Goal: Task Accomplishment & Management: Complete application form

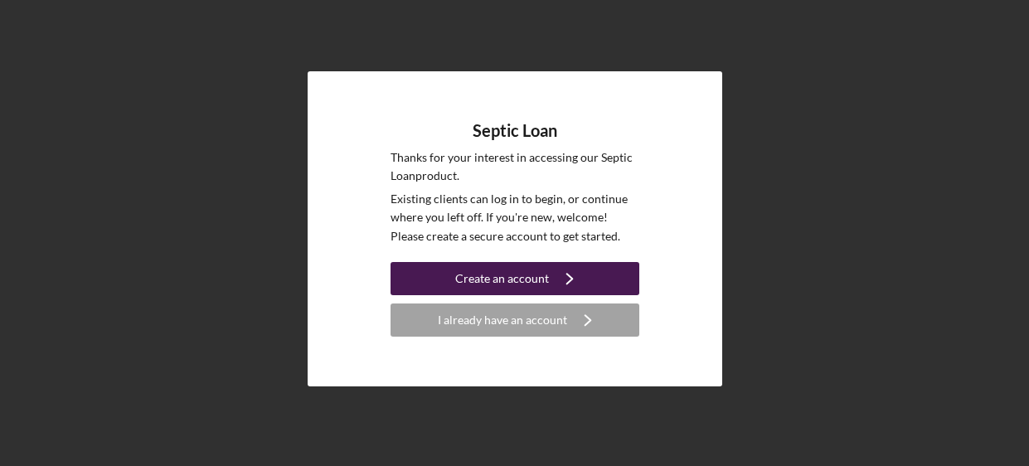
click at [519, 285] on div "Create an account" at bounding box center [502, 278] width 94 height 33
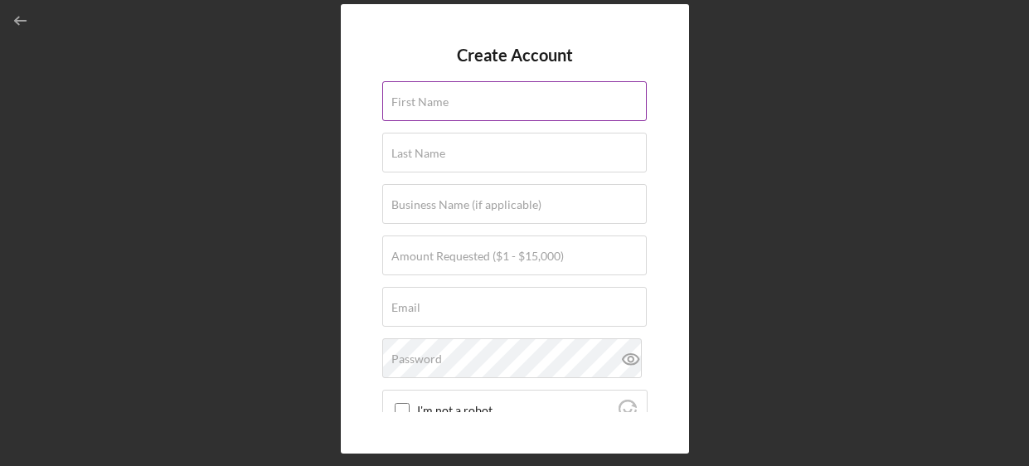
click at [511, 89] on input "First Name" at bounding box center [514, 101] width 265 height 40
type input "[PERSON_NAME]"
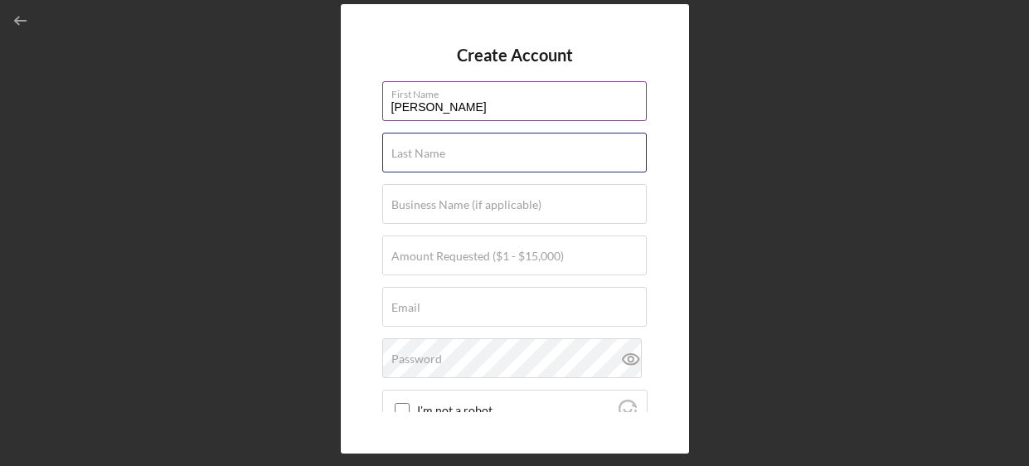
type input "[PERSON_NAME]"
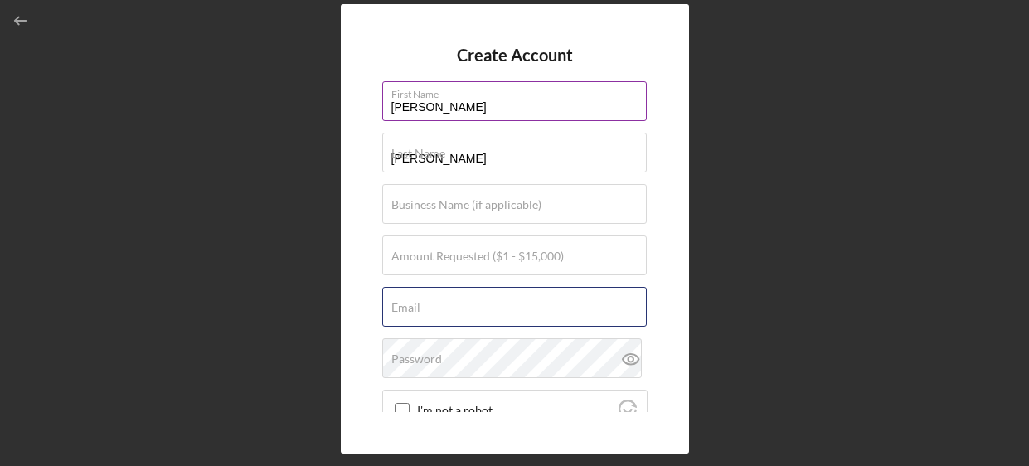
type input "[EMAIL_ADDRESS][DOMAIN_NAME]"
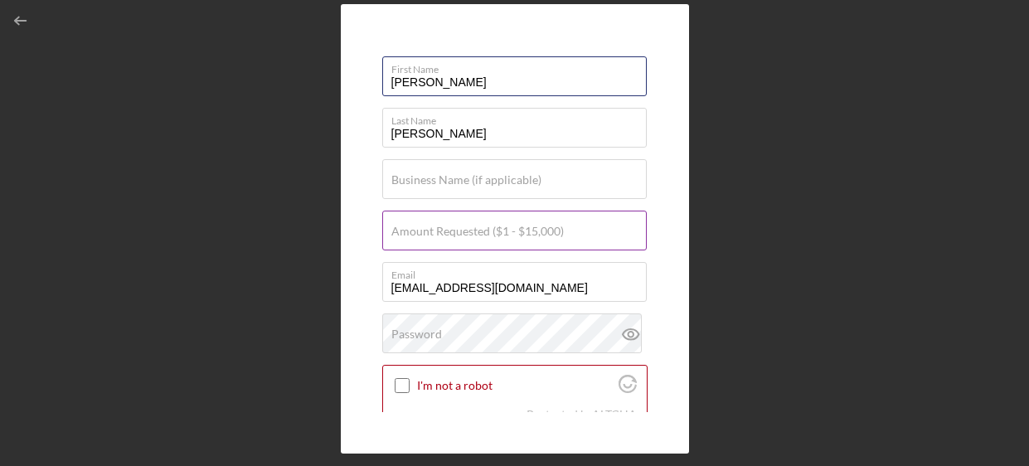
scroll to position [26, 0]
click at [527, 235] on label "Amount Requested ($1 - $15,000)" at bounding box center [477, 230] width 173 height 13
click at [527, 235] on input "Amount Requested ($1 - $15,000)" at bounding box center [514, 230] width 265 height 40
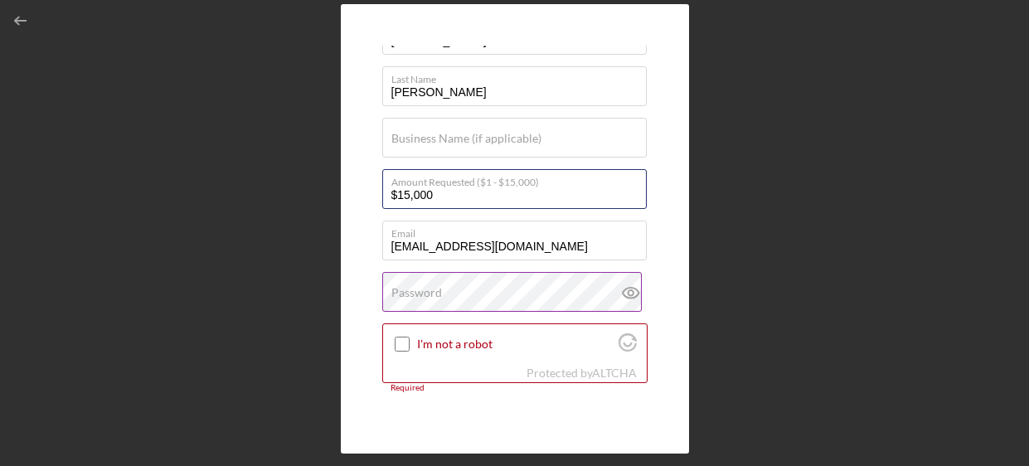
scroll to position [62, 0]
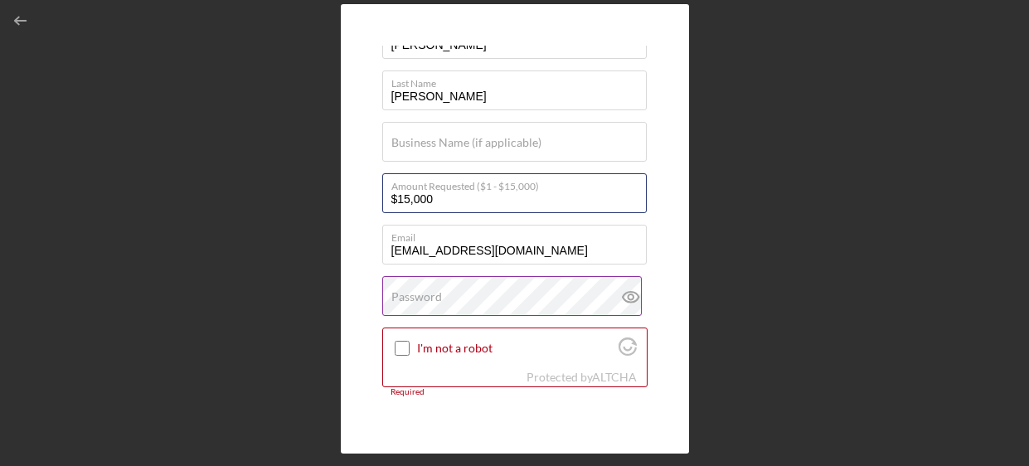
type input "$15,000"
click at [493, 302] on div "Password" at bounding box center [514, 296] width 265 height 41
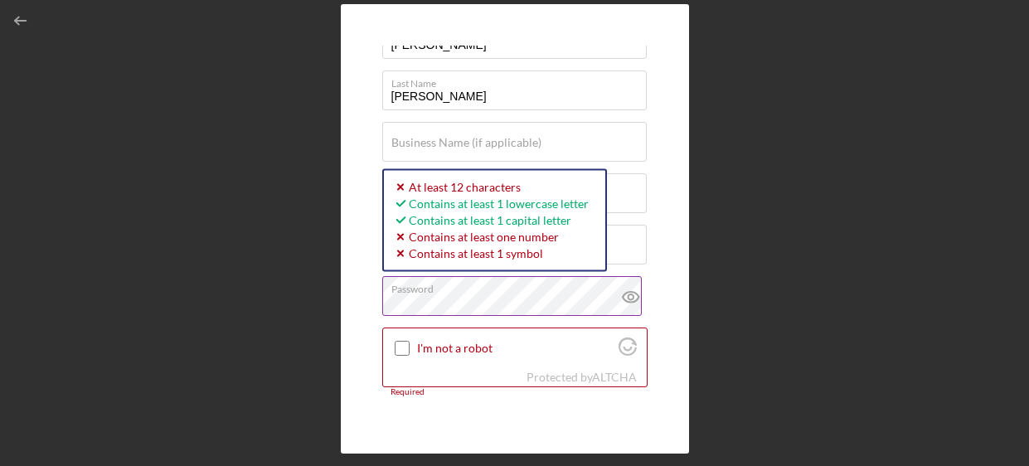
click at [629, 299] on icon at bounding box center [630, 296] width 41 height 41
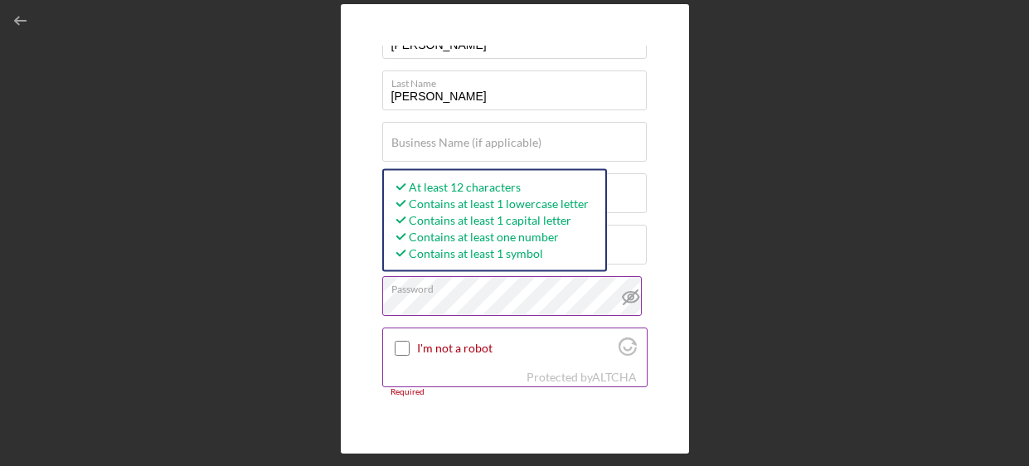
click at [401, 351] on input "I'm not a robot" at bounding box center [402, 348] width 15 height 15
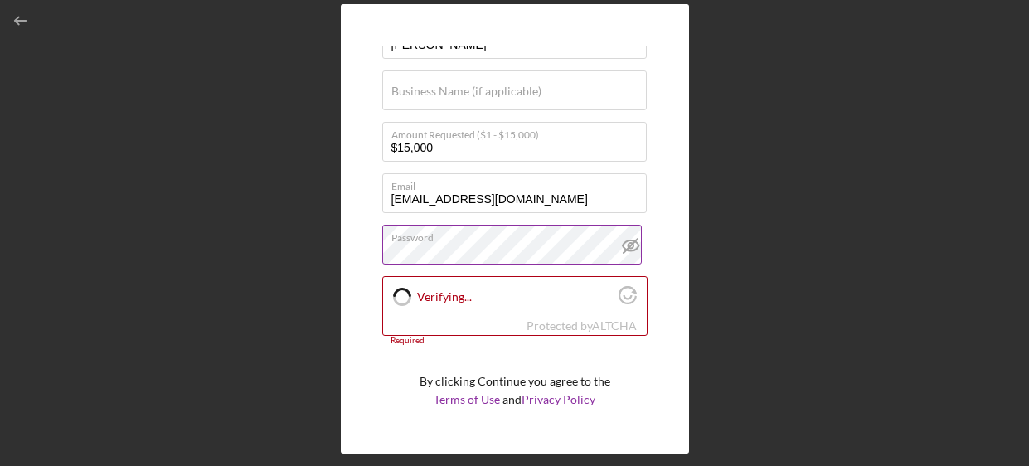
checkbox input "true"
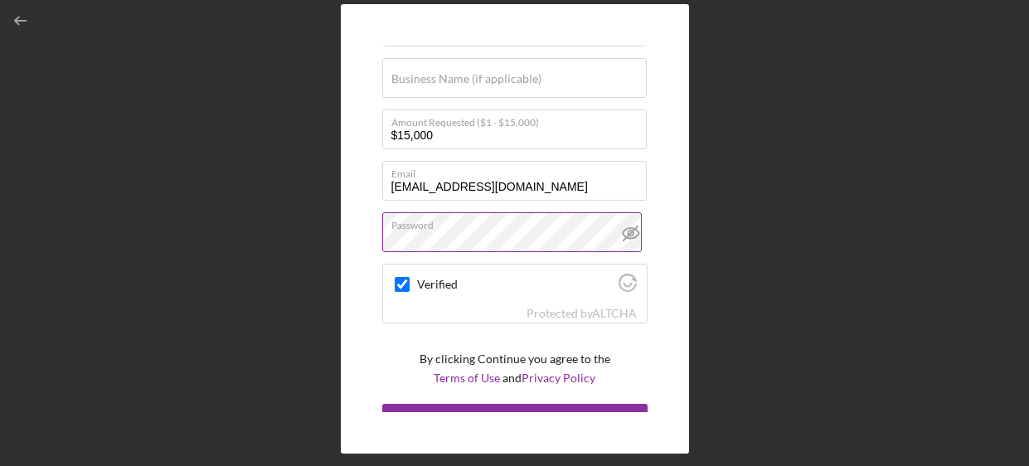
scroll to position [151, 0]
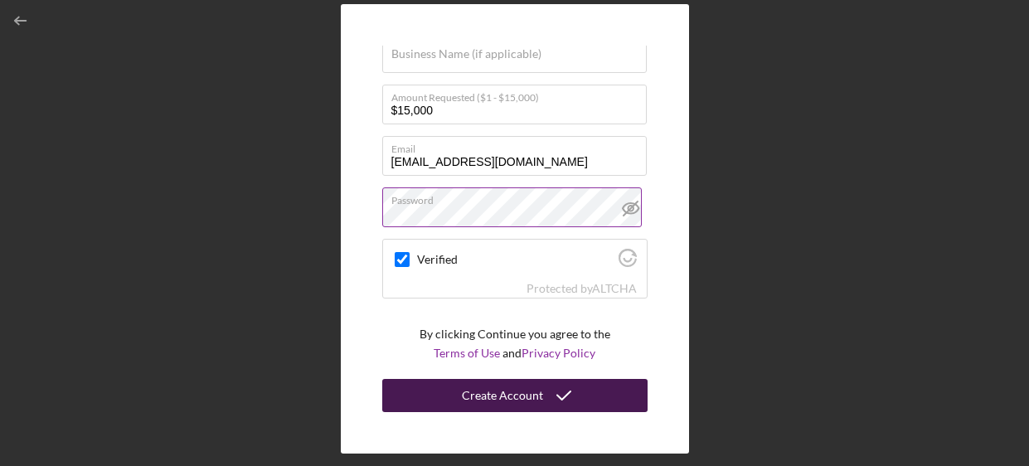
click at [503, 401] on div "Create Account" at bounding box center [502, 395] width 81 height 33
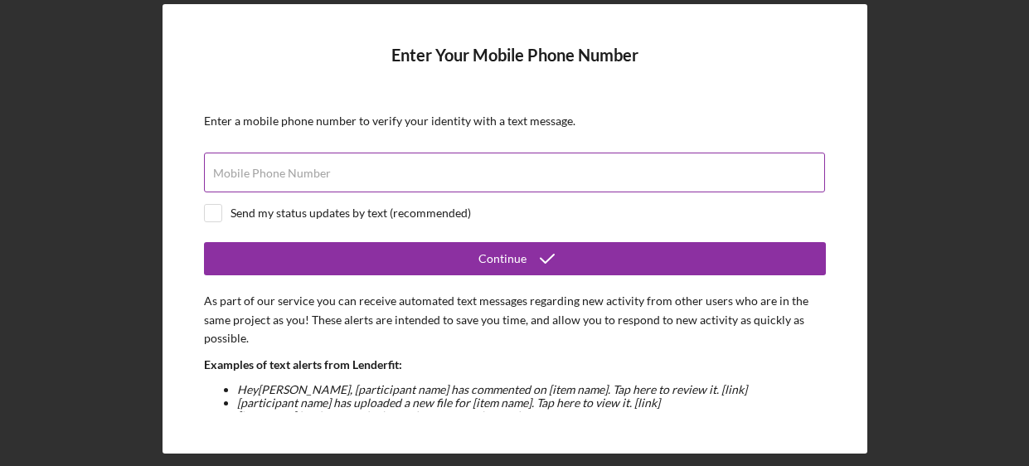
click at [433, 165] on input "Mobile Phone Number" at bounding box center [514, 173] width 621 height 40
type input "[PHONE_NUMBER]"
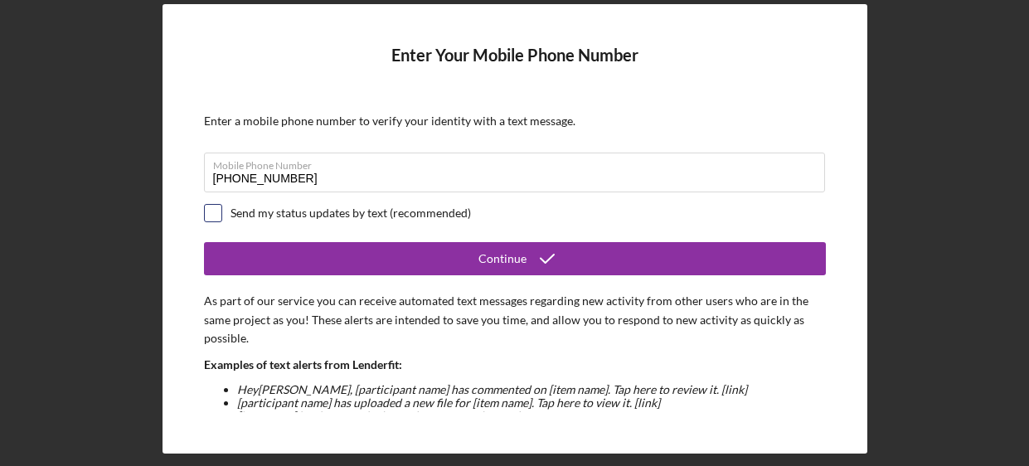
click at [218, 209] on input "checkbox" at bounding box center [213, 213] width 17 height 17
checkbox input "true"
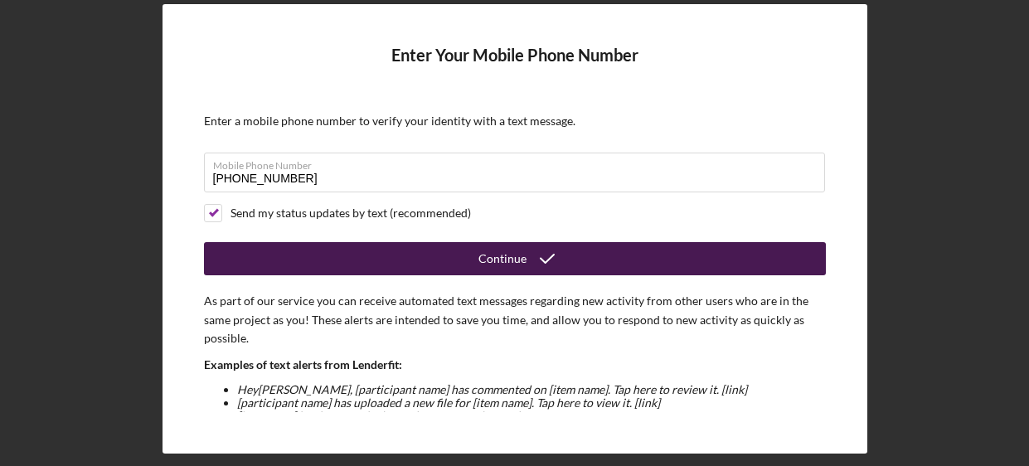
click at [505, 264] on div "Continue" at bounding box center [503, 258] width 48 height 33
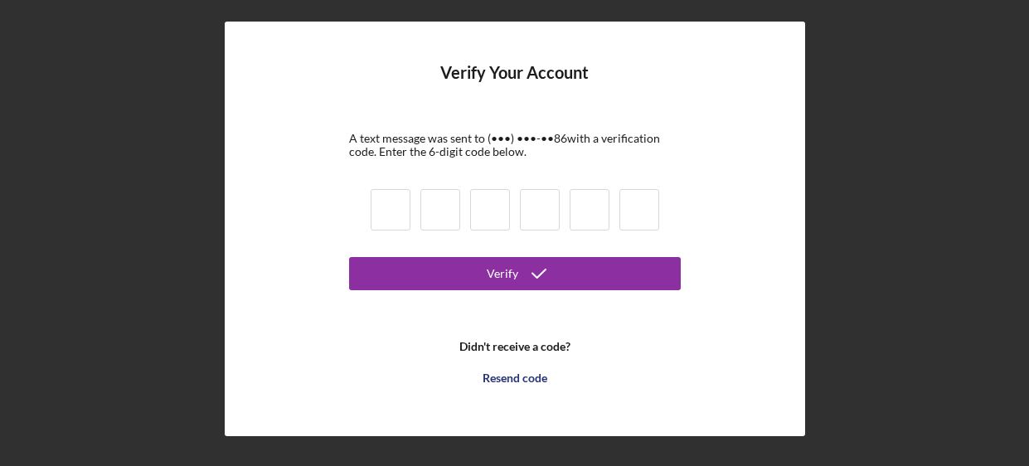
click at [389, 212] on input at bounding box center [391, 209] width 40 height 41
type input "7"
type input "0"
type input "8"
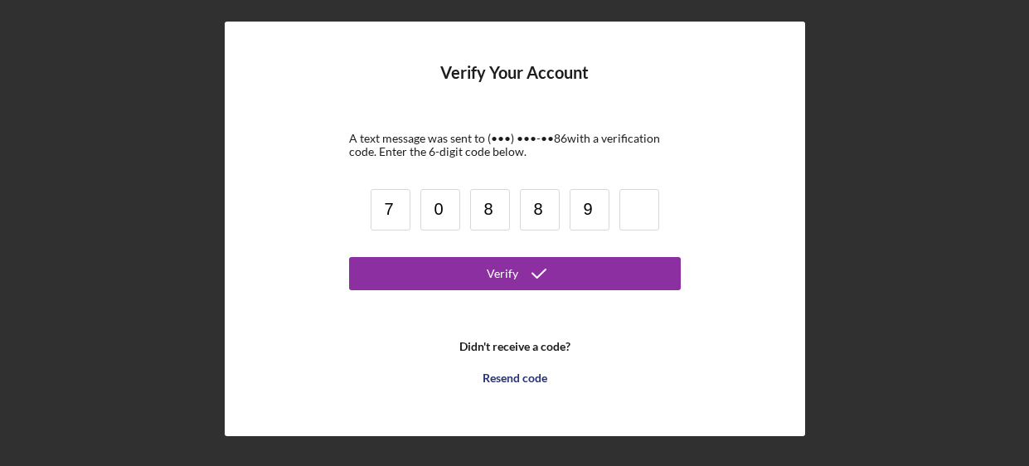
type input "9"
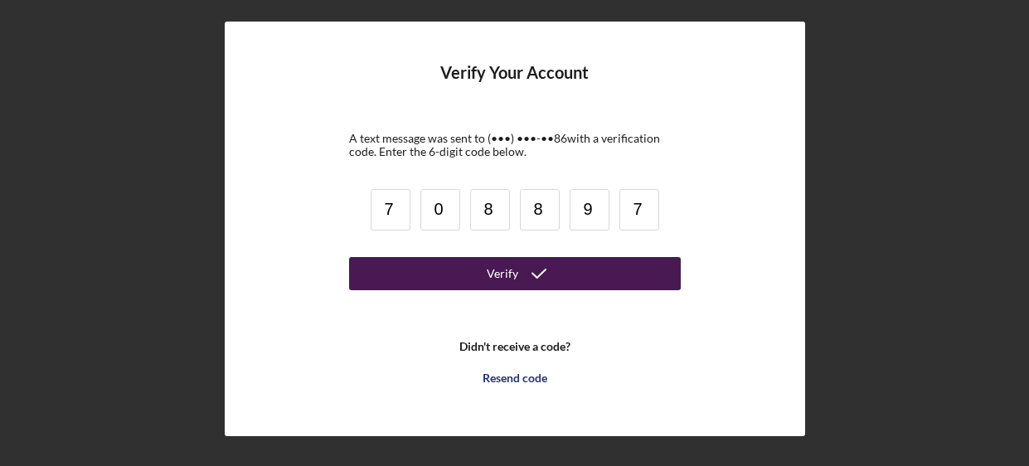
type input "7"
click at [384, 275] on button "Verify" at bounding box center [515, 273] width 332 height 33
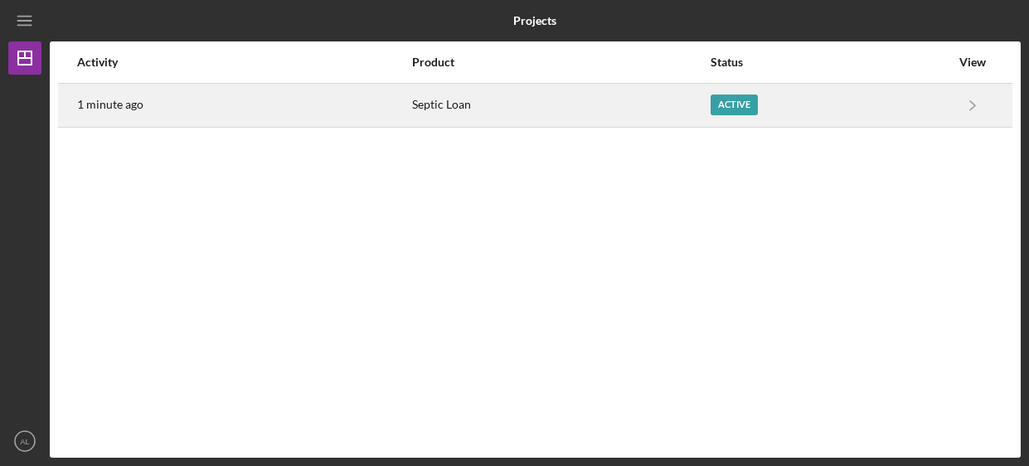
click at [737, 110] on div "Active" at bounding box center [734, 105] width 47 height 21
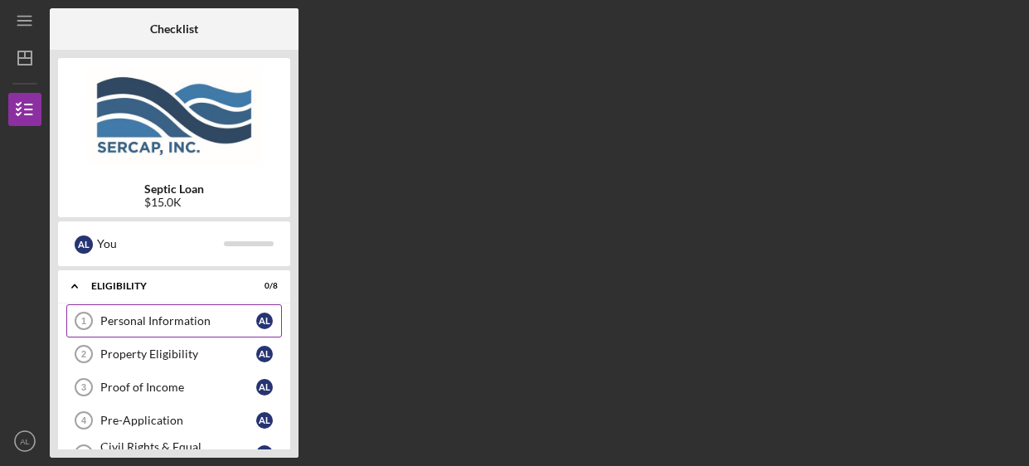
click at [201, 315] on div "Personal Information" at bounding box center [178, 320] width 156 height 13
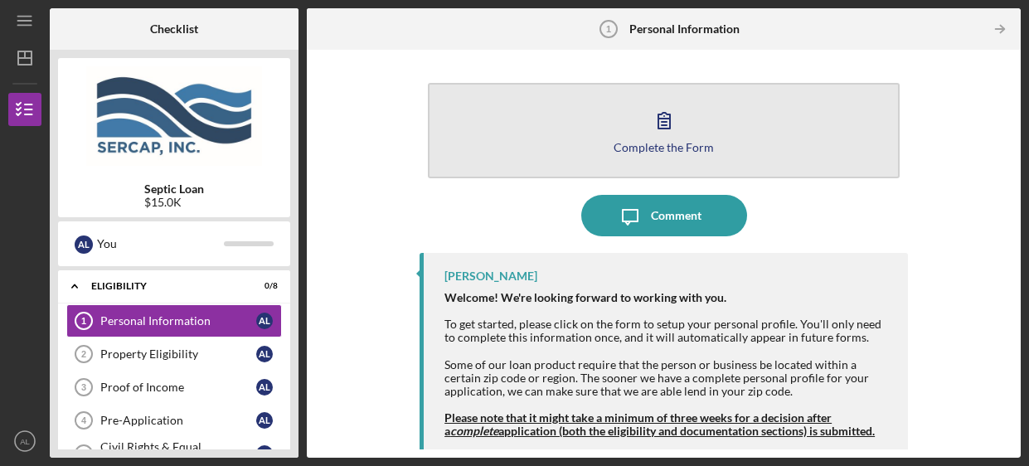
click at [675, 153] on button "Complete the Form Form" at bounding box center [664, 130] width 472 height 95
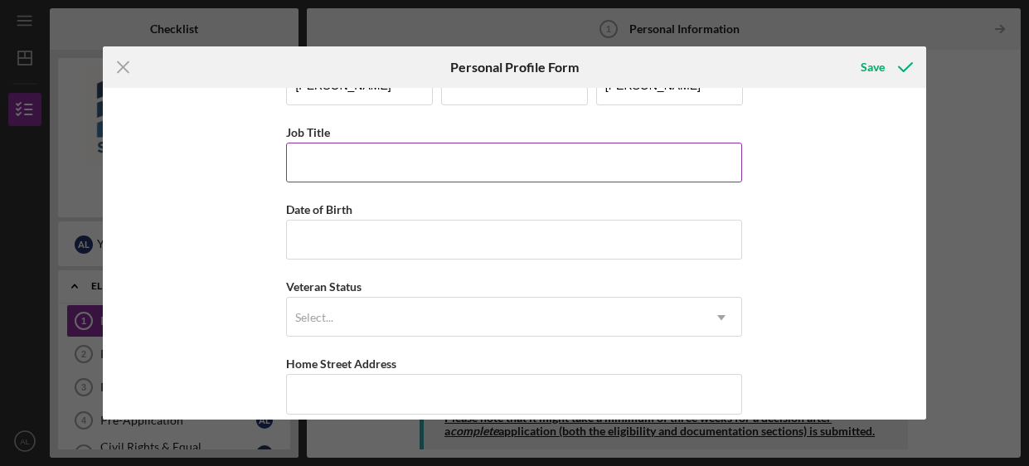
scroll to position [54, 0]
click at [587, 169] on input "Job Title" at bounding box center [514, 160] width 456 height 40
type input "Bus Driver"
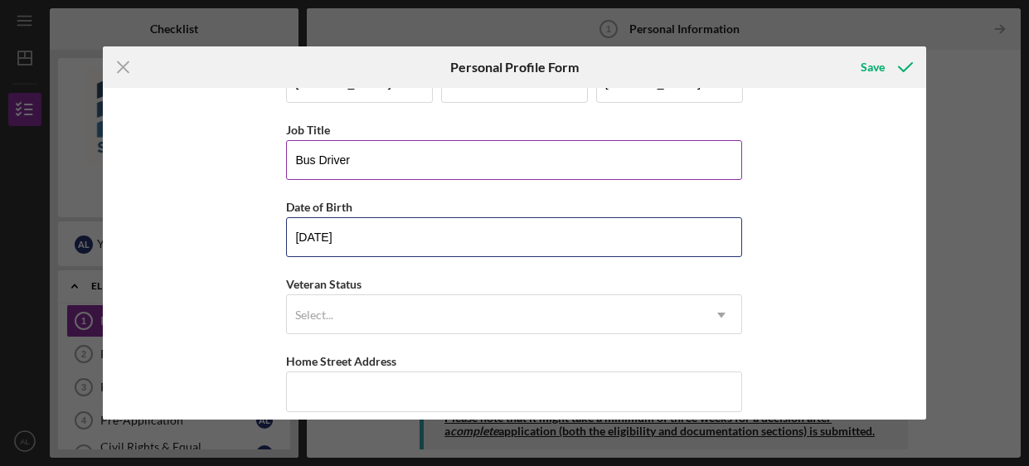
type input "[DATE]"
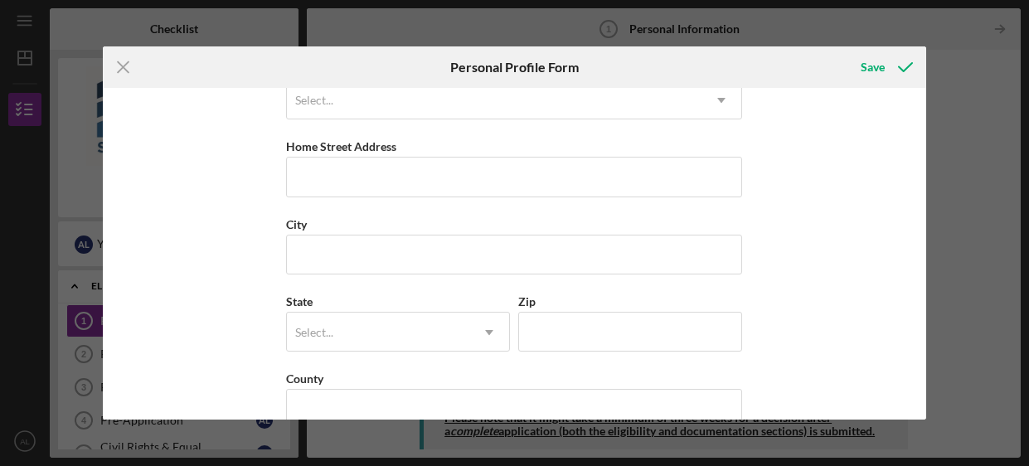
scroll to position [271, 0]
click at [346, 168] on input "Home Street Address" at bounding box center [514, 174] width 456 height 40
type input "[STREET_ADDRESS][PERSON_NAME]"
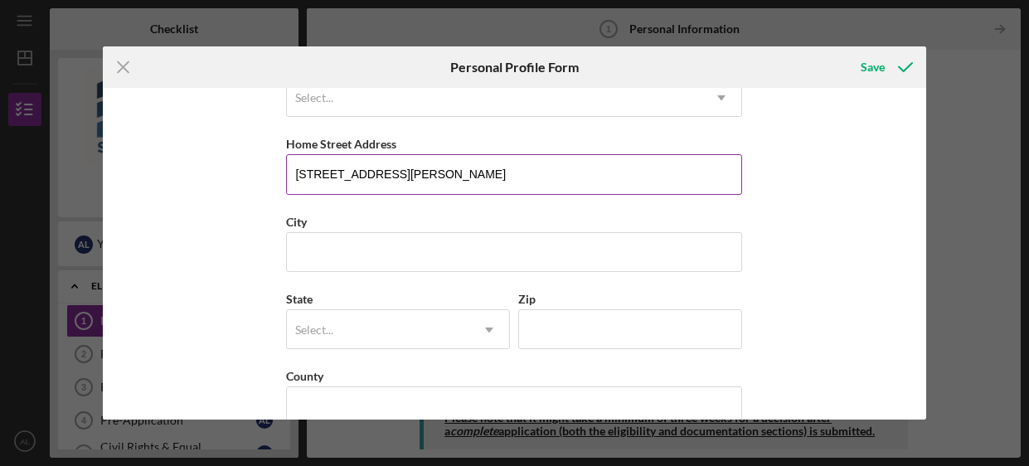
type input "[PERSON_NAME]"
type input "[GEOGRAPHIC_DATA]"
type input "[US_STATE]"
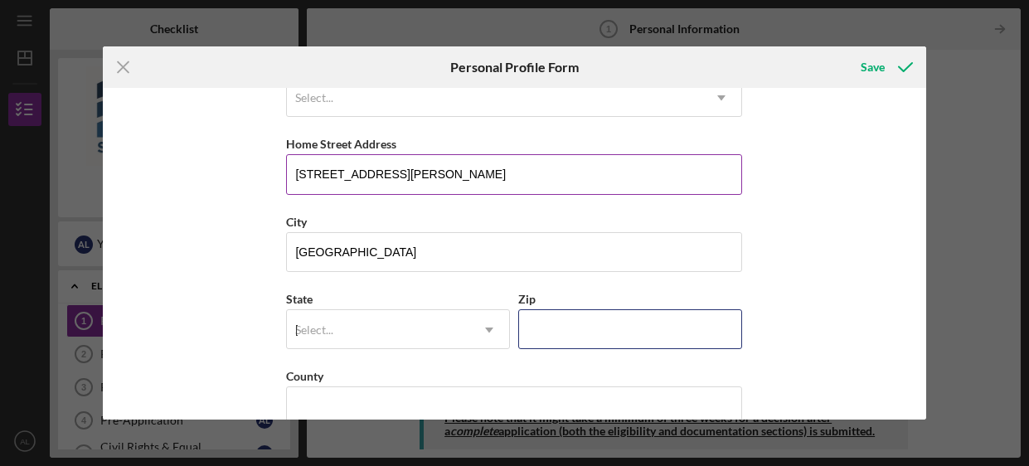
type input "30534"
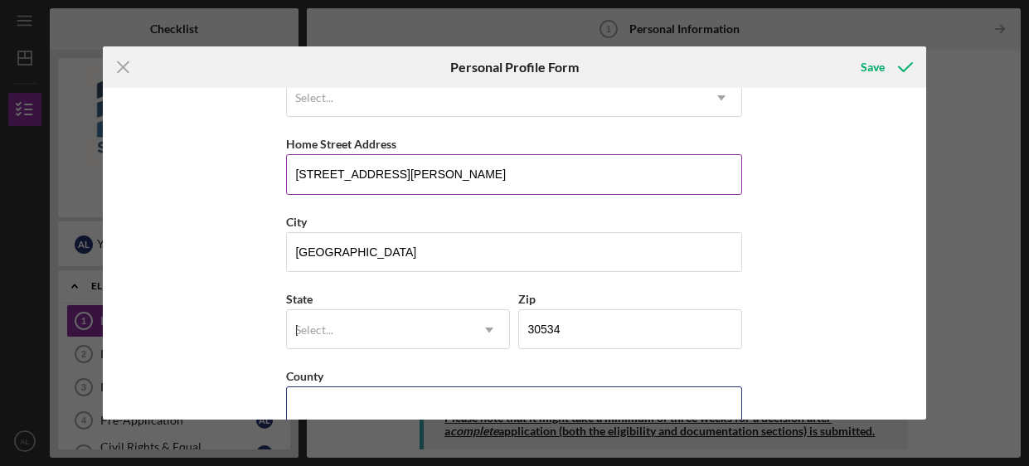
type input "[GEOGRAPHIC_DATA]"
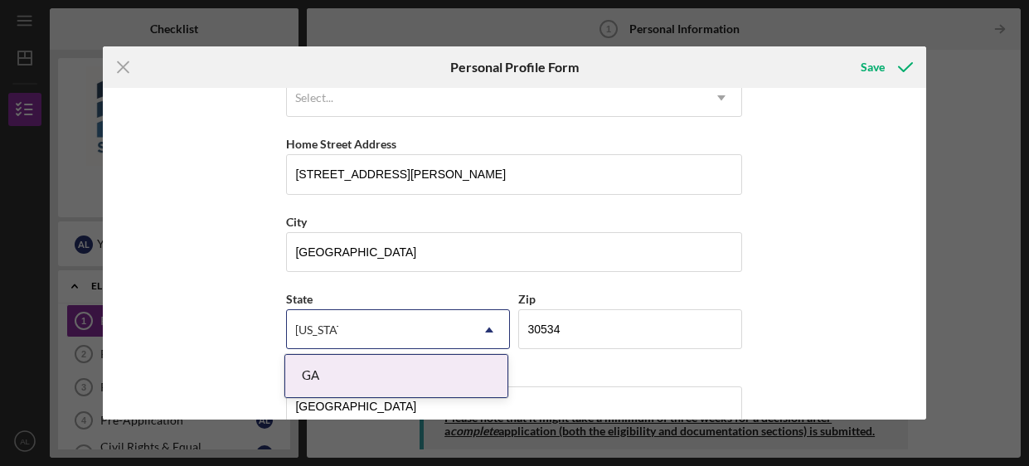
click at [785, 305] on div "First Name [PERSON_NAME] Middle Name [PERSON_NAME] Last Name [PERSON_NAME] Job …" at bounding box center [515, 254] width 824 height 332
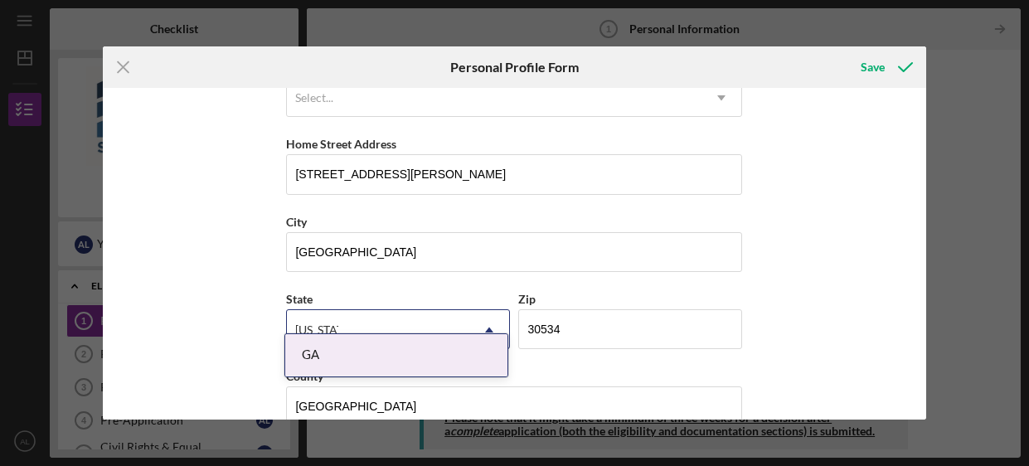
scroll to position [301, 0]
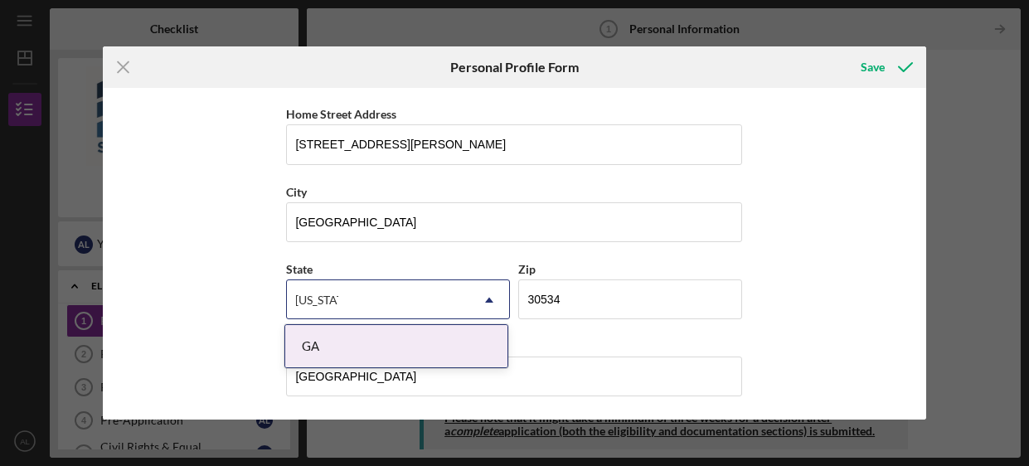
click at [412, 297] on div "[US_STATE]" at bounding box center [378, 300] width 182 height 38
click at [390, 346] on div "GA" at bounding box center [396, 346] width 222 height 42
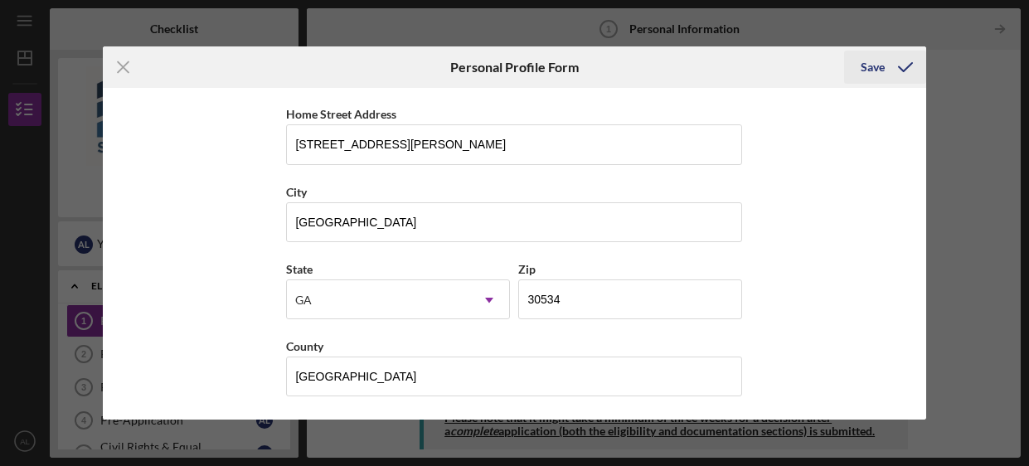
click at [873, 61] on div "Save" at bounding box center [873, 67] width 24 height 33
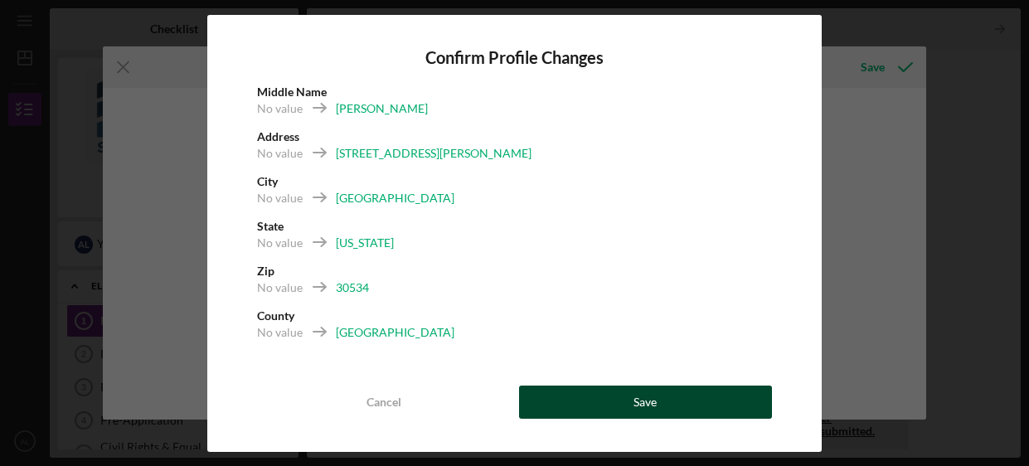
click at [633, 406] on button "Save" at bounding box center [645, 402] width 253 height 33
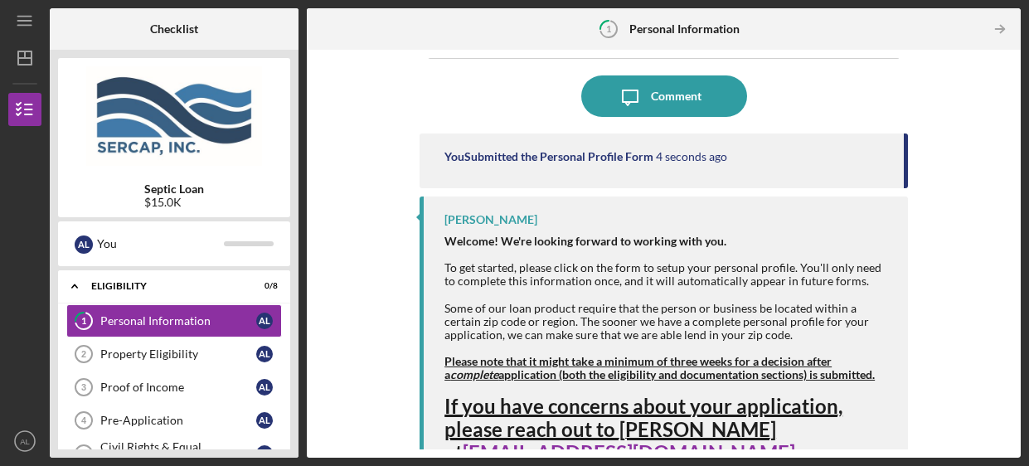
scroll to position [153, 0]
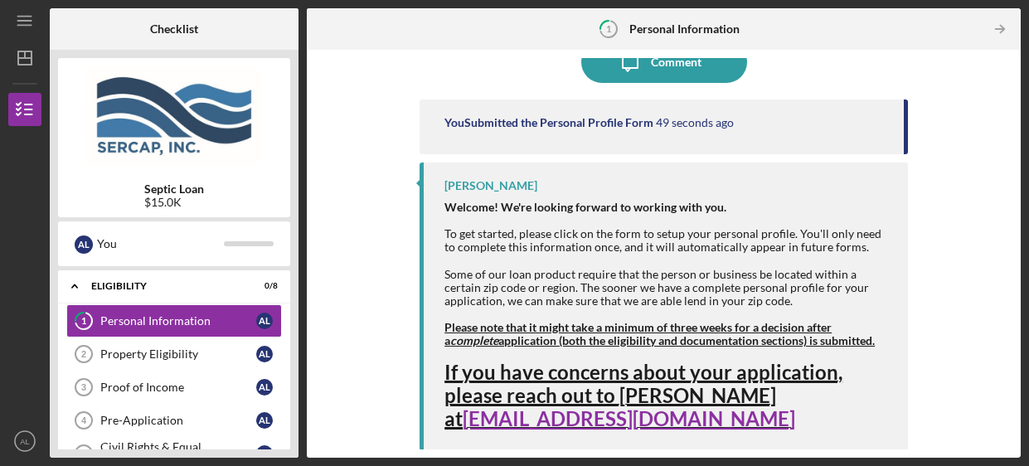
click at [977, 323] on div "Complete the Form Form Icon/Message Comment You Submitted the Personal Profile …" at bounding box center [664, 253] width 698 height 391
click at [270, 367] on link "Property Eligibility 2 Property Eligibility A L" at bounding box center [174, 354] width 216 height 33
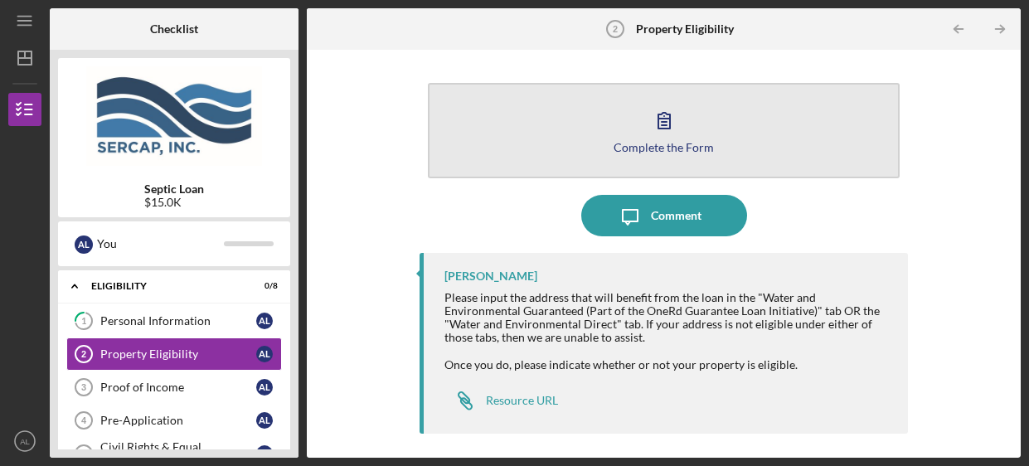
click at [674, 150] on div "Complete the Form" at bounding box center [664, 147] width 100 height 12
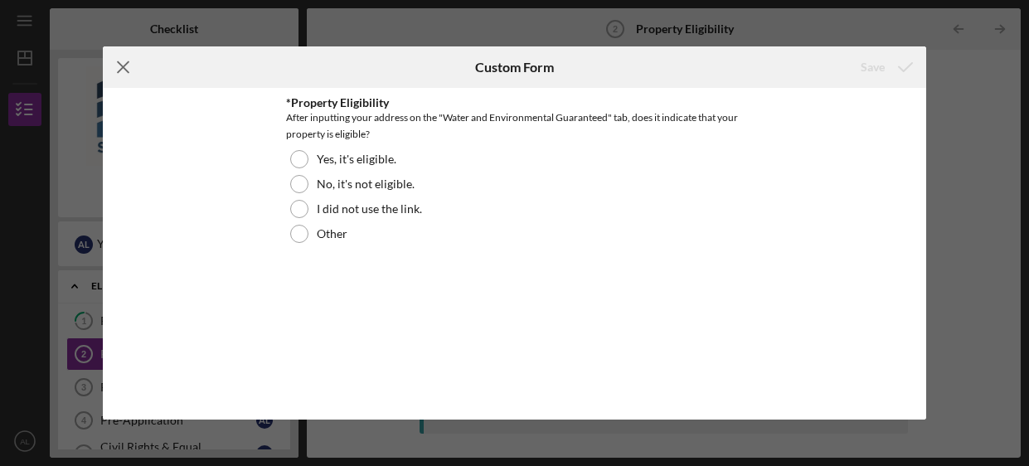
click at [130, 71] on icon "Icon/Menu Close" at bounding box center [123, 66] width 41 height 41
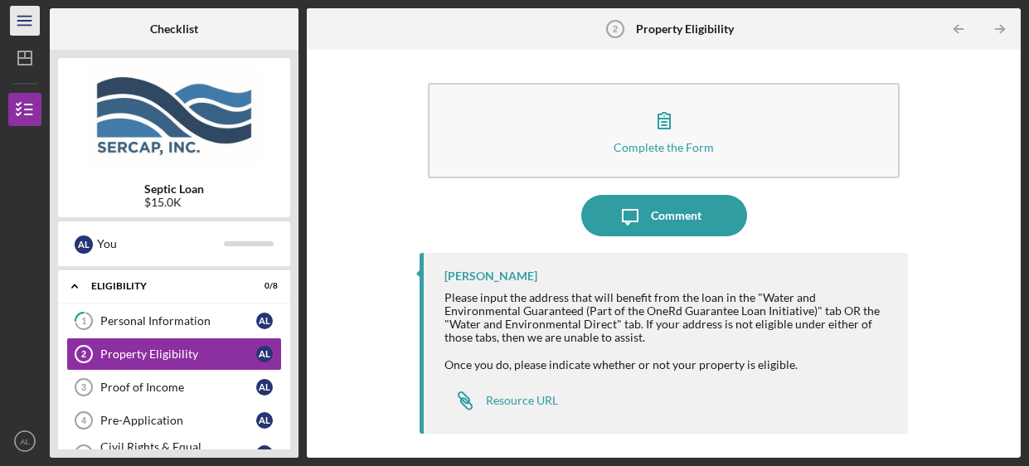
click at [21, 21] on line "button" at bounding box center [23, 21] width 13 height 0
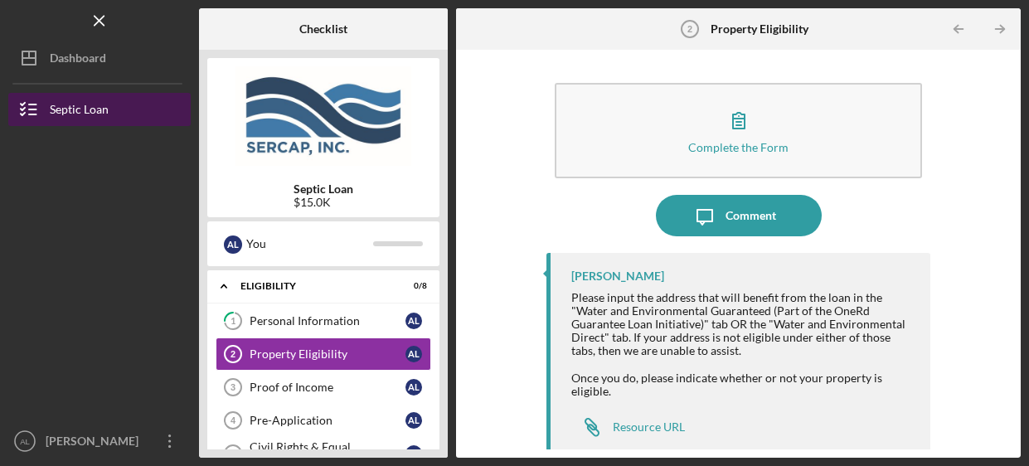
click at [56, 110] on div "Septic Loan" at bounding box center [79, 111] width 59 height 37
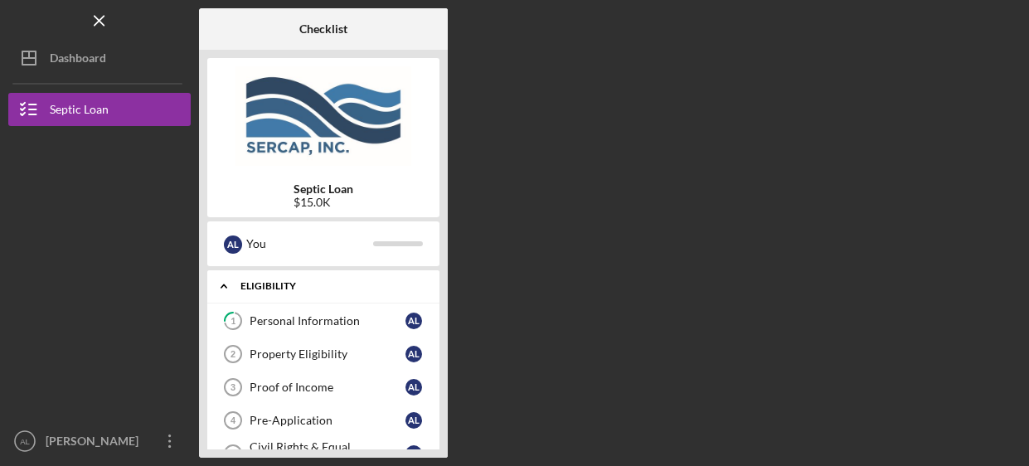
click at [299, 289] on div "Eligibility" at bounding box center [330, 286] width 178 height 10
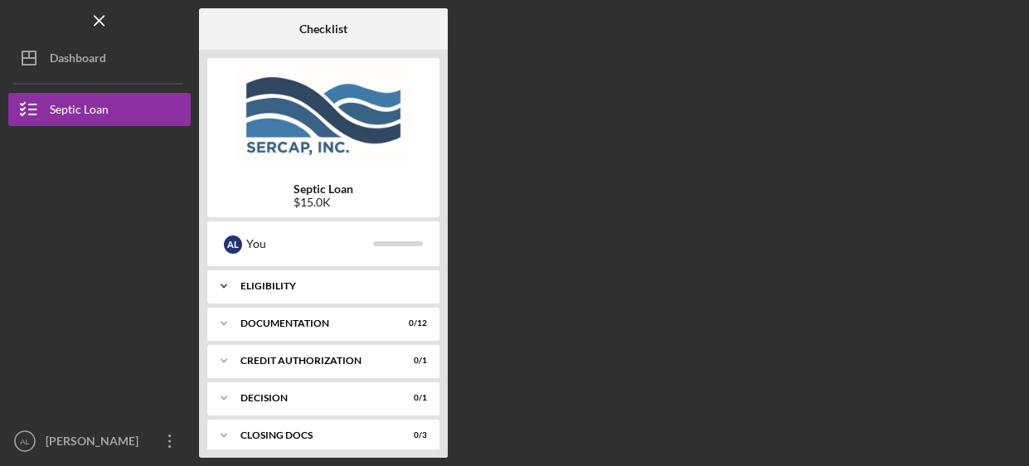
click at [299, 289] on div "Eligibility" at bounding box center [330, 286] width 178 height 10
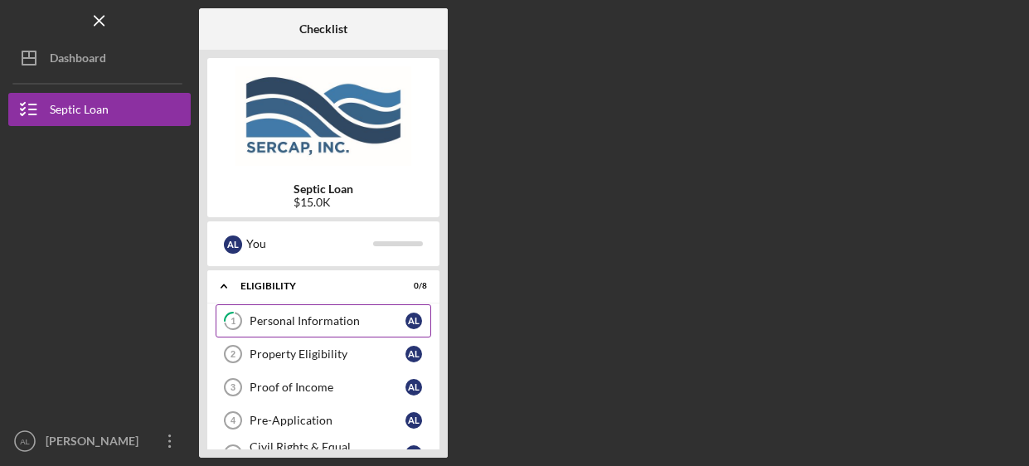
click at [296, 304] on link "1 Personal Information A L" at bounding box center [324, 320] width 216 height 33
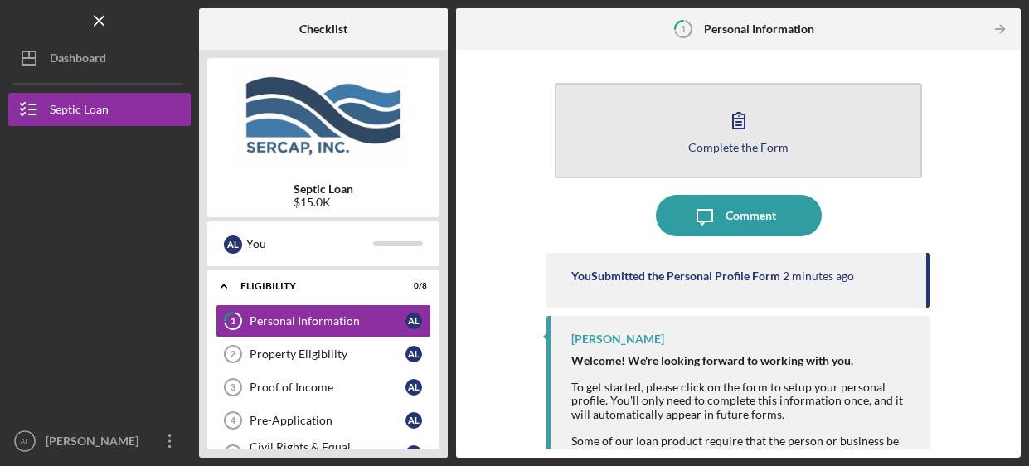
click at [725, 156] on button "Complete the Form Form" at bounding box center [738, 130] width 367 height 95
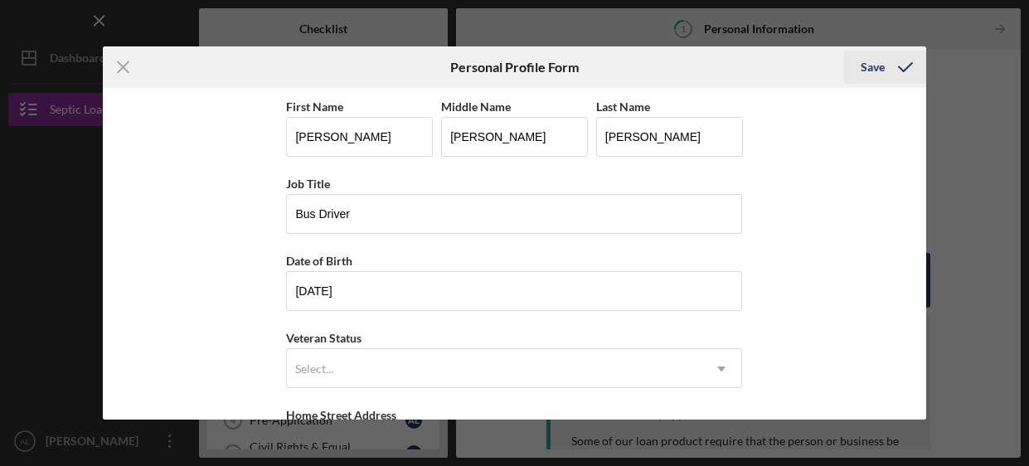
click at [888, 62] on icon "submit" at bounding box center [905, 66] width 41 height 41
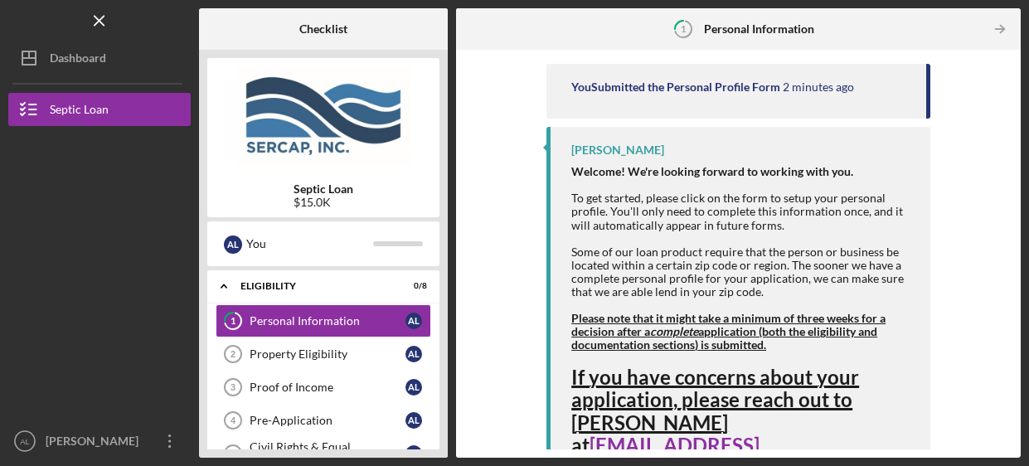
scroll to position [193, 0]
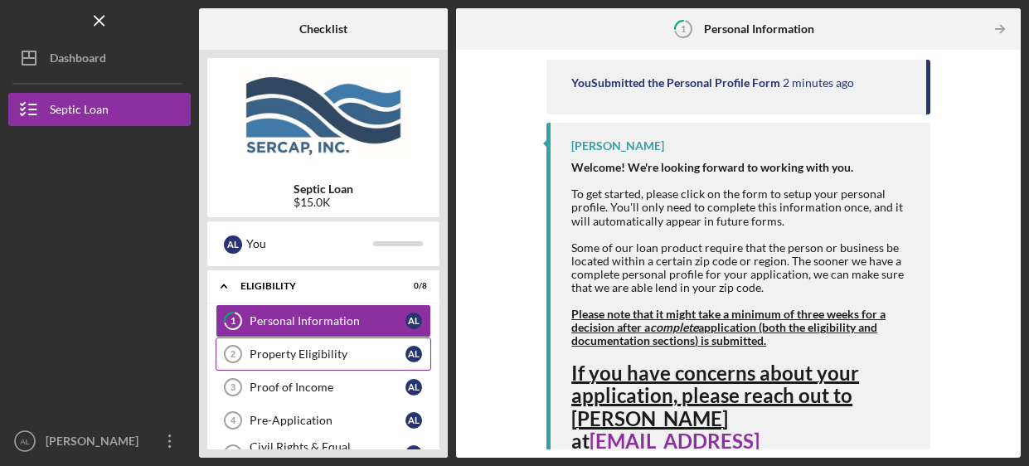
click at [307, 365] on link "Property Eligibility 2 Property Eligibility A L" at bounding box center [324, 354] width 216 height 33
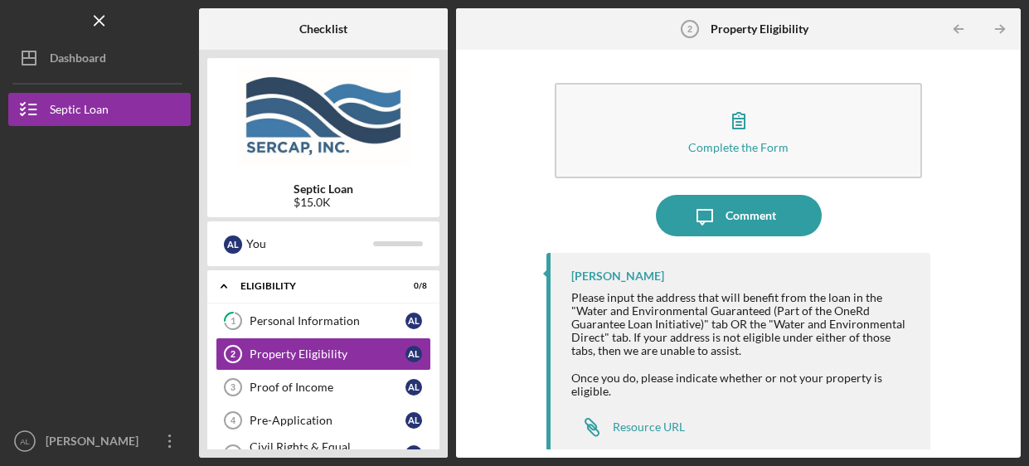
scroll to position [9, 0]
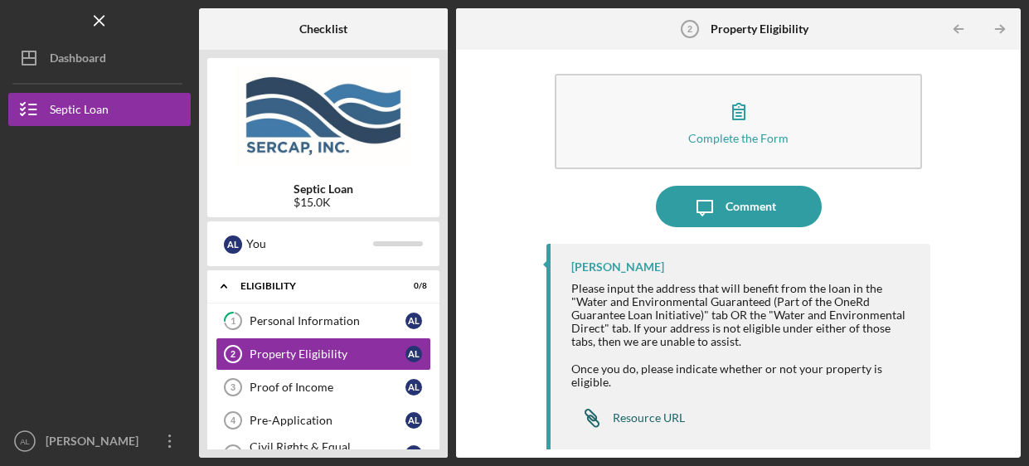
click at [673, 415] on div "Resource URL" at bounding box center [649, 417] width 72 height 13
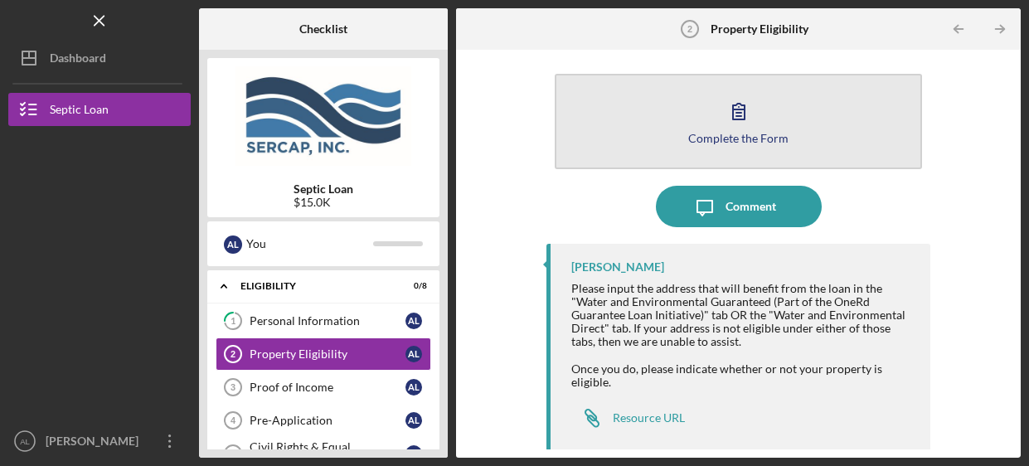
click at [737, 152] on button "Complete the Form Form" at bounding box center [738, 121] width 367 height 95
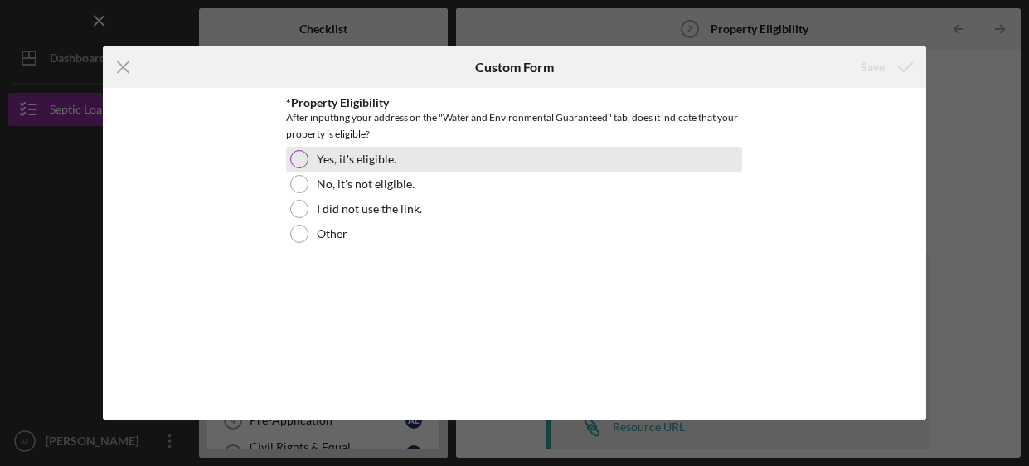
click at [287, 162] on div "Yes, it's eligible." at bounding box center [514, 159] width 456 height 25
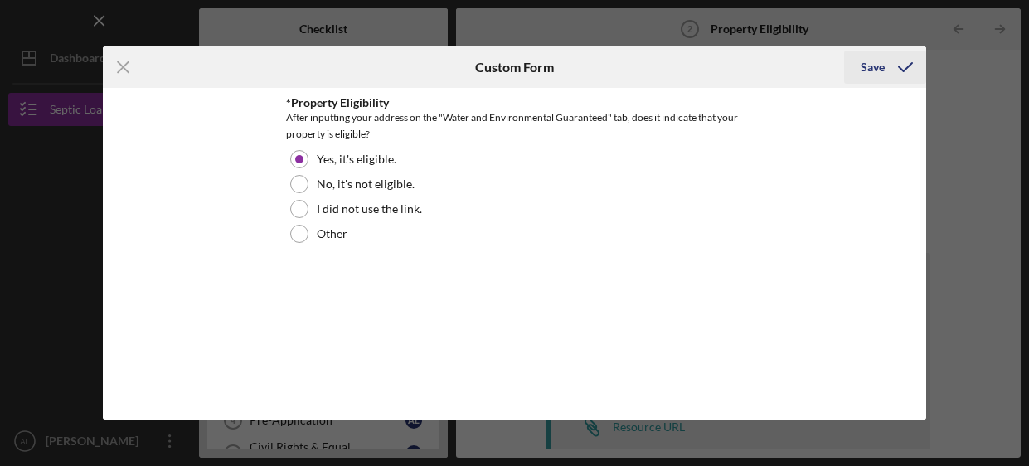
click at [870, 62] on div "Save" at bounding box center [873, 67] width 24 height 33
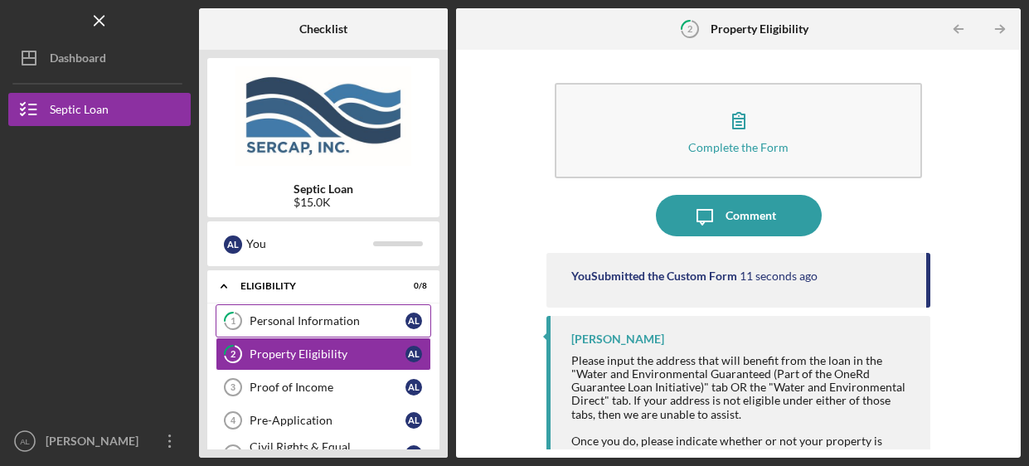
click at [306, 329] on link "1 Personal Information A L" at bounding box center [324, 320] width 216 height 33
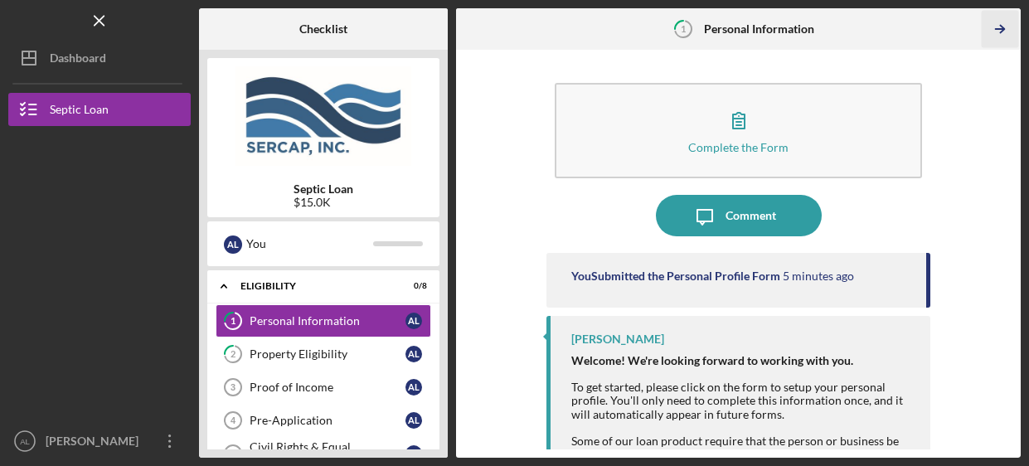
click at [1009, 28] on icon "Icon/Table Pagination Arrow" at bounding box center [1000, 29] width 37 height 37
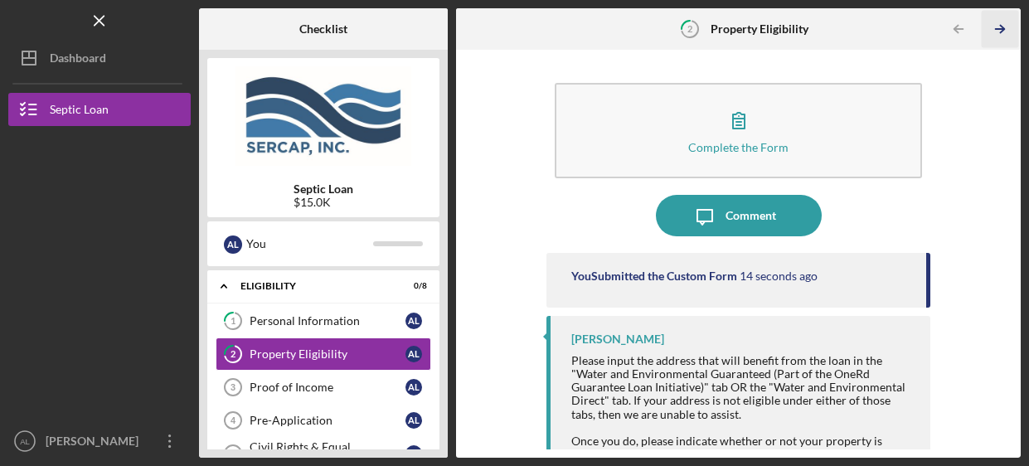
click at [1009, 28] on icon "Icon/Table Pagination Arrow" at bounding box center [1000, 29] width 37 height 37
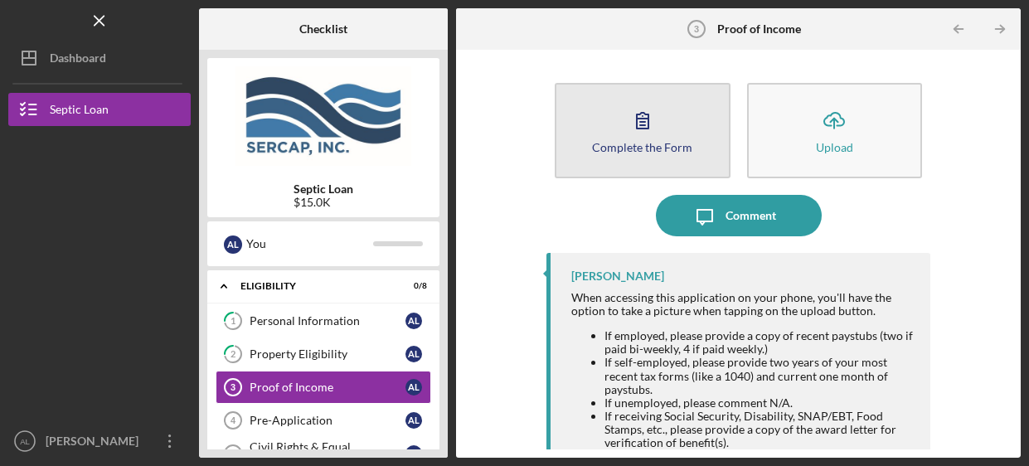
click at [640, 129] on icon "button" at bounding box center [643, 121] width 12 height 16
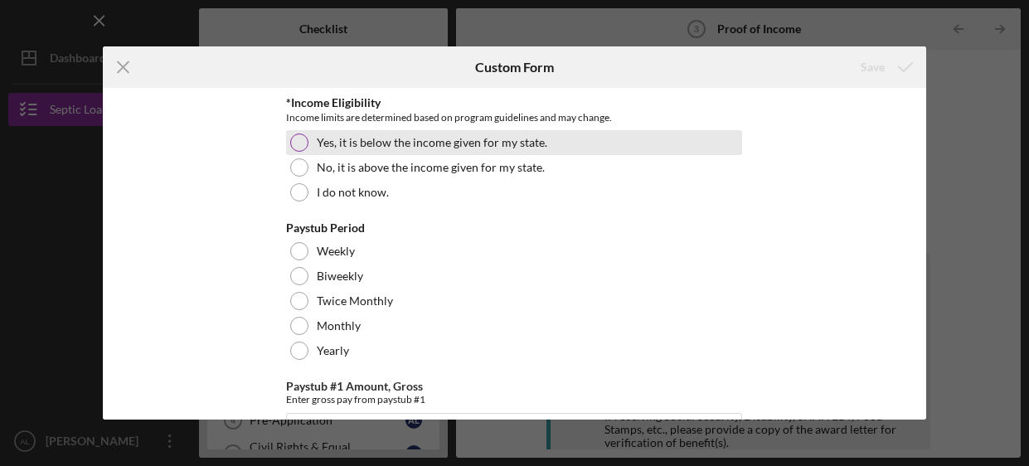
click at [356, 145] on label "Yes, it is below the income given for my state." at bounding box center [432, 142] width 231 height 13
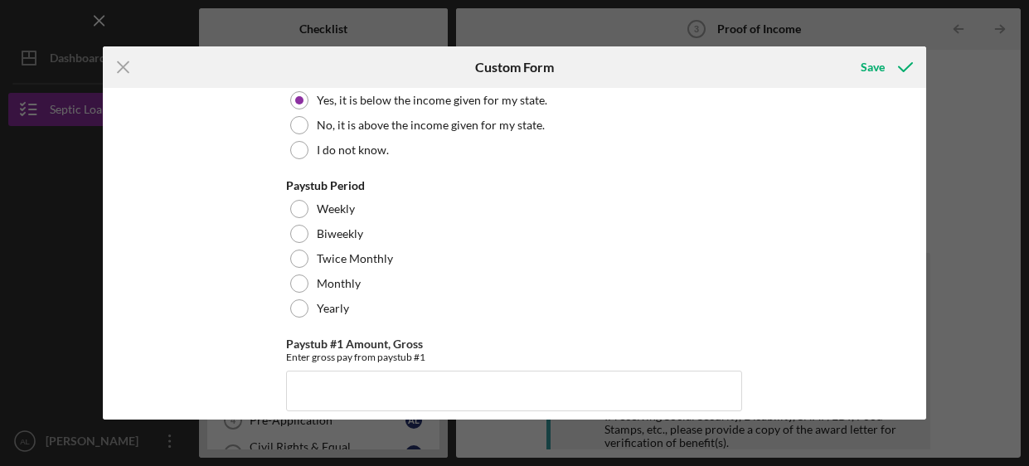
scroll to position [46, 0]
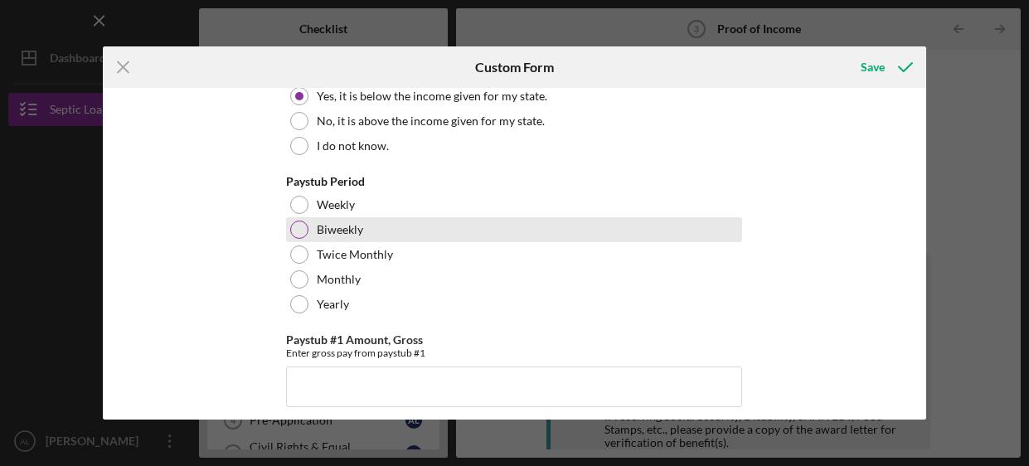
click at [301, 221] on div at bounding box center [299, 230] width 18 height 18
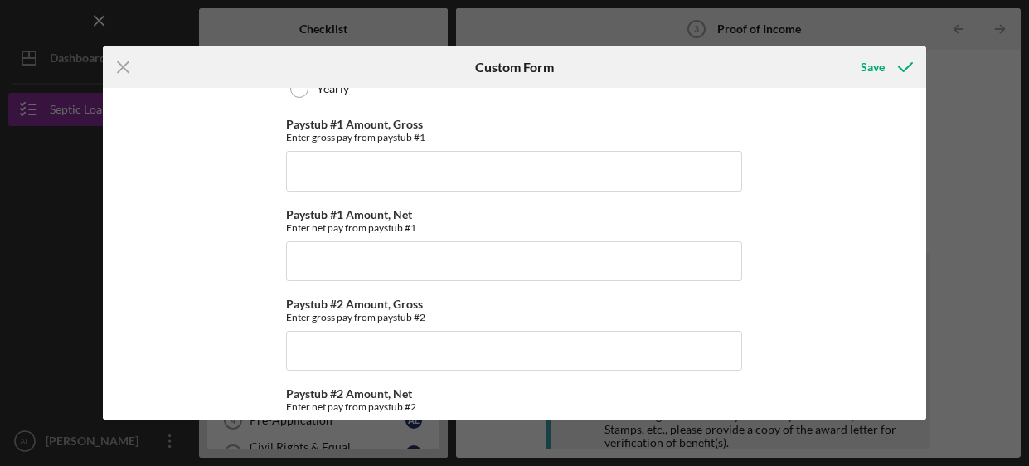
scroll to position [263, 0]
click at [503, 169] on input "Paystub #1 Amount, Gross" at bounding box center [514, 170] width 456 height 40
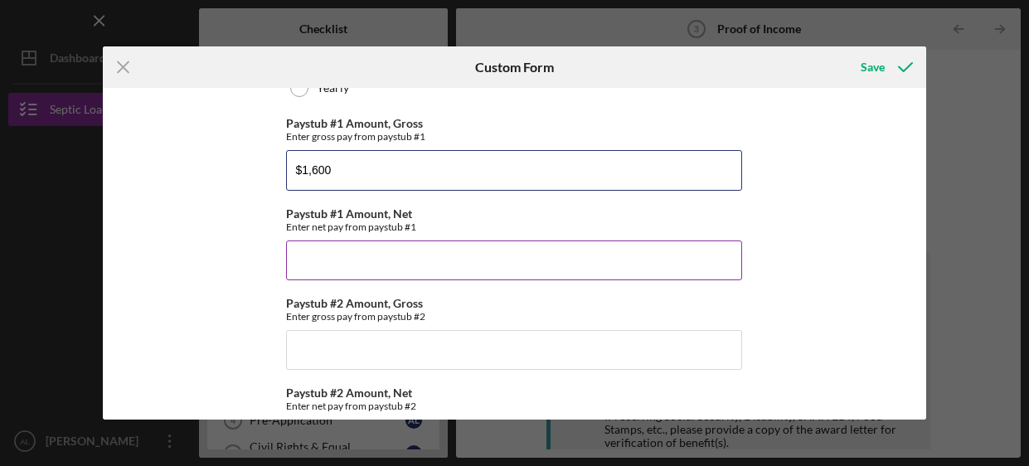
type input "$1,600"
click at [430, 260] on input "Paystub #1 Amount, Net" at bounding box center [514, 261] width 456 height 40
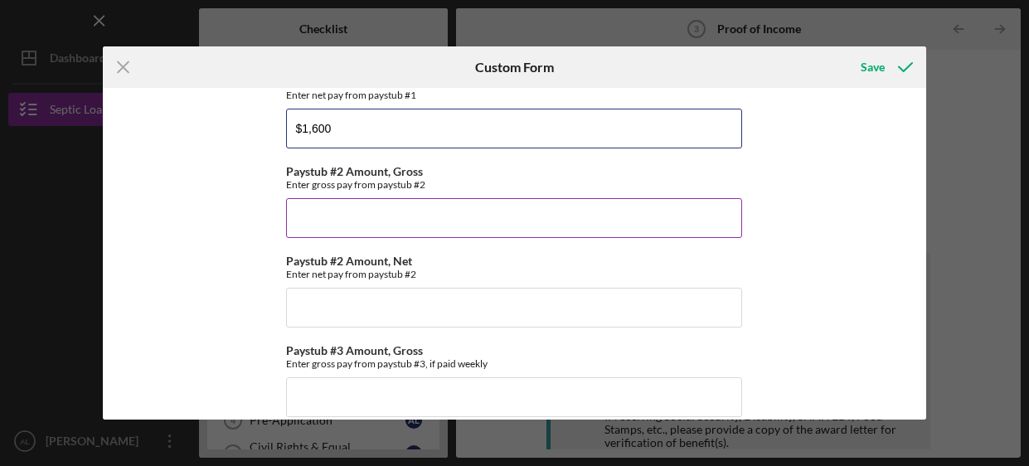
scroll to position [397, 0]
type input "$1,600"
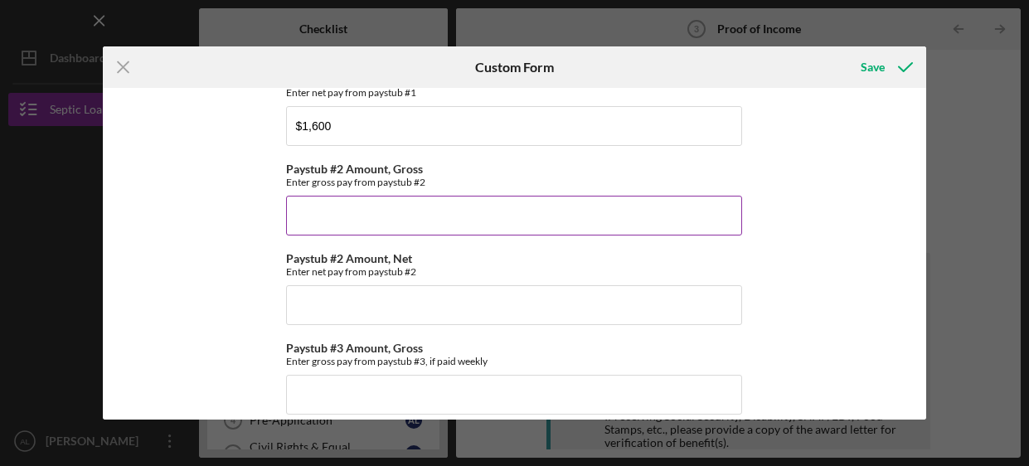
click at [397, 231] on input "Paystub #2 Amount, Gross" at bounding box center [514, 216] width 456 height 40
type input "$1,400"
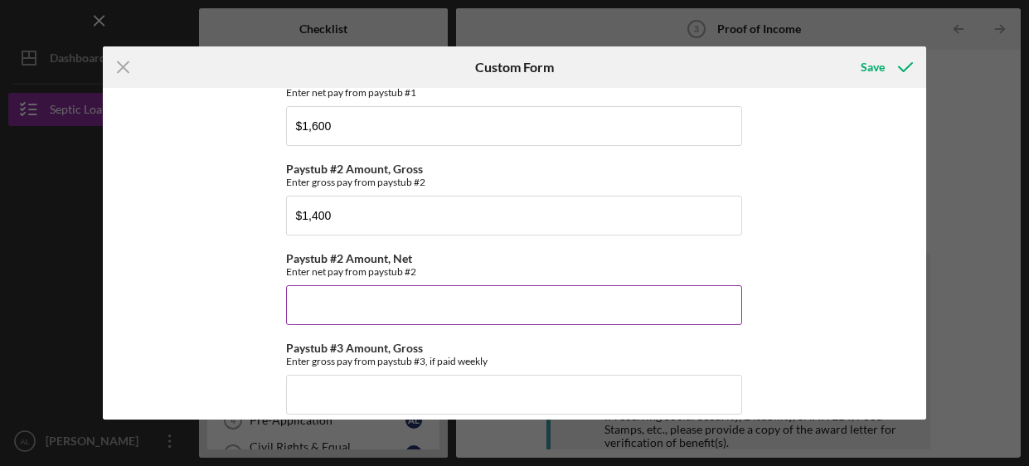
click at [372, 318] on input "Paystub #2 Amount, Net" at bounding box center [514, 305] width 456 height 40
type input "$1,400"
click at [663, 329] on div "*Income Eligibility Income limits are determined based on program guidelines an…" at bounding box center [514, 200] width 456 height 1002
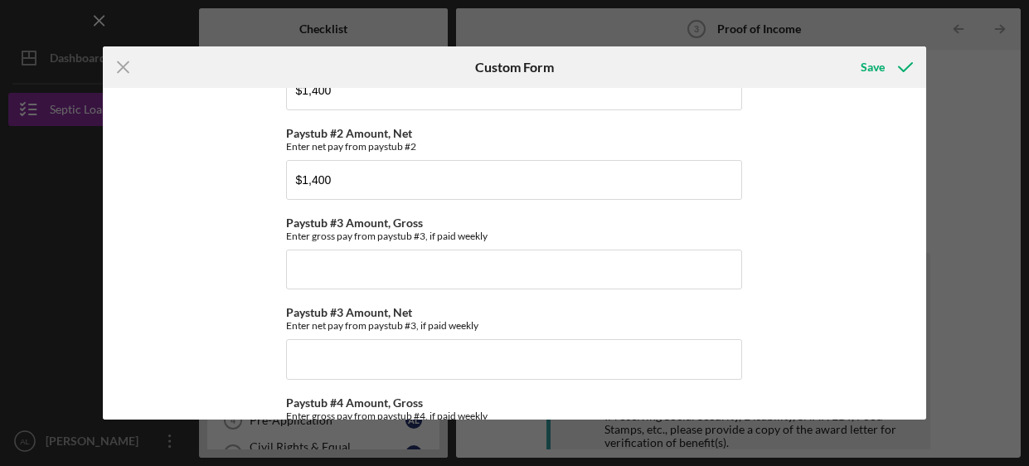
scroll to position [526, 0]
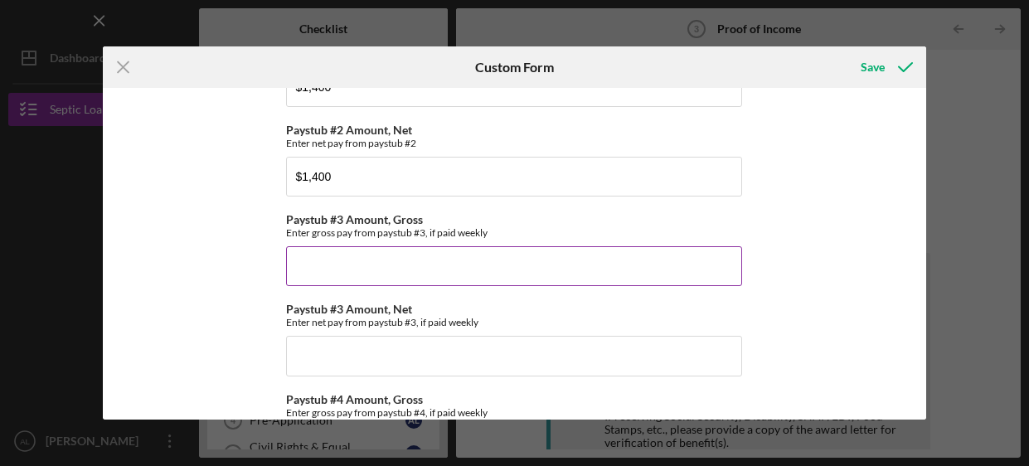
click at [381, 277] on input "Paystub #3 Amount, Gross" at bounding box center [514, 266] width 456 height 40
type input "$1,480"
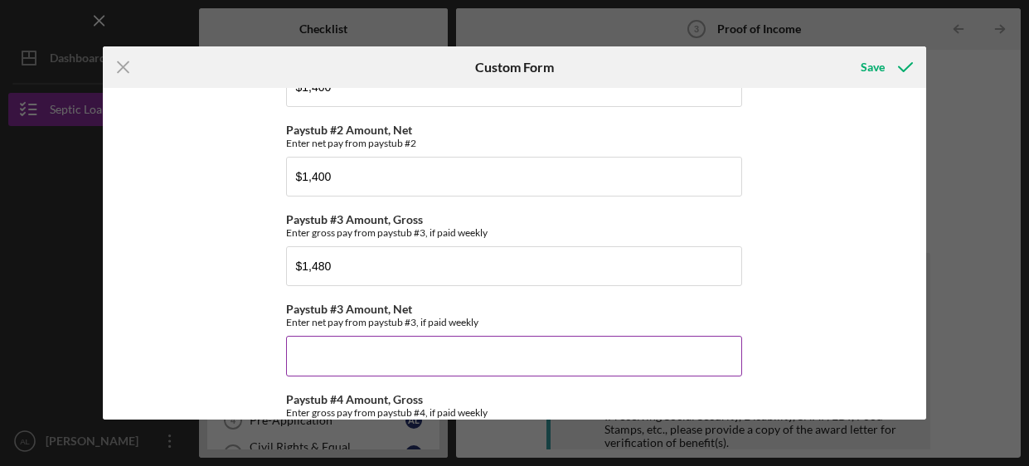
click at [375, 348] on input "Paystub #3 Amount, Net" at bounding box center [514, 356] width 456 height 40
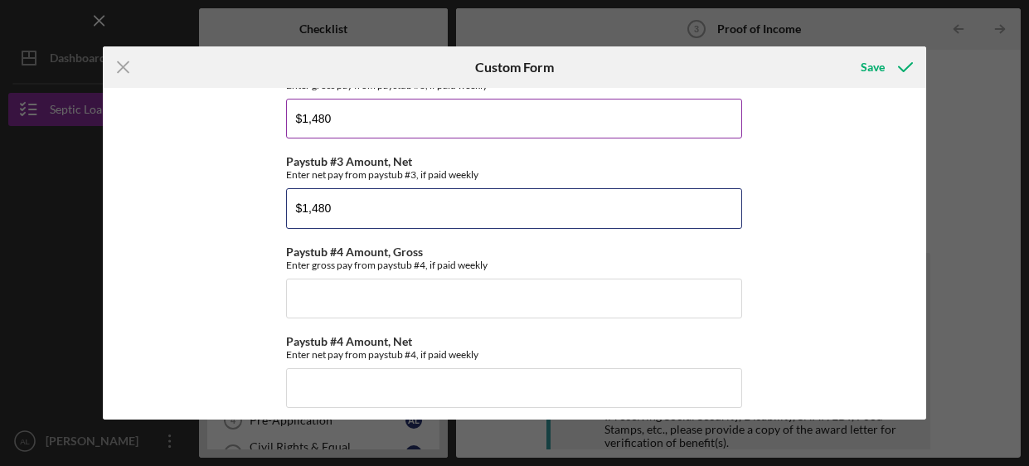
scroll to position [684, 0]
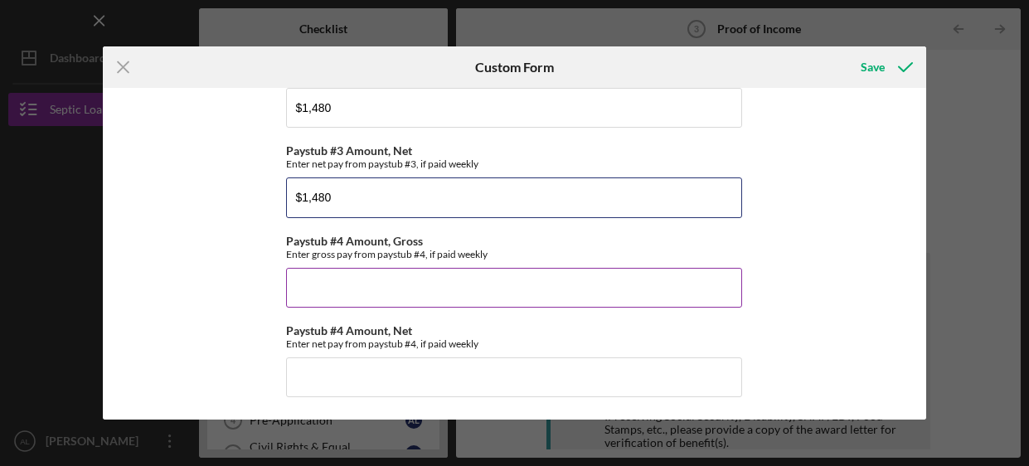
type input "$1,480"
click at [473, 270] on input "Paystub #4 Amount, Gross" at bounding box center [514, 288] width 456 height 40
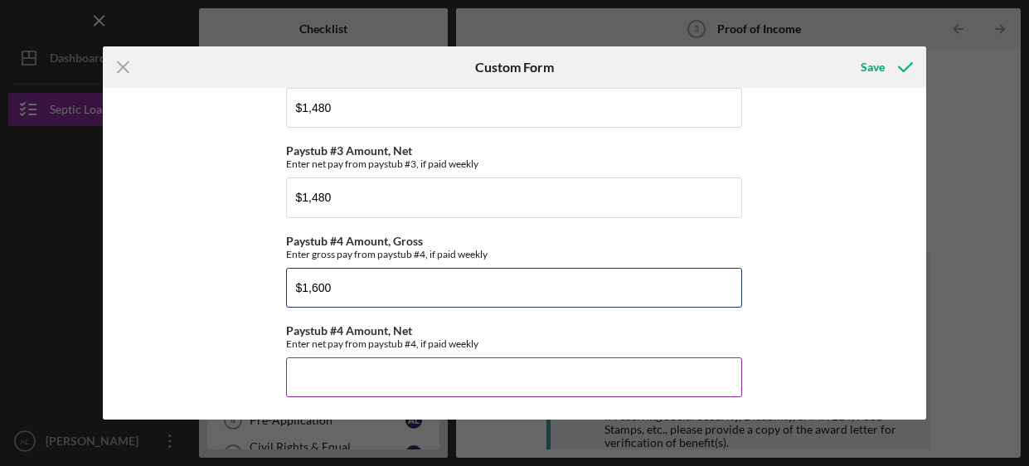
type input "$1,600"
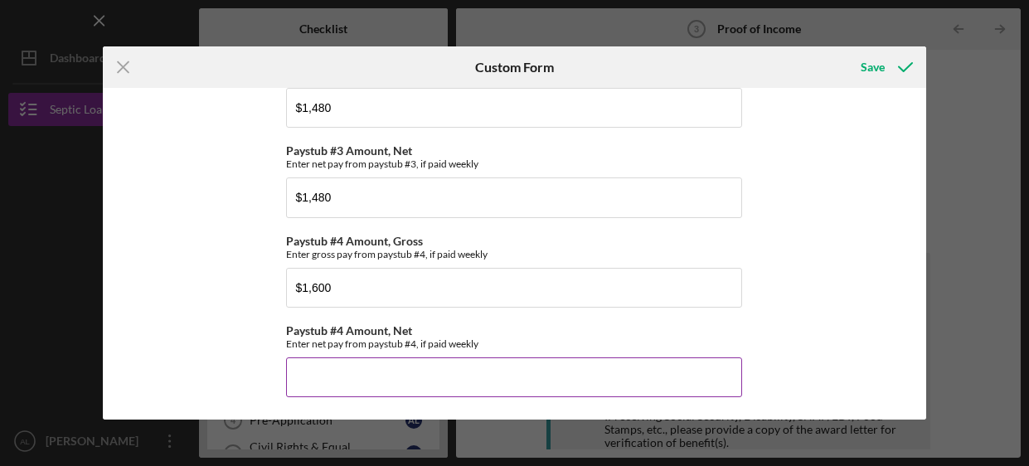
click at [425, 382] on input "Paystub #4 Amount, Net" at bounding box center [514, 377] width 456 height 40
type input "$1,600"
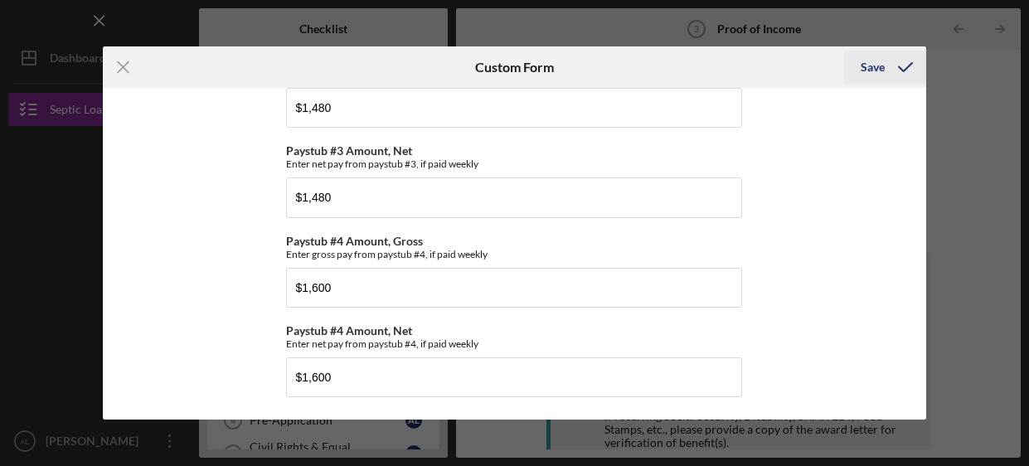
click at [869, 74] on div "Save" at bounding box center [873, 67] width 24 height 33
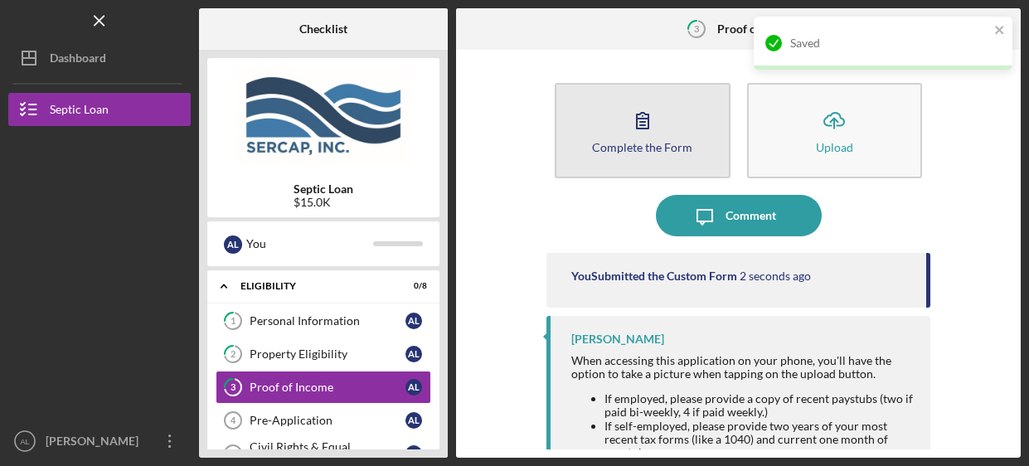
click at [683, 141] on div "Complete the Form" at bounding box center [642, 147] width 100 height 12
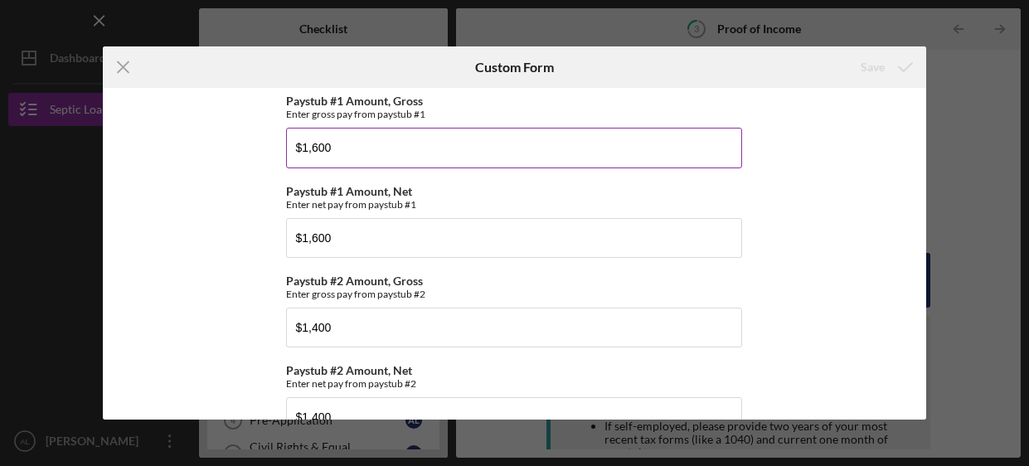
scroll to position [272, 0]
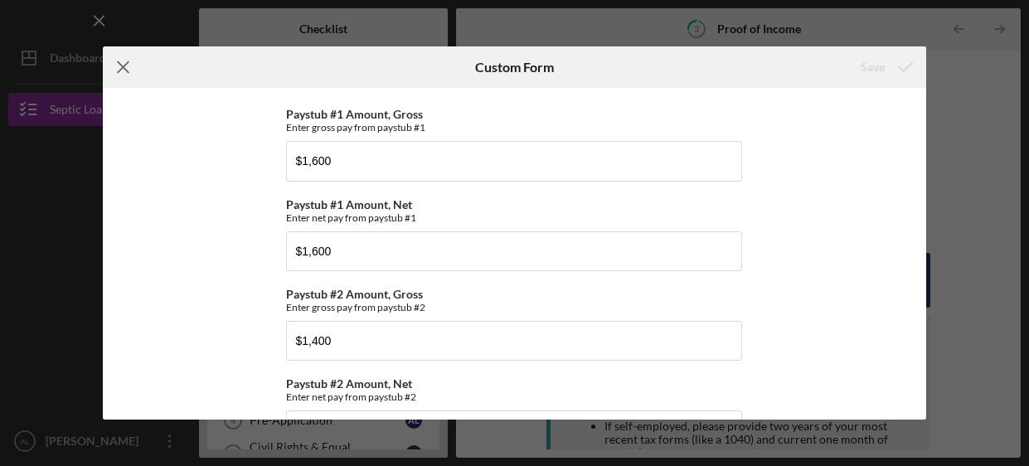
click at [117, 66] on icon "Icon/Menu Close" at bounding box center [123, 66] width 41 height 41
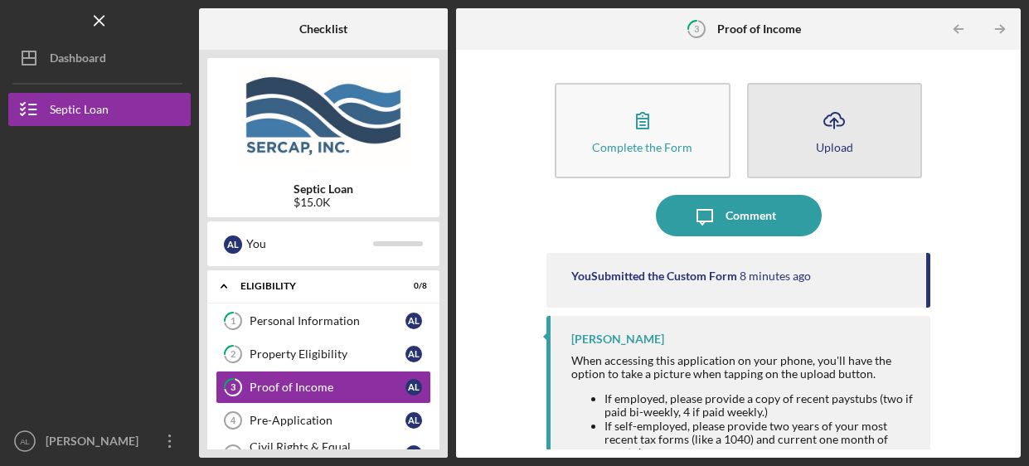
click at [835, 136] on icon "Icon/Upload" at bounding box center [834, 120] width 41 height 41
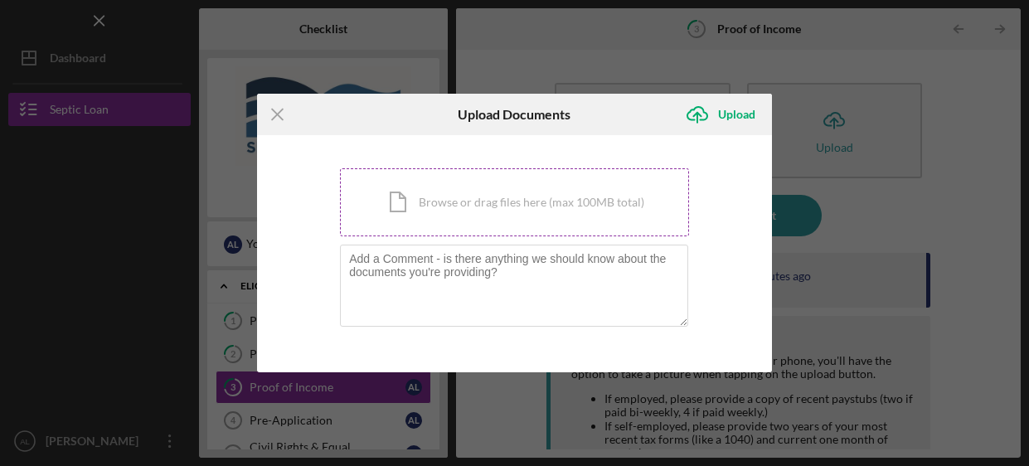
click at [595, 216] on div "Icon/Document Browse or drag files here (max 100MB total) Tap to choose files o…" at bounding box center [514, 202] width 349 height 68
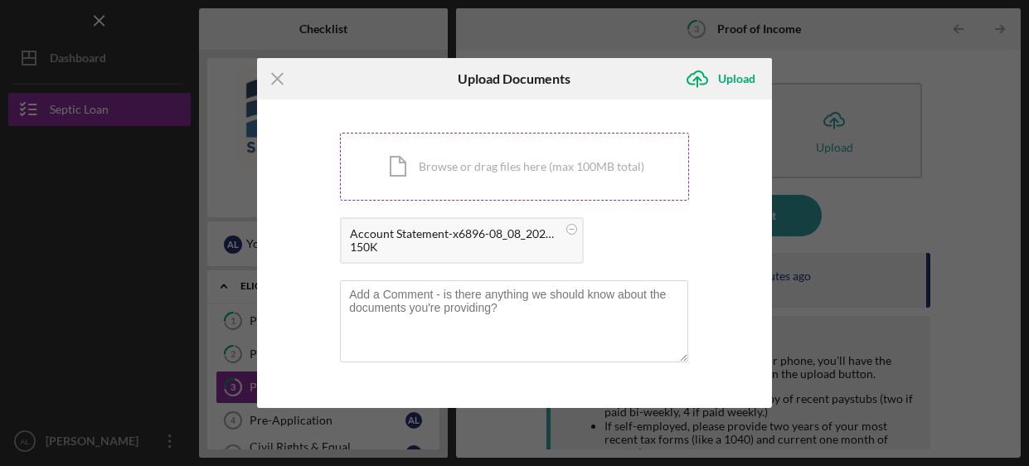
click at [539, 170] on div "Icon/Document Browse or drag files here (max 100MB total) Tap to choose files o…" at bounding box center [514, 167] width 349 height 68
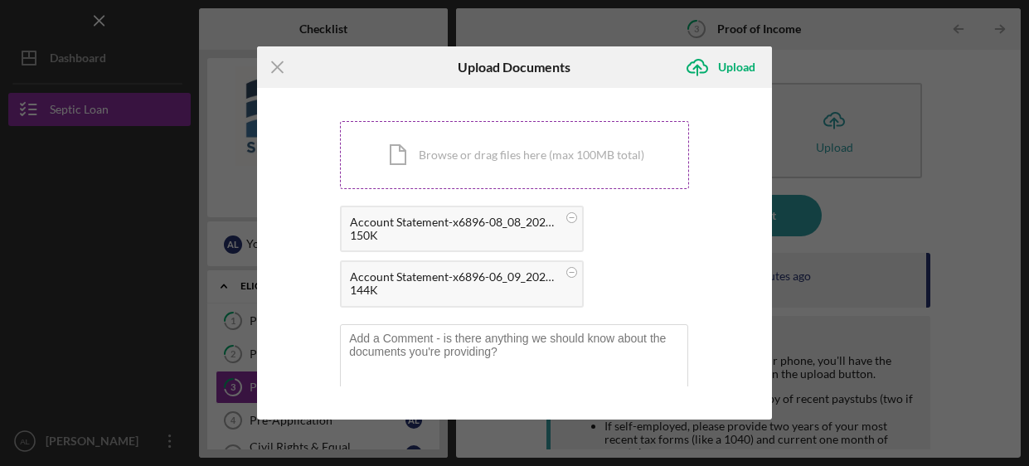
click at [513, 167] on div "Icon/Document Browse or drag files here (max 100MB total) Tap to choose files o…" at bounding box center [514, 155] width 349 height 68
click at [481, 143] on div "Icon/Document Browse or drag files here (max 100MB total) Tap to choose files o…" at bounding box center [514, 155] width 349 height 68
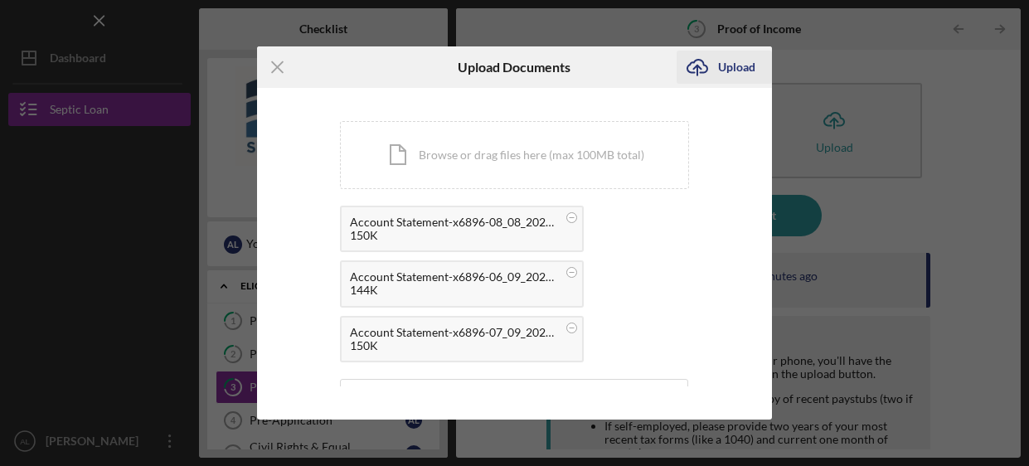
click at [743, 64] on div "Upload" at bounding box center [736, 67] width 37 height 33
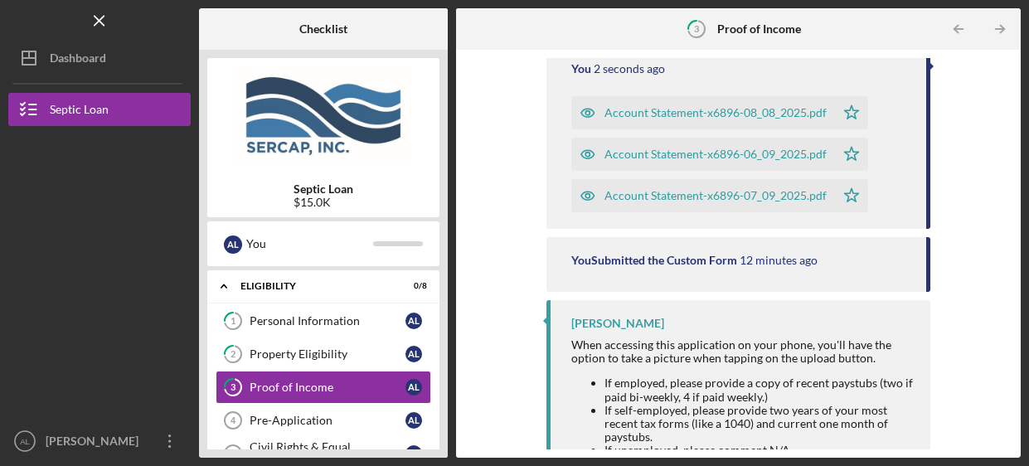
scroll to position [326, 0]
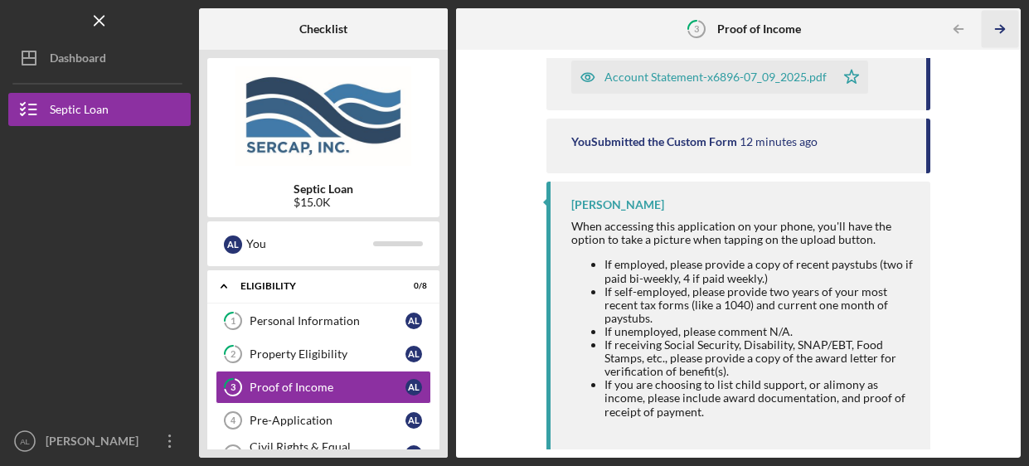
click at [1001, 27] on icon "Icon/Table Pagination Arrow" at bounding box center [1000, 29] width 37 height 37
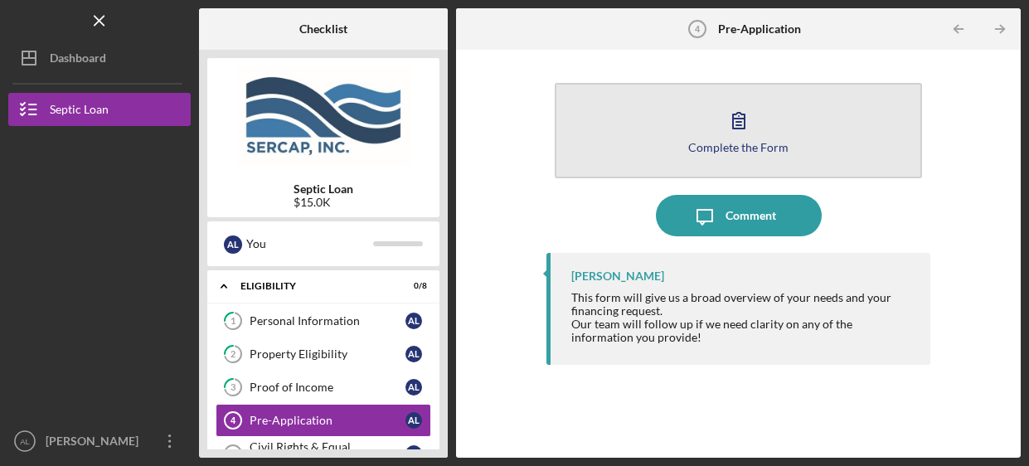
click at [764, 124] on button "Complete the Form Form" at bounding box center [738, 130] width 367 height 95
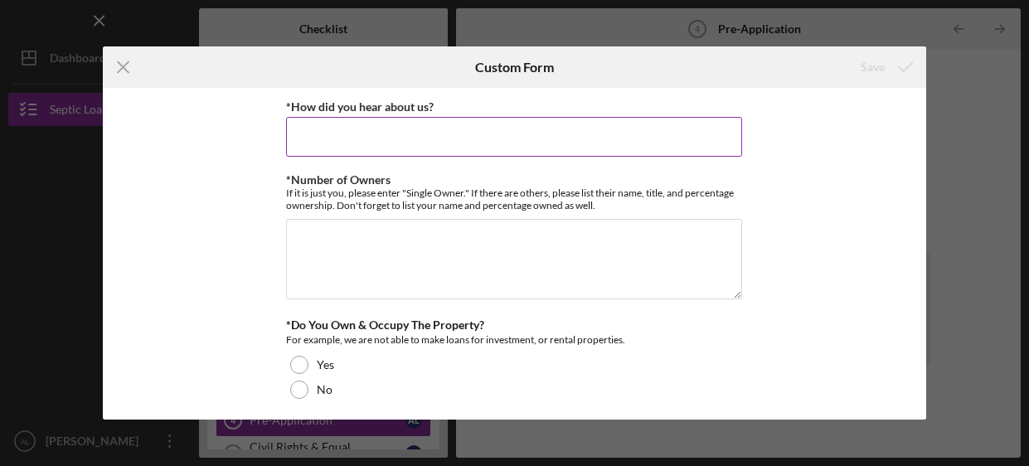
click at [553, 136] on input "*How did you hear about us?" at bounding box center [514, 137] width 456 height 40
type input "G"
type input "I"
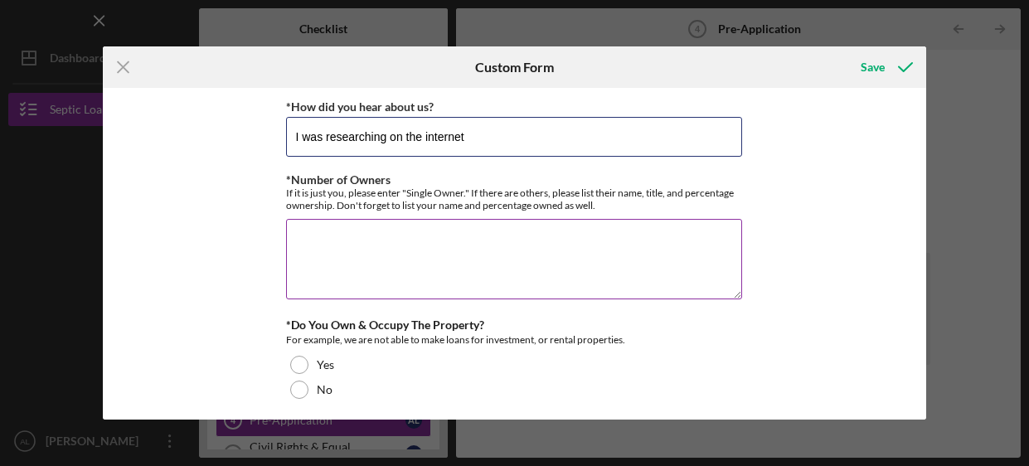
type input "I was researching on the internet"
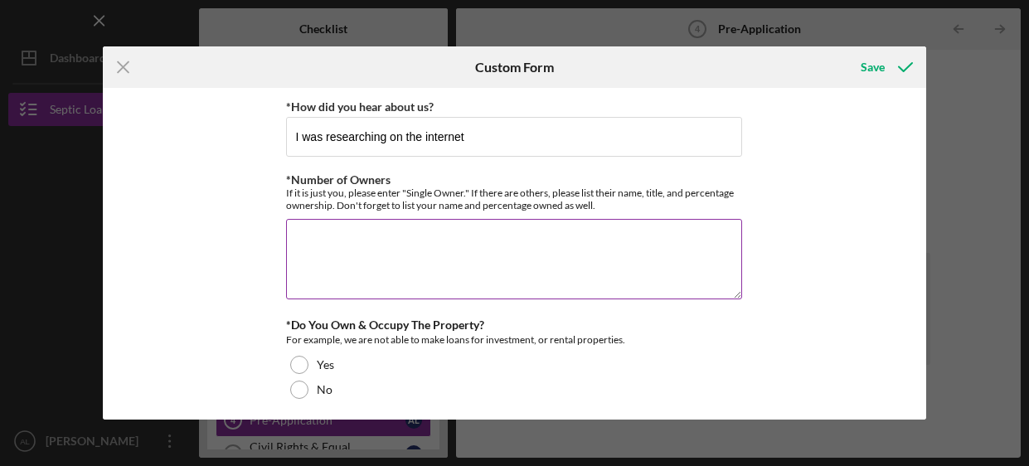
click at [328, 289] on textarea "*Number of Owners" at bounding box center [514, 259] width 456 height 80
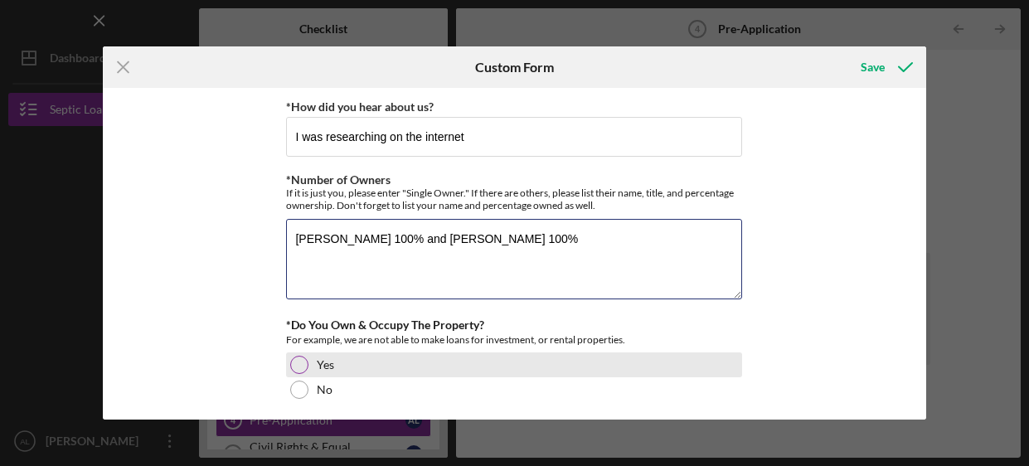
type textarea "[PERSON_NAME] 100% and [PERSON_NAME] 100%"
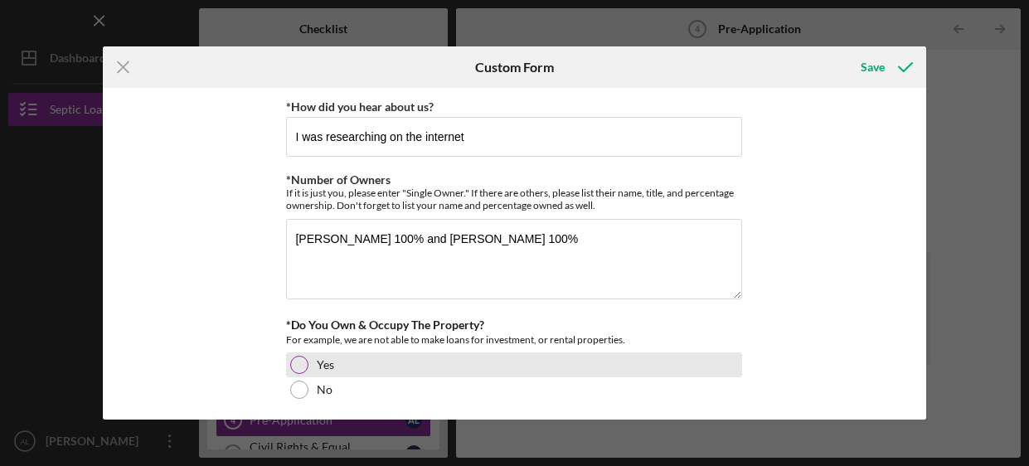
click at [290, 368] on div at bounding box center [299, 365] width 18 height 18
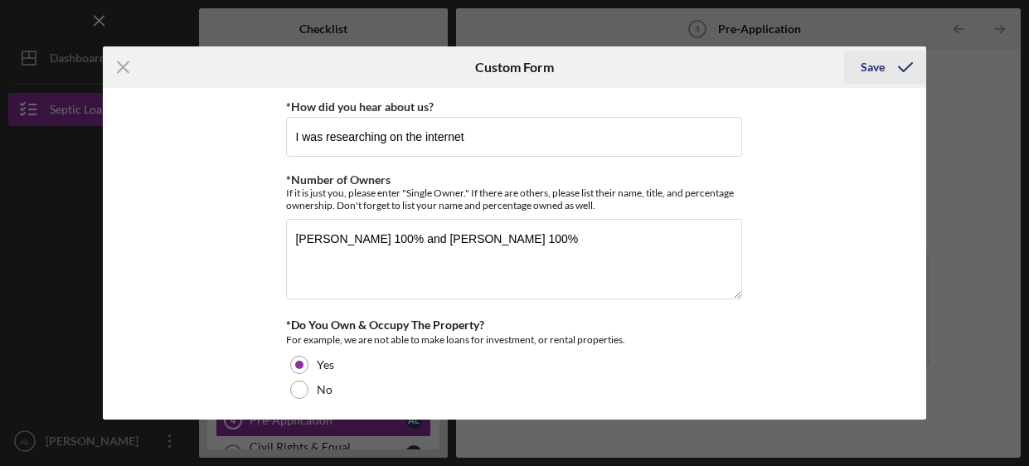
click at [873, 72] on div "Save" at bounding box center [873, 67] width 24 height 33
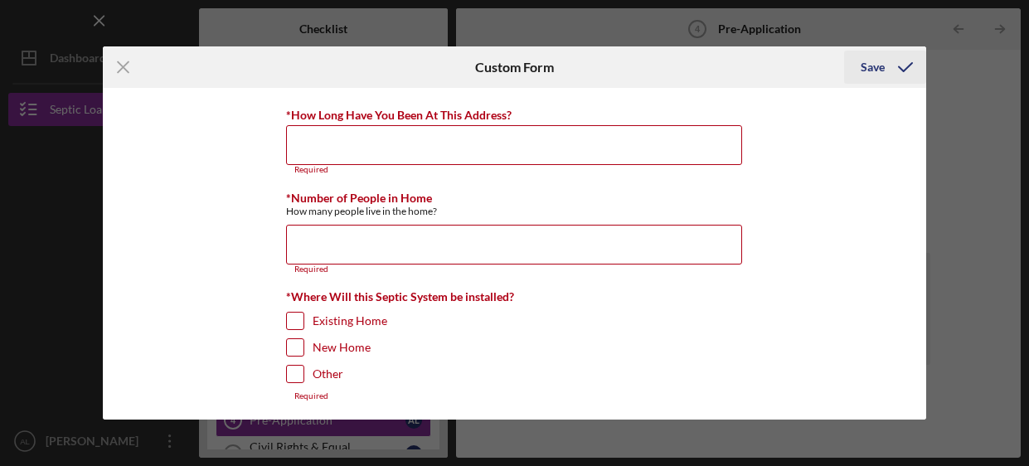
scroll to position [331, 0]
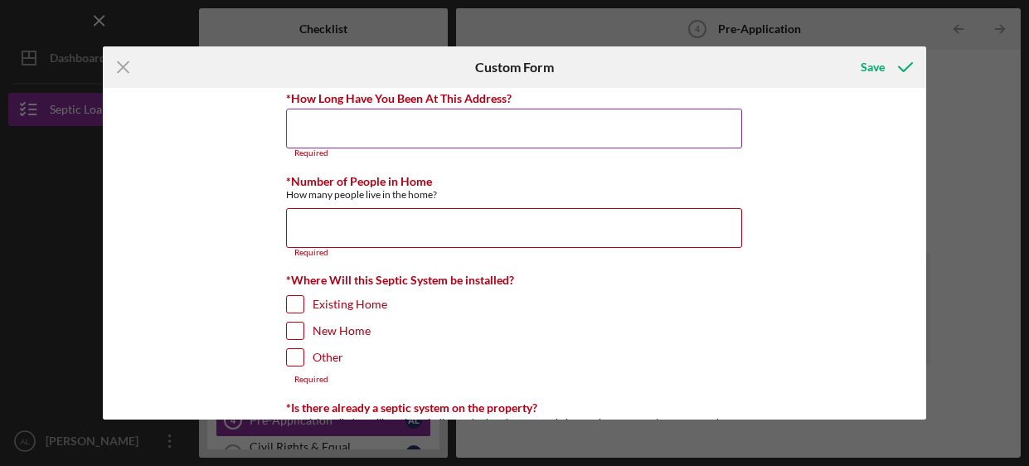
click at [539, 114] on input "*How Long Have You Been At This Address?" at bounding box center [514, 129] width 456 height 40
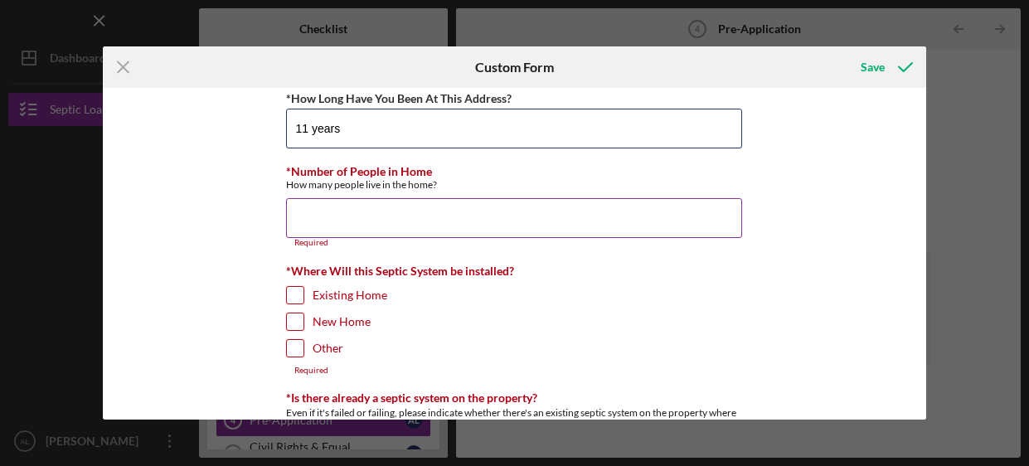
type input "11 years"
click at [485, 225] on input "*Number of People in Home" at bounding box center [514, 218] width 456 height 40
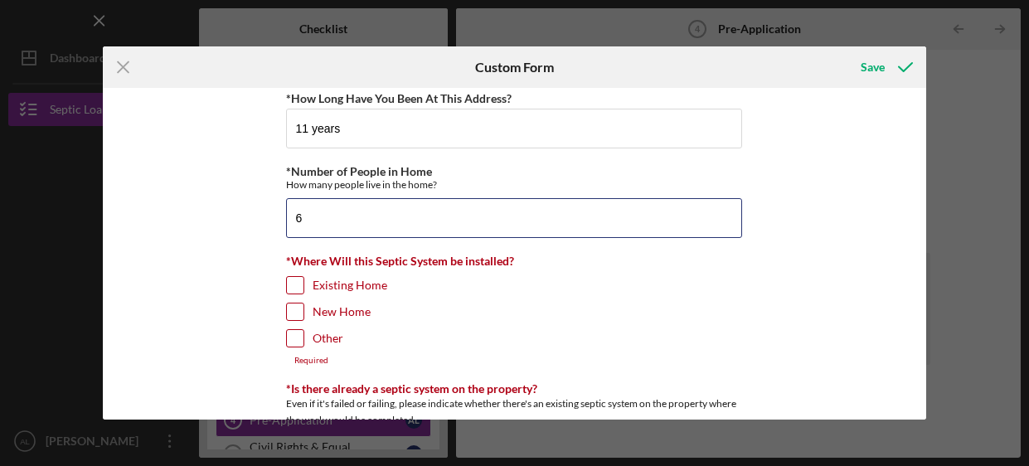
type input "6"
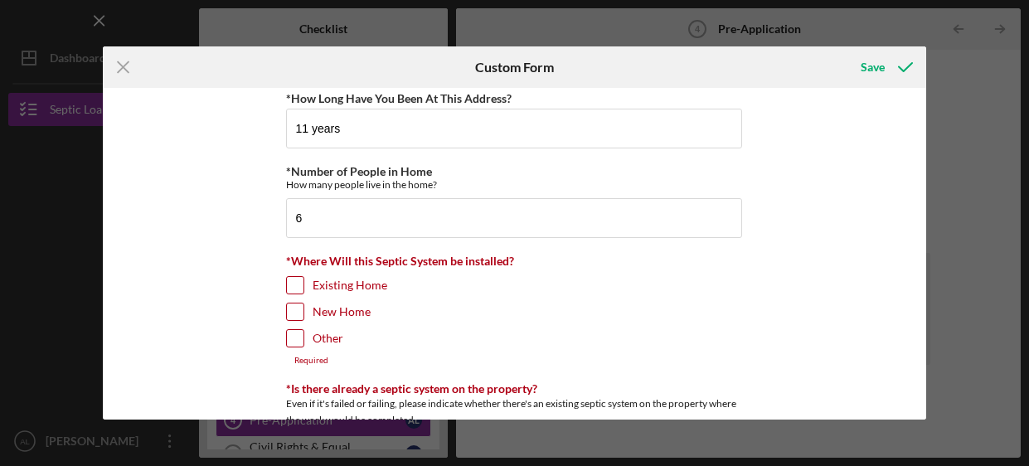
click at [292, 284] on input "Existing Home" at bounding box center [295, 285] width 17 height 17
checkbox input "true"
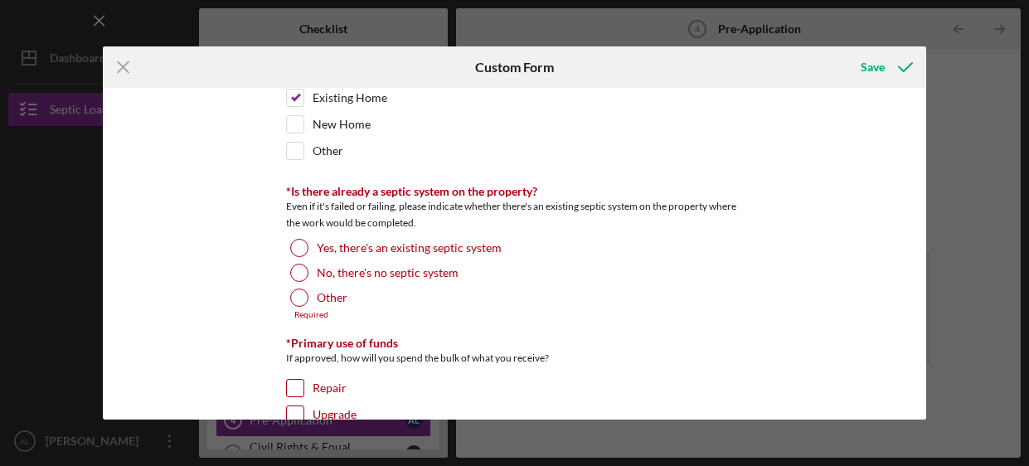
scroll to position [523, 0]
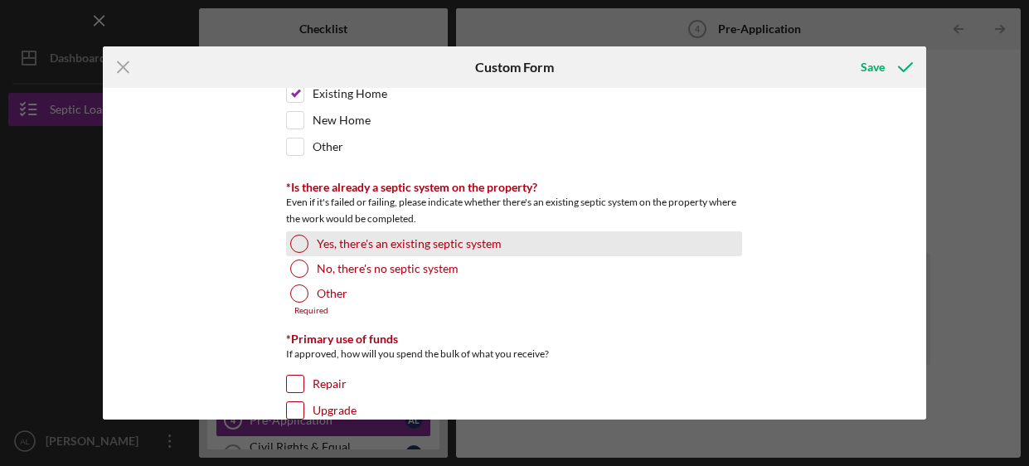
click at [357, 242] on label "Yes, there's an existing septic system" at bounding box center [409, 243] width 185 height 13
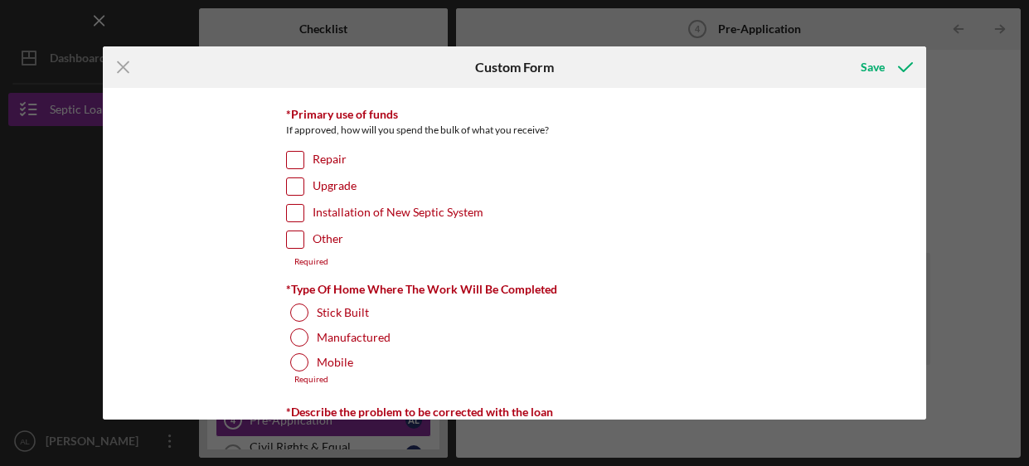
scroll to position [738, 0]
click at [292, 217] on input "Installation of New Septic System" at bounding box center [295, 212] width 17 height 17
checkbox input "true"
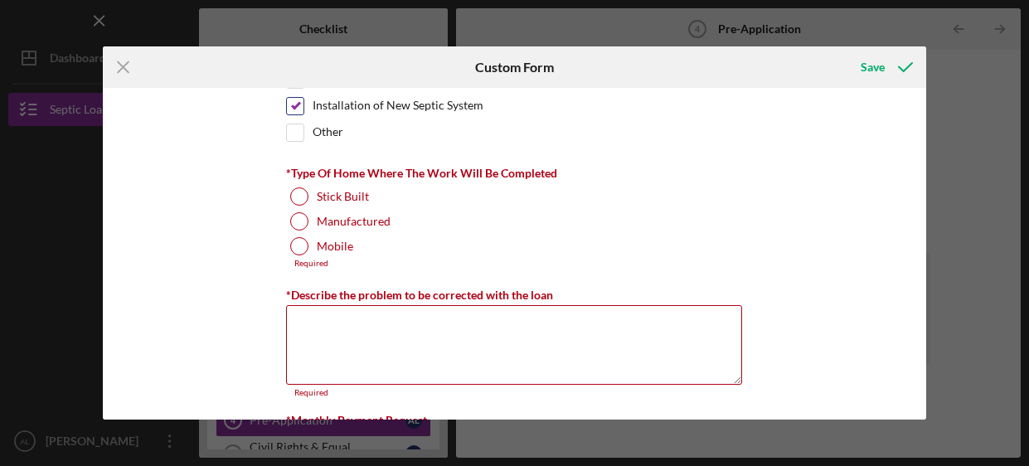
scroll to position [849, 0]
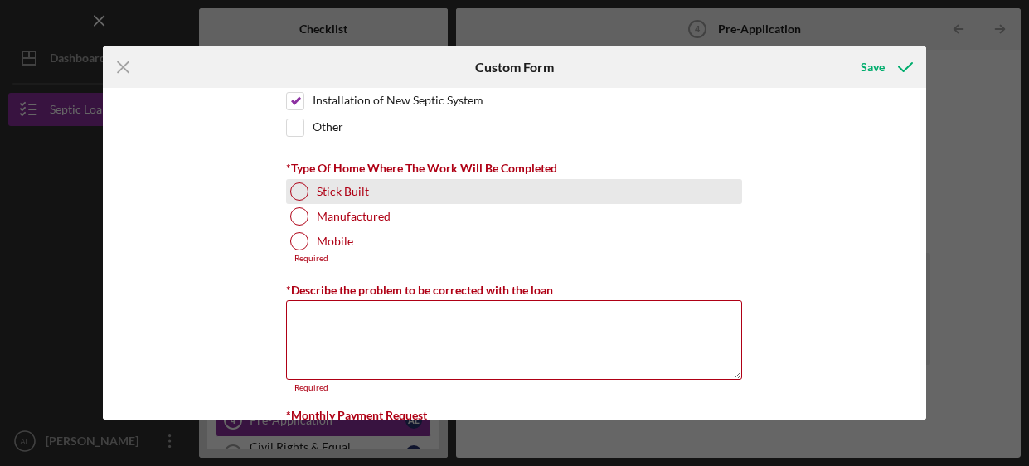
click at [338, 193] on label "Stick Built" at bounding box center [343, 191] width 52 height 13
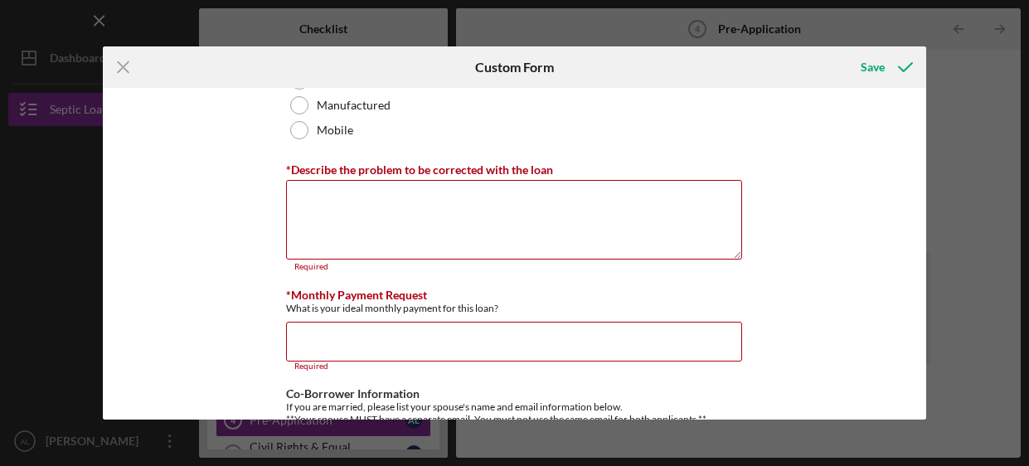
scroll to position [964, 0]
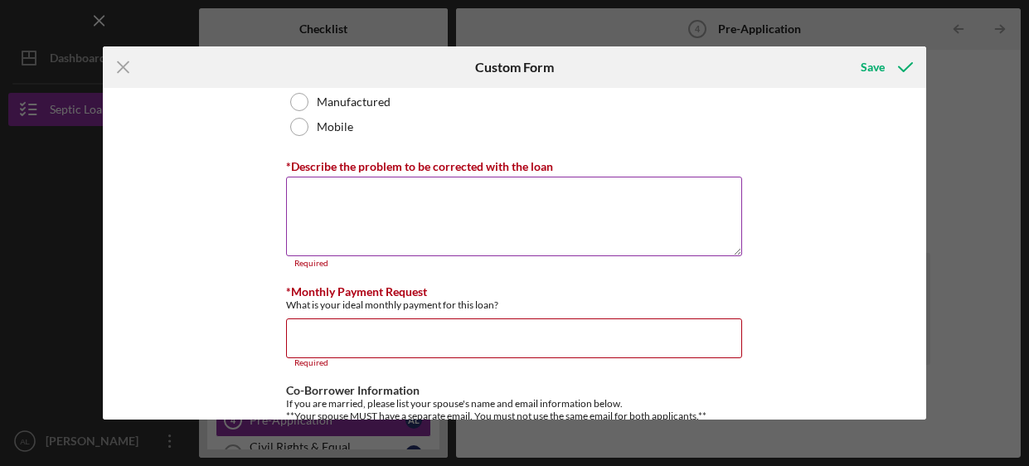
click at [564, 221] on textarea "*Describe the problem to be corrected with the loan" at bounding box center [514, 217] width 456 height 80
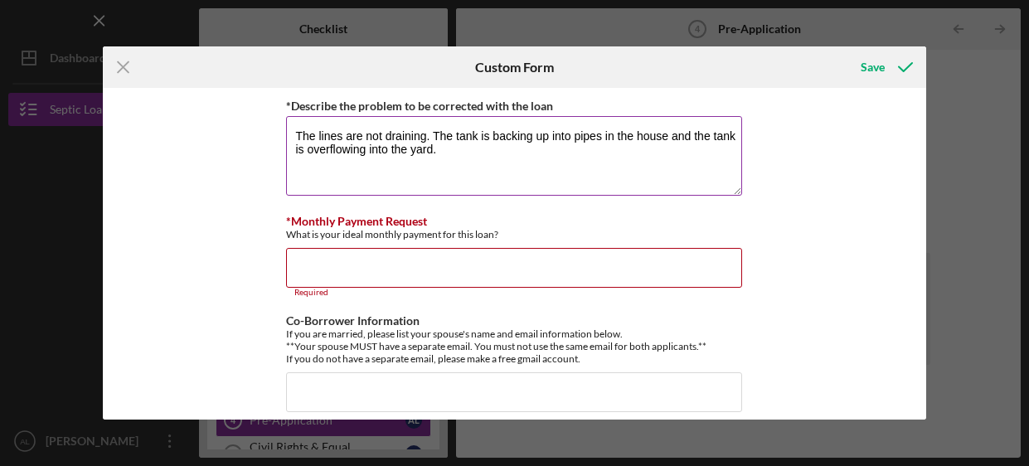
scroll to position [1040, 0]
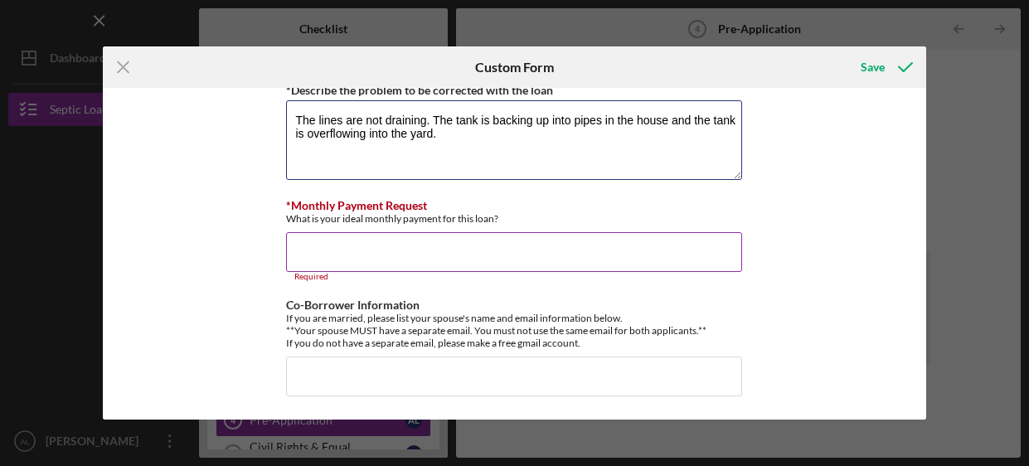
type textarea "The lines are not draining. The tank is backing up into pipes in the house and …"
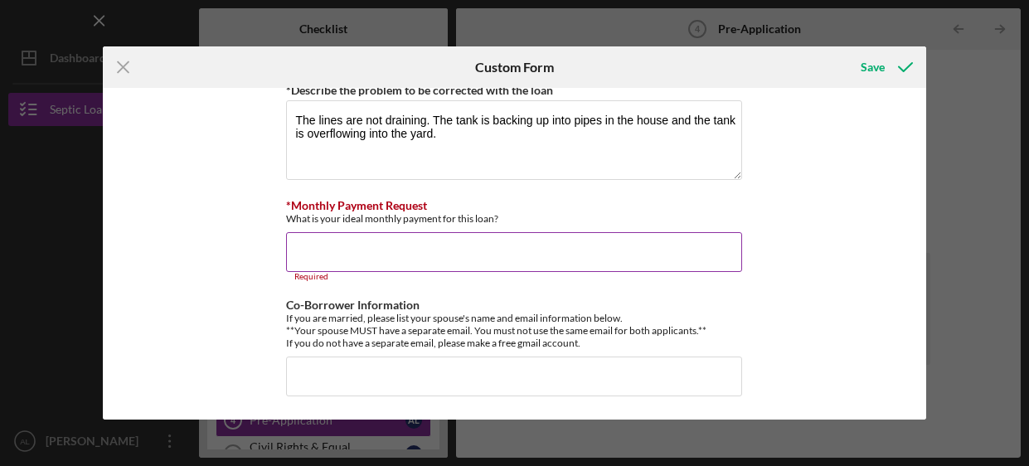
click at [408, 249] on input "*Monthly Payment Request" at bounding box center [514, 252] width 456 height 40
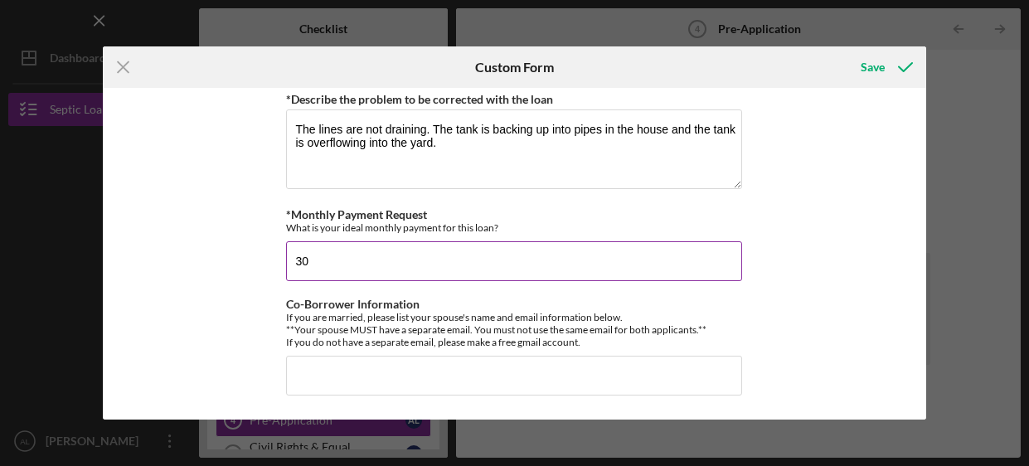
type input "3"
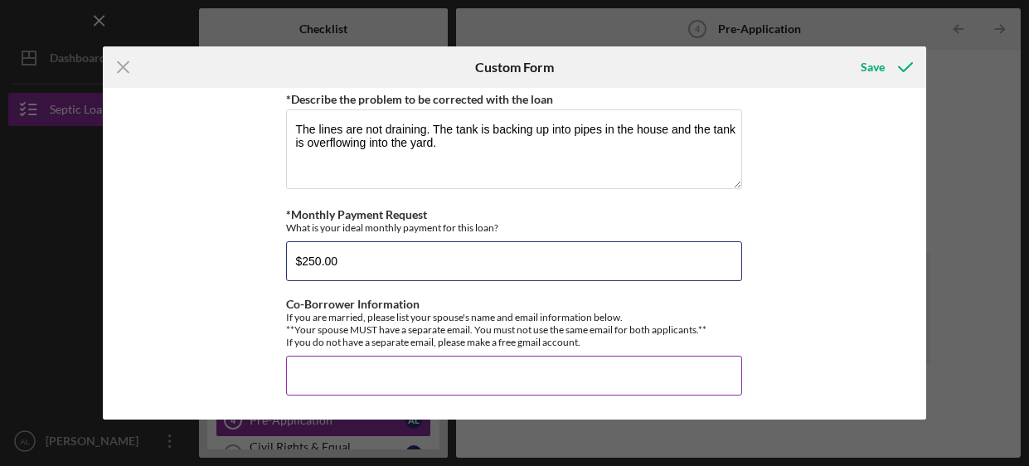
type input "$250.00"
click at [423, 382] on input "Co-Borrower Information" at bounding box center [514, 376] width 456 height 40
type input "p"
type input "P"
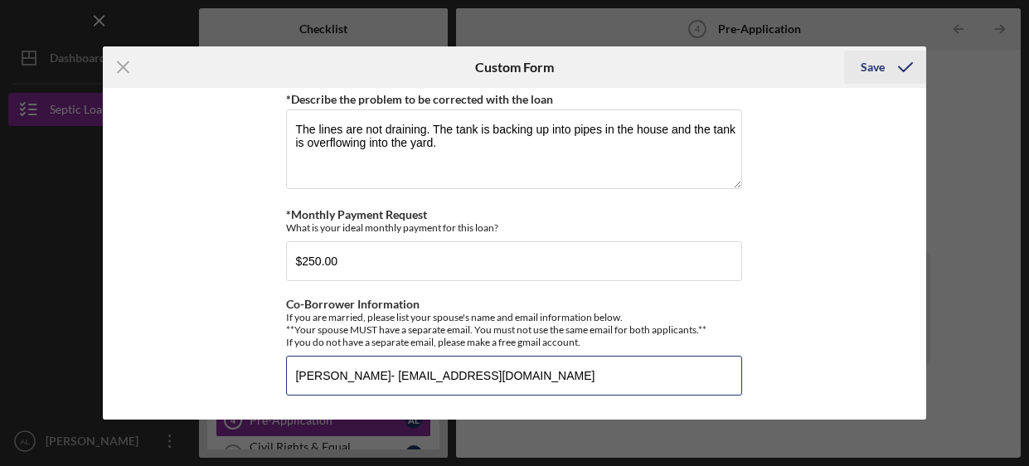
type input "[PERSON_NAME]- [EMAIL_ADDRESS][DOMAIN_NAME]"
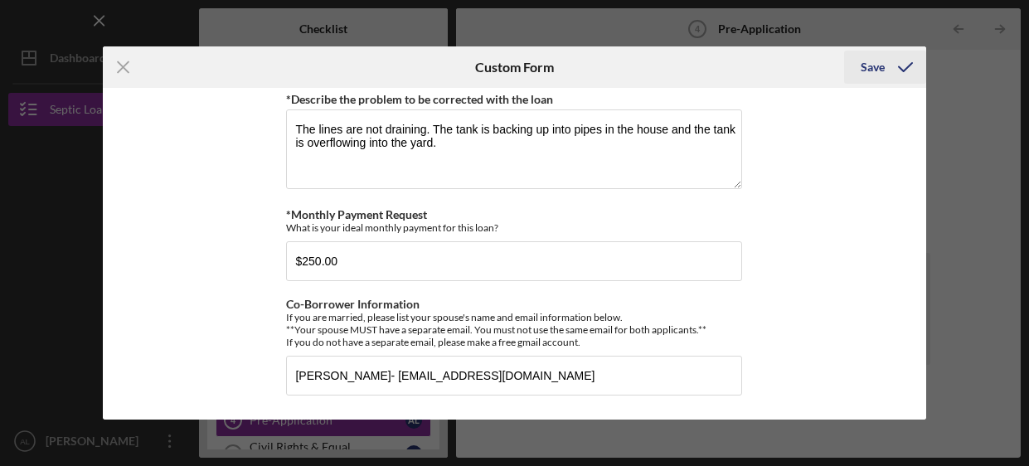
click at [883, 62] on div "Save" at bounding box center [873, 67] width 24 height 33
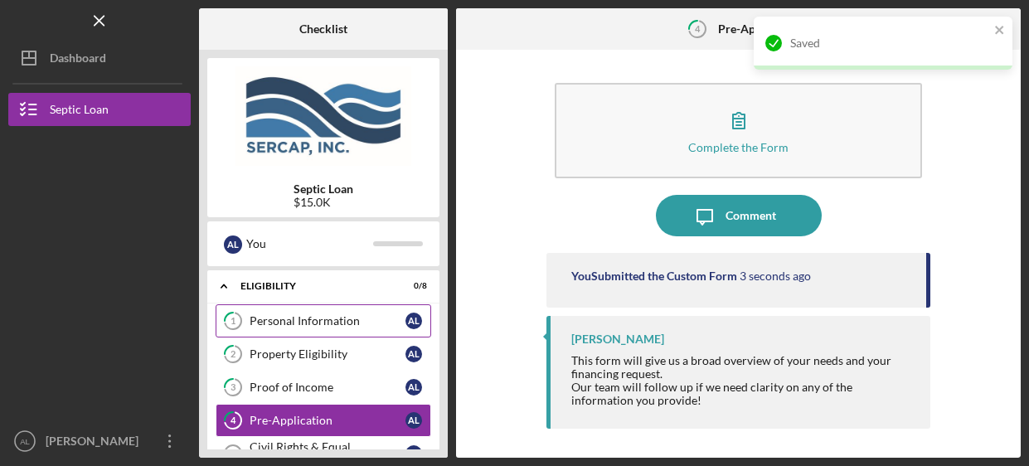
click at [280, 319] on div "Personal Information" at bounding box center [328, 320] width 156 height 13
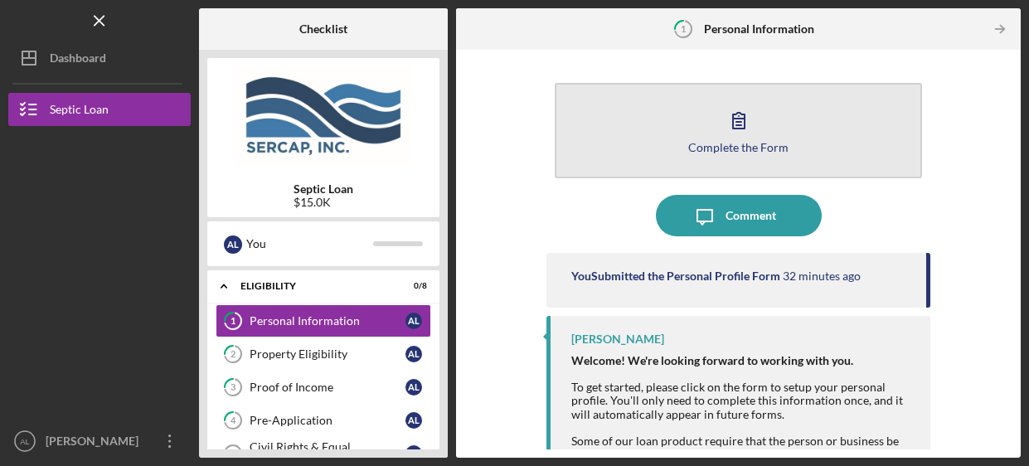
click at [751, 134] on icon "button" at bounding box center [738, 120] width 41 height 41
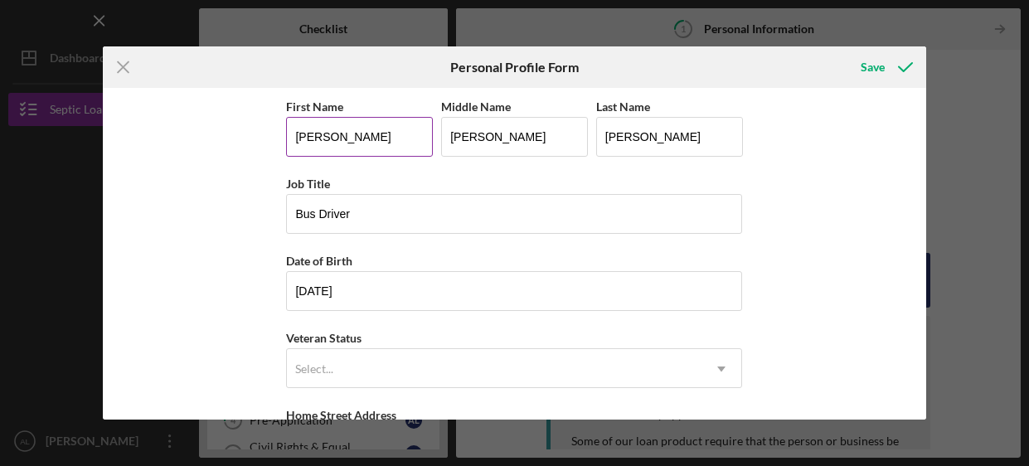
click at [347, 148] on input "[PERSON_NAME]" at bounding box center [359, 137] width 147 height 40
type input "A"
type input "[PERSON_NAME]"
click at [508, 149] on input "[PERSON_NAME]" at bounding box center [514, 137] width 147 height 40
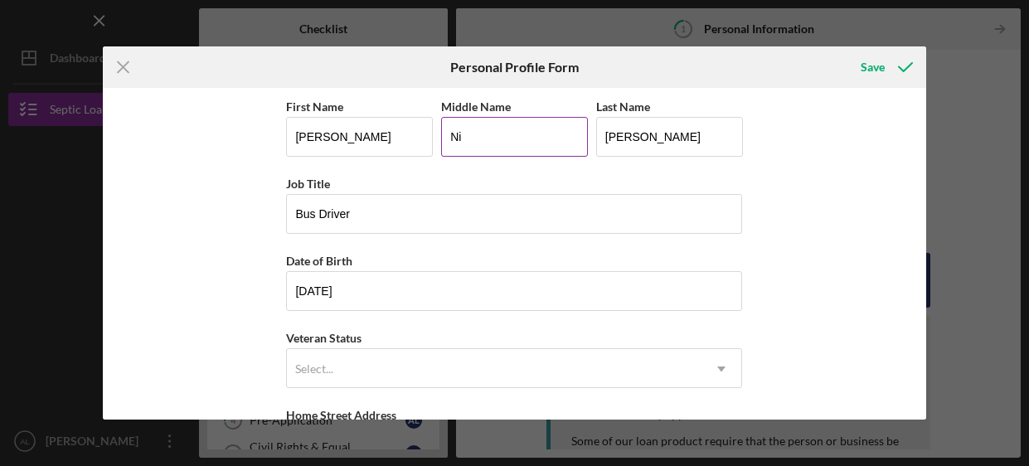
type input "N"
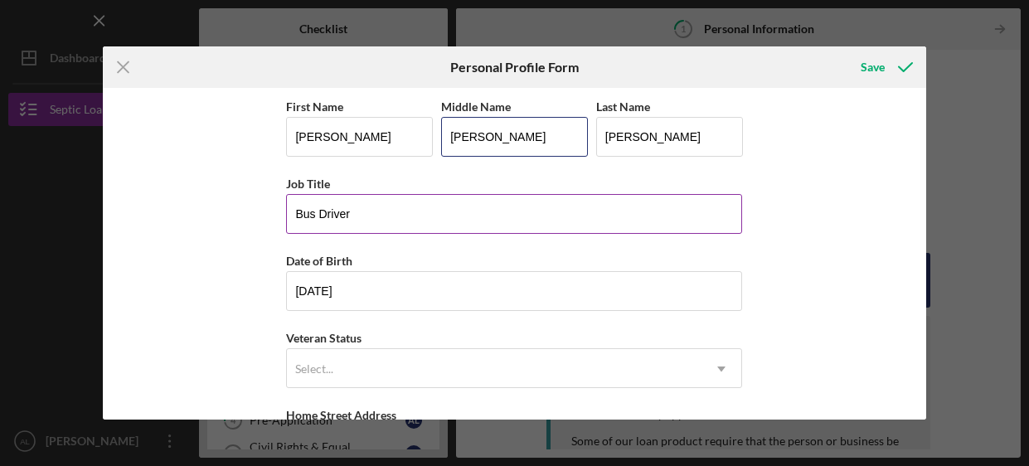
type input "[PERSON_NAME]"
click at [393, 226] on input "Bus Driver" at bounding box center [514, 214] width 456 height 40
type input "B"
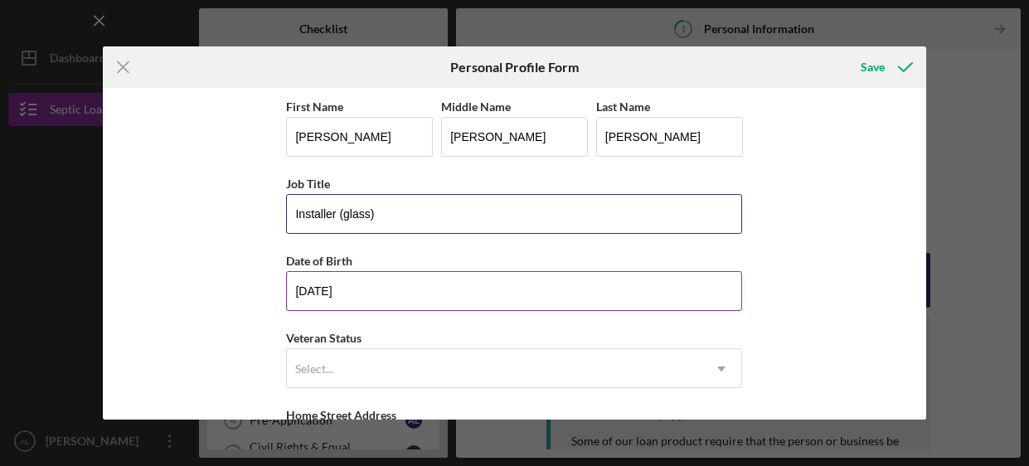
type input "Installer (glass)"
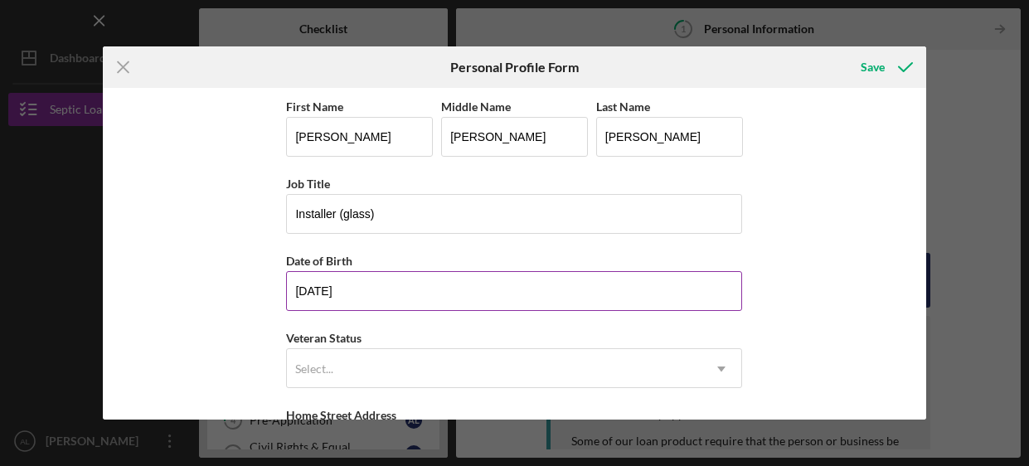
click at [432, 280] on input "[DATE]" at bounding box center [514, 291] width 456 height 40
type input "0m/dd/yyyy"
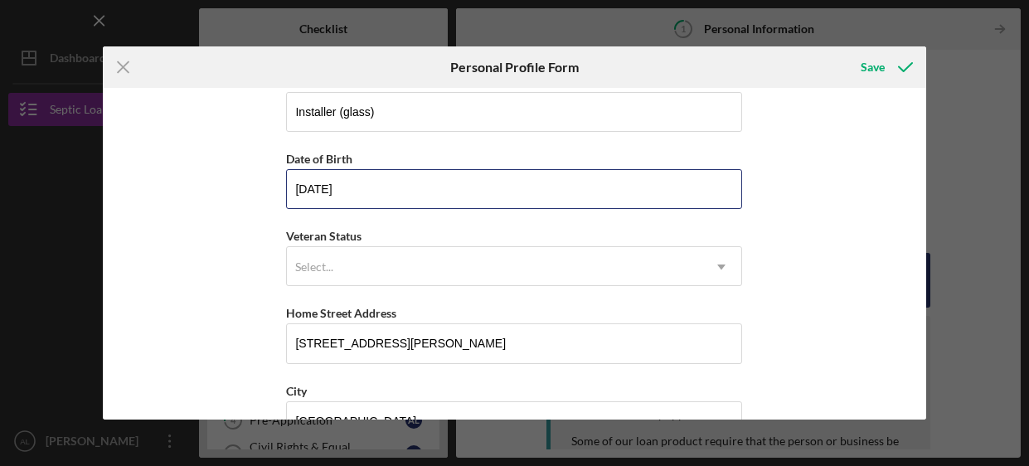
scroll to position [104, 0]
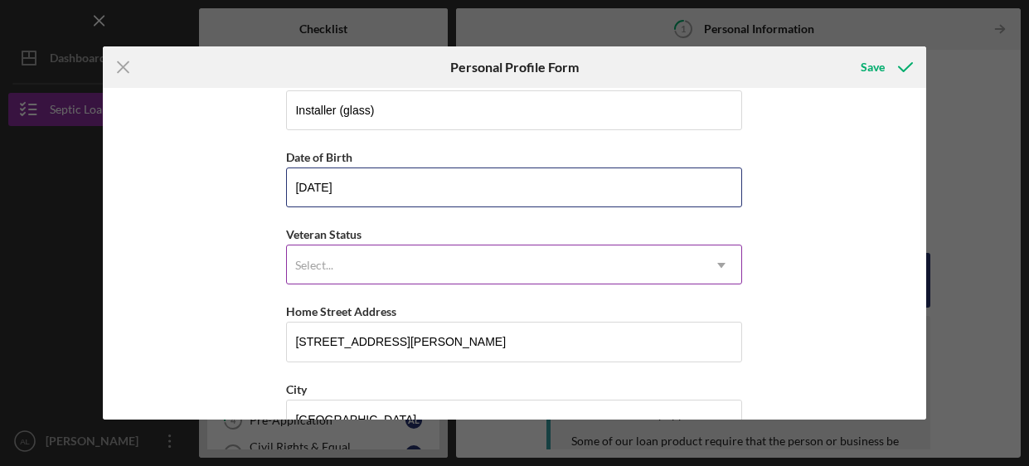
type input "[DATE]"
click at [721, 278] on icon "Icon/Dropdown Arrow" at bounding box center [722, 266] width 40 height 40
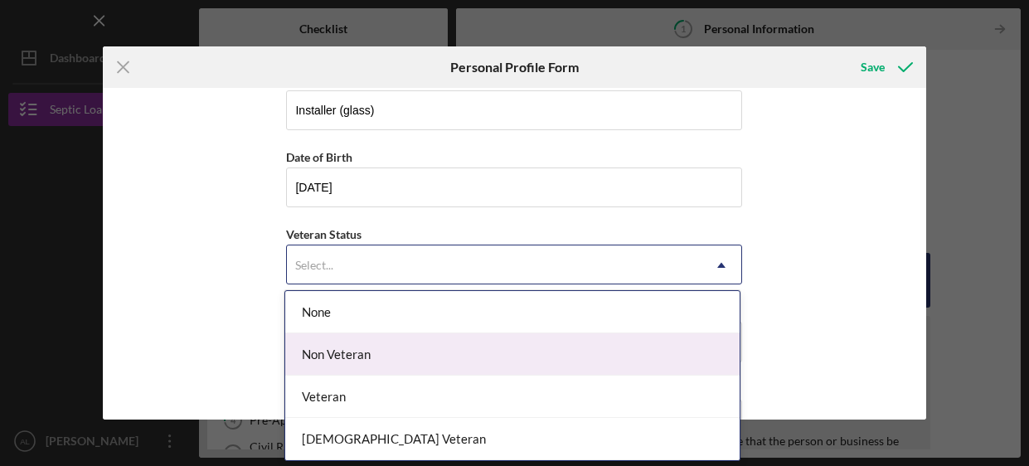
click at [653, 341] on div "Non Veteran" at bounding box center [512, 354] width 455 height 42
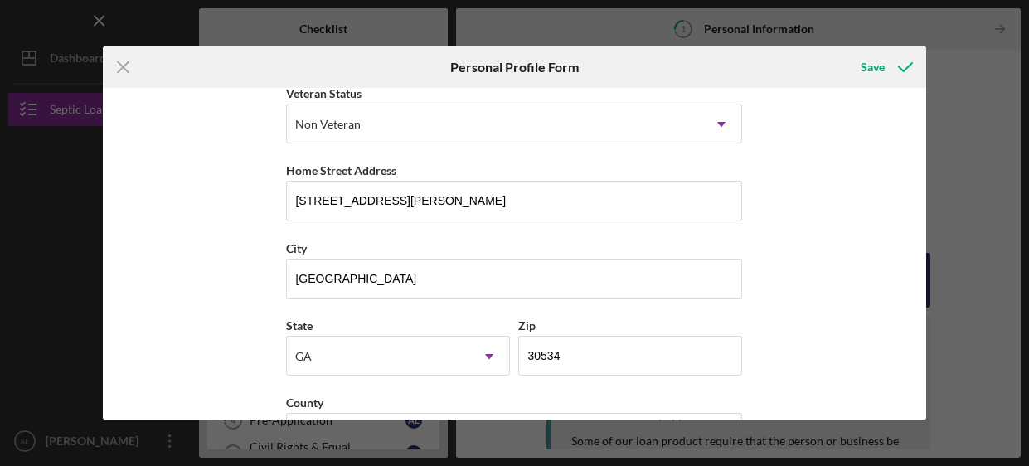
scroll to position [301, 0]
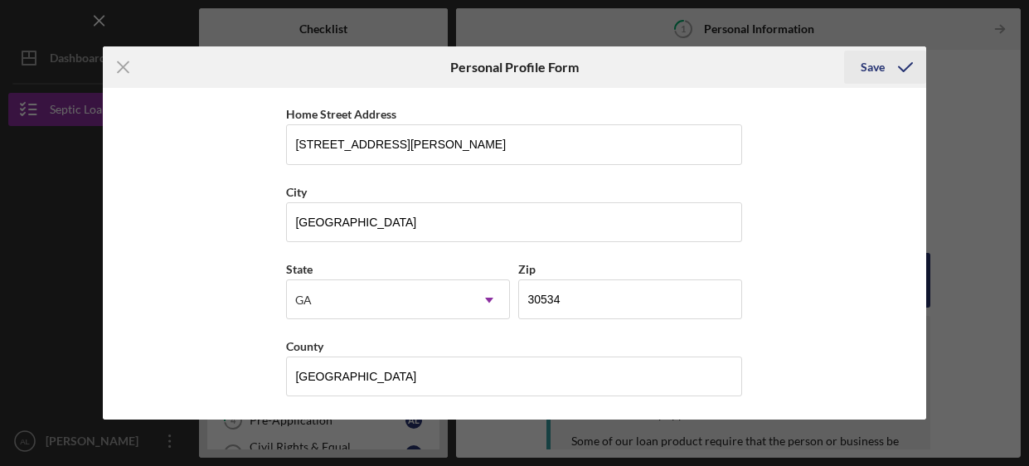
click at [878, 69] on div "Save" at bounding box center [873, 67] width 24 height 33
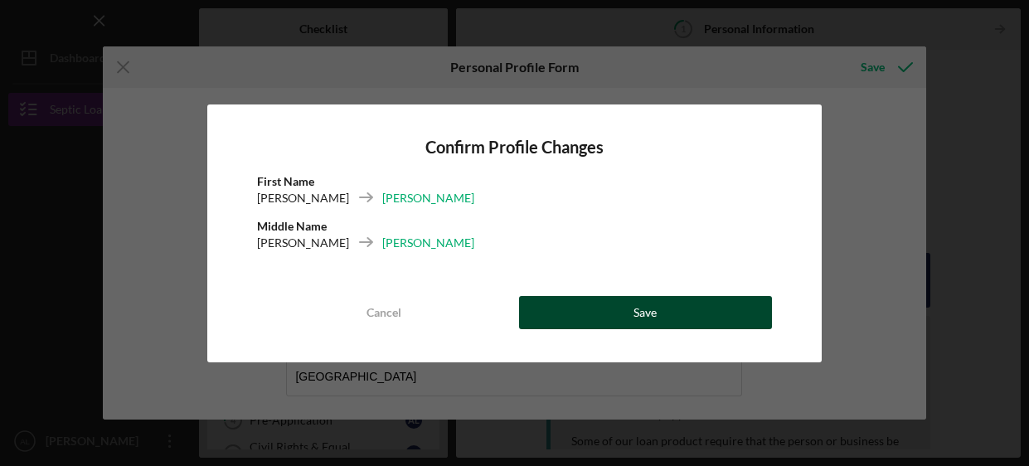
click at [578, 308] on button "Save" at bounding box center [645, 312] width 253 height 33
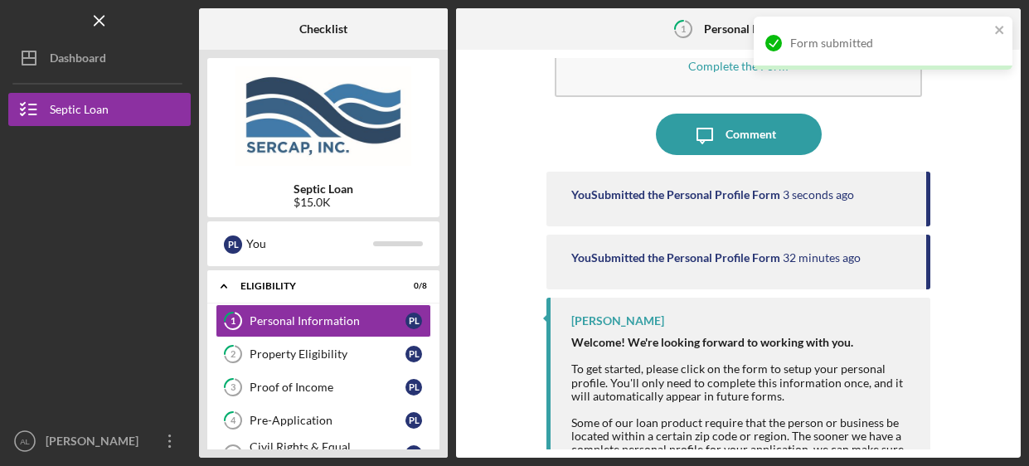
scroll to position [82, 0]
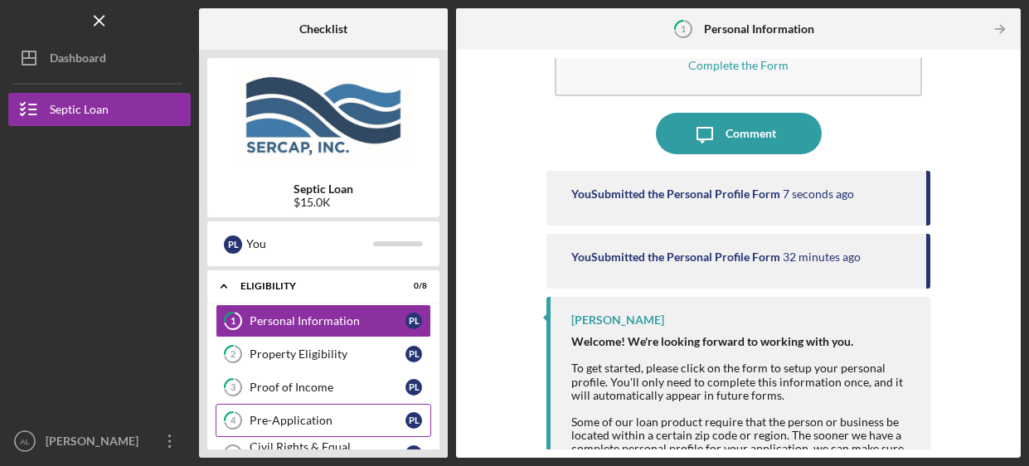
click at [336, 423] on div "Pre-Application" at bounding box center [328, 420] width 156 height 13
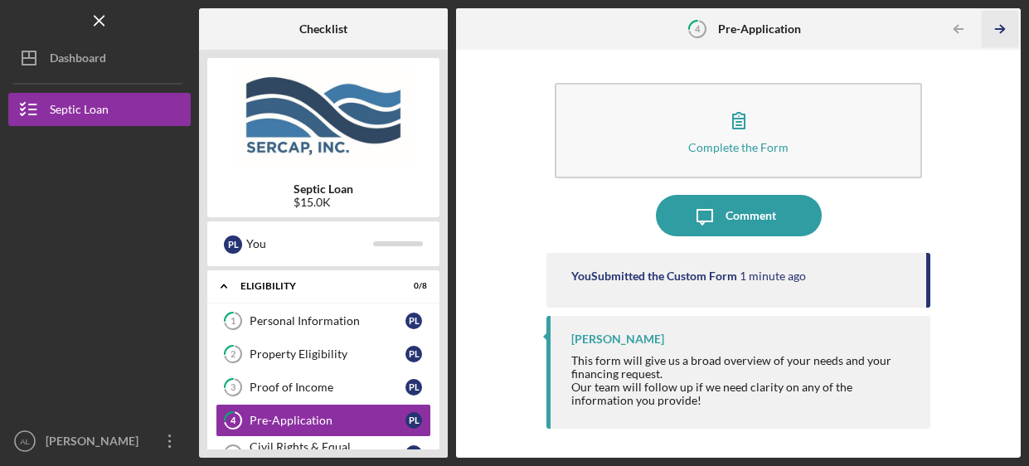
click at [999, 41] on icon "Icon/Table Pagination Arrow" at bounding box center [1000, 29] width 37 height 37
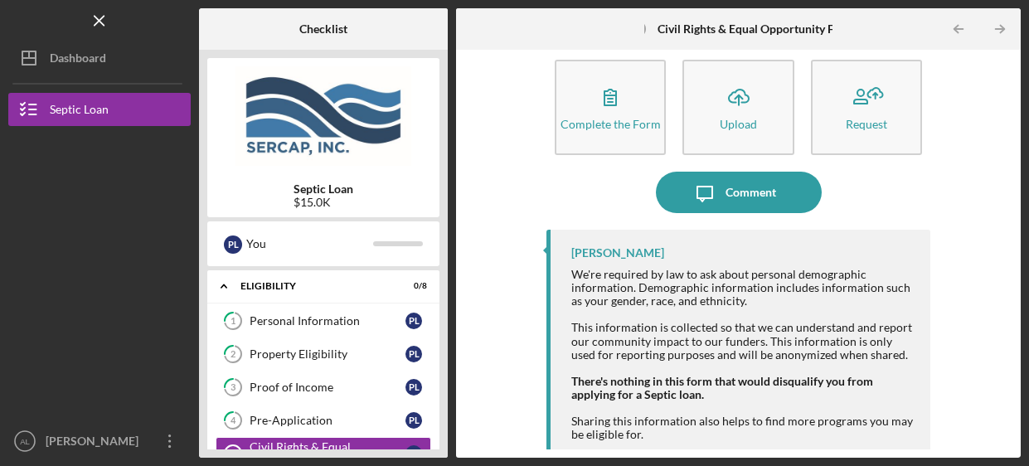
scroll to position [35, 0]
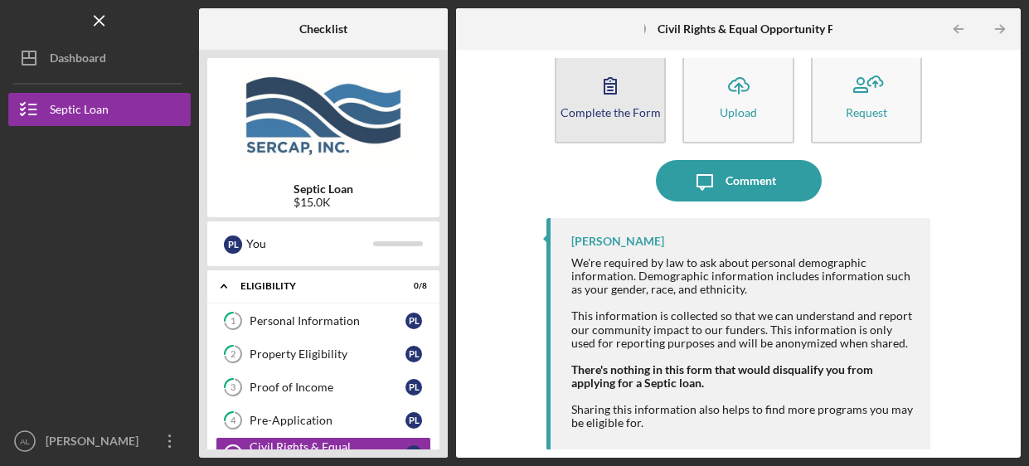
click at [600, 109] on div "Complete the Form" at bounding box center [611, 112] width 100 height 12
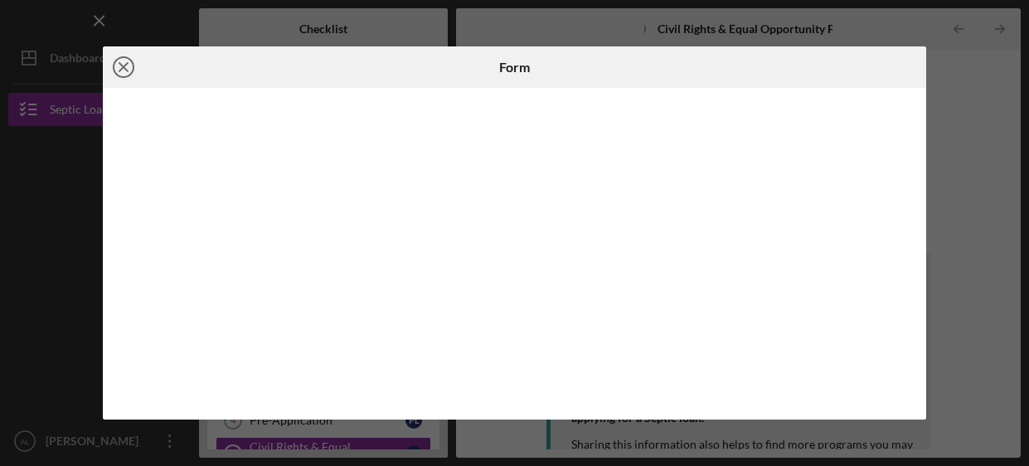
click at [119, 75] on icon "Icon/Close" at bounding box center [123, 66] width 41 height 41
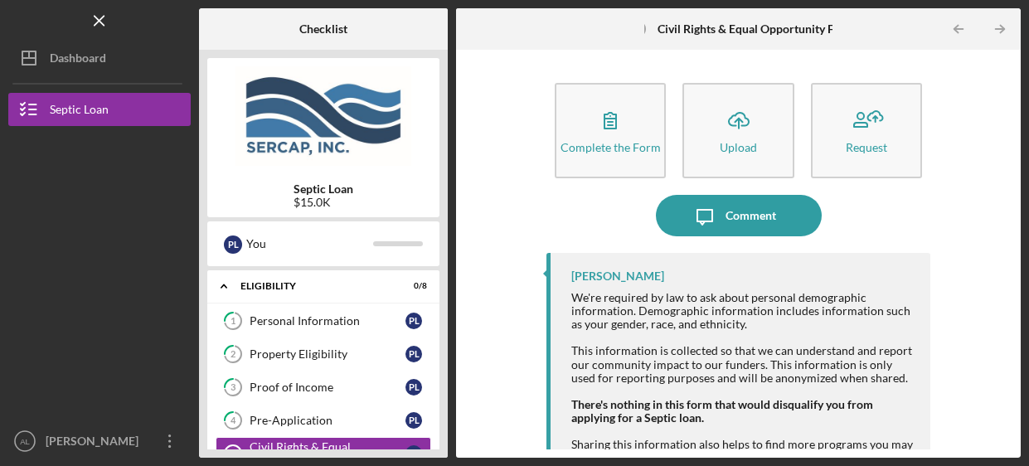
scroll to position [35, 0]
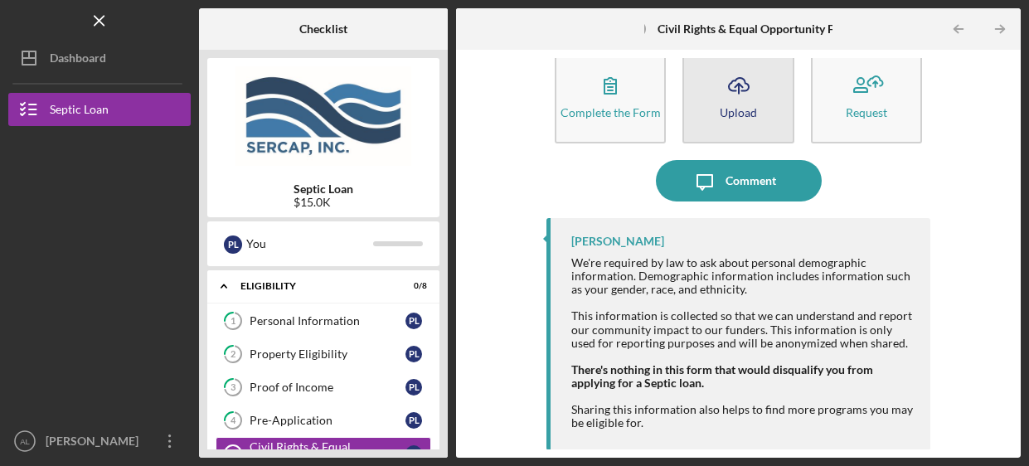
click at [742, 127] on button "Icon/Upload Upload" at bounding box center [738, 95] width 111 height 95
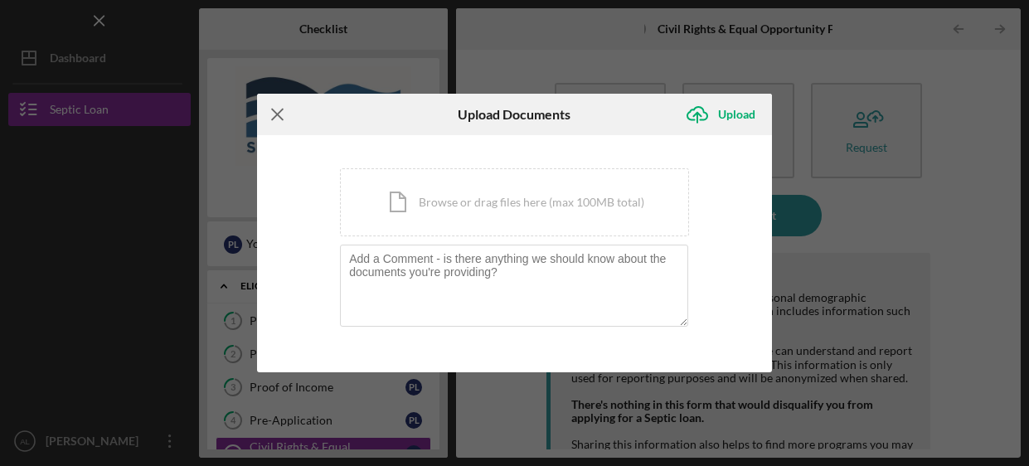
click at [278, 118] on icon "Icon/Menu Close" at bounding box center [277, 114] width 41 height 41
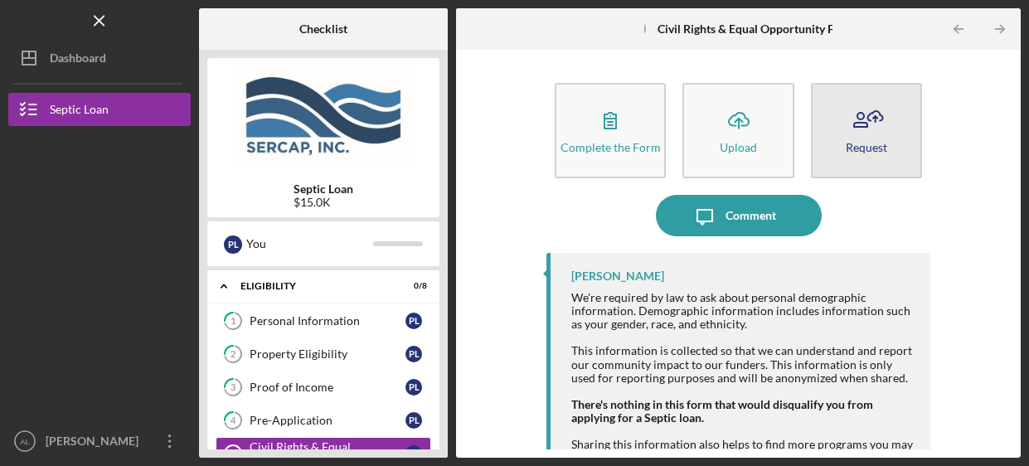
click at [882, 126] on icon "button" at bounding box center [866, 120] width 41 height 41
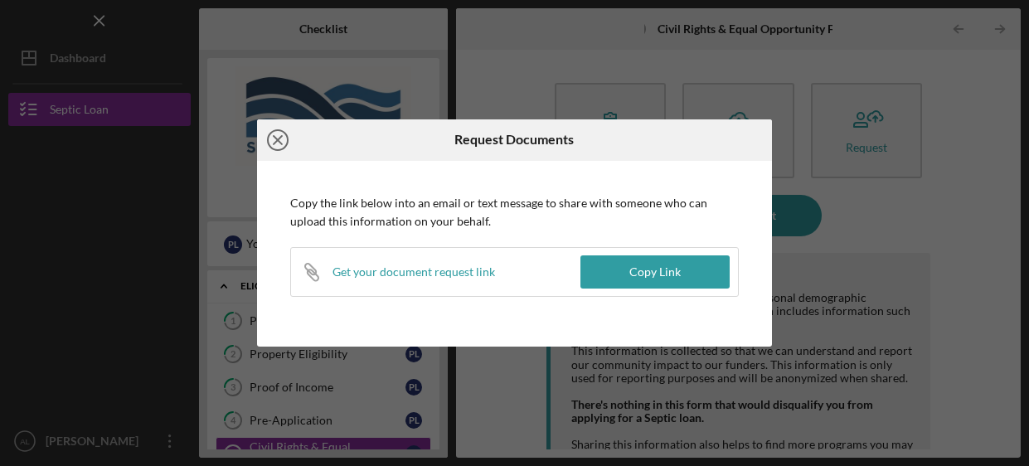
click at [277, 139] on line at bounding box center [278, 140] width 8 height 8
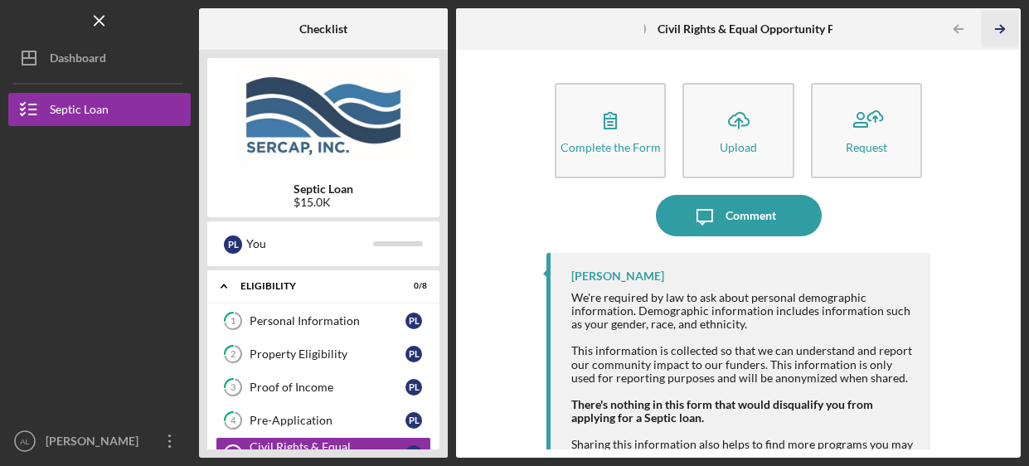
click at [999, 41] on icon "Icon/Table Pagination Arrow" at bounding box center [1000, 29] width 37 height 37
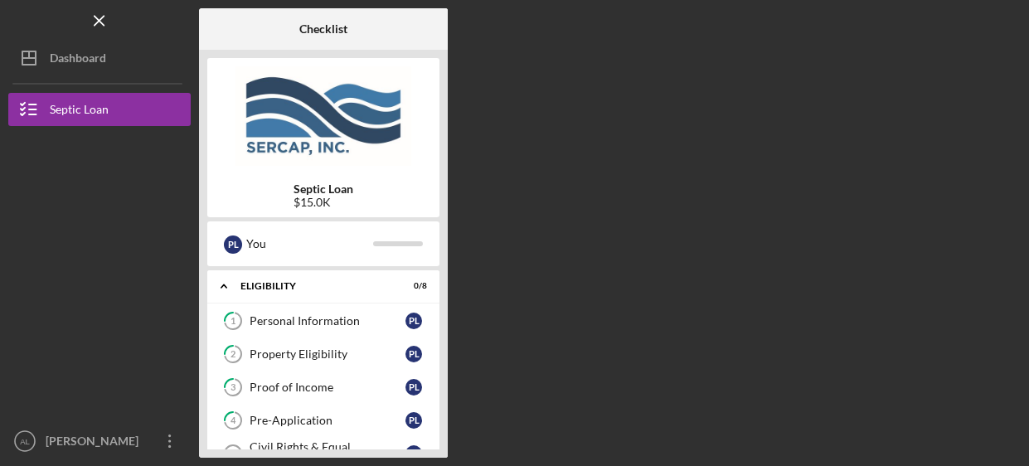
scroll to position [125, 0]
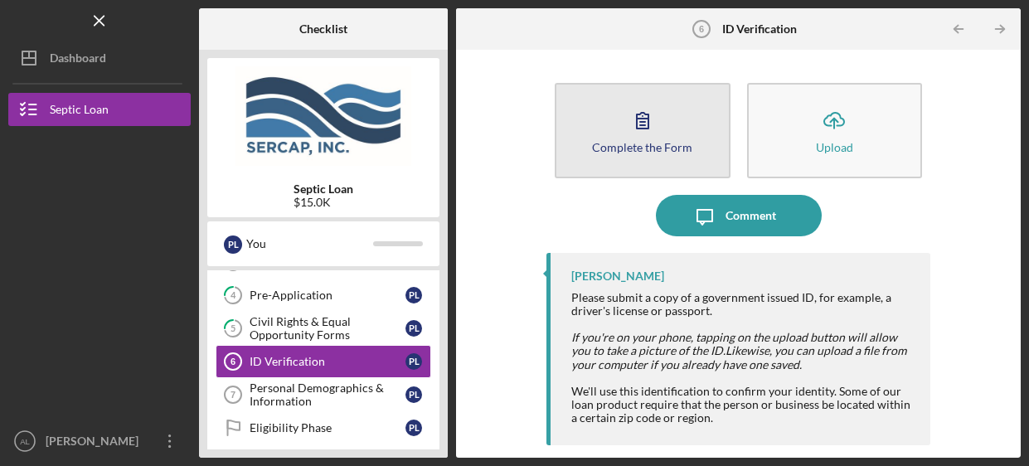
click at [664, 153] on button "Complete the Form Form" at bounding box center [642, 130] width 175 height 95
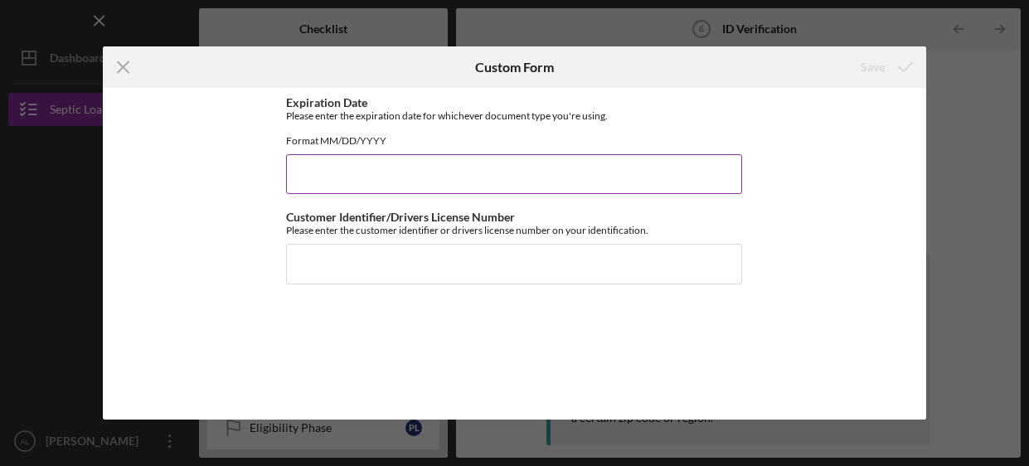
click at [450, 193] on input "Expiration Date" at bounding box center [514, 174] width 456 height 40
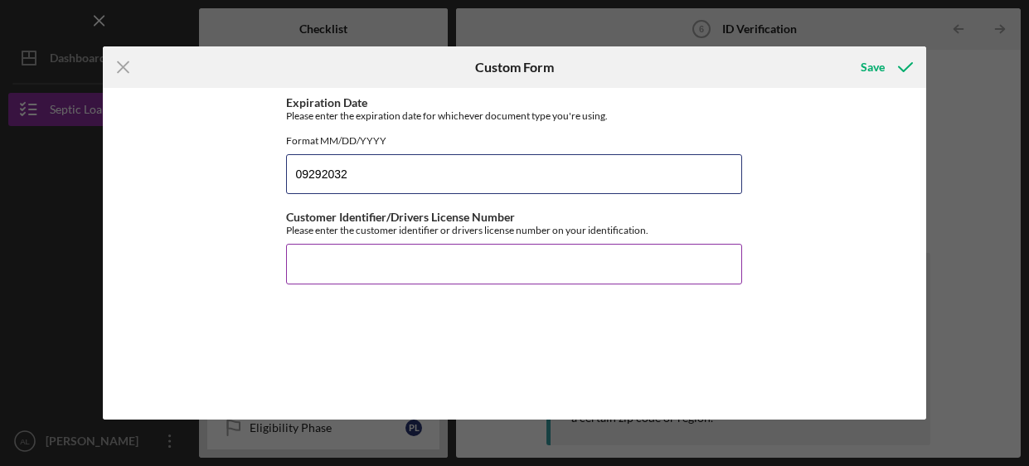
type input "09292032"
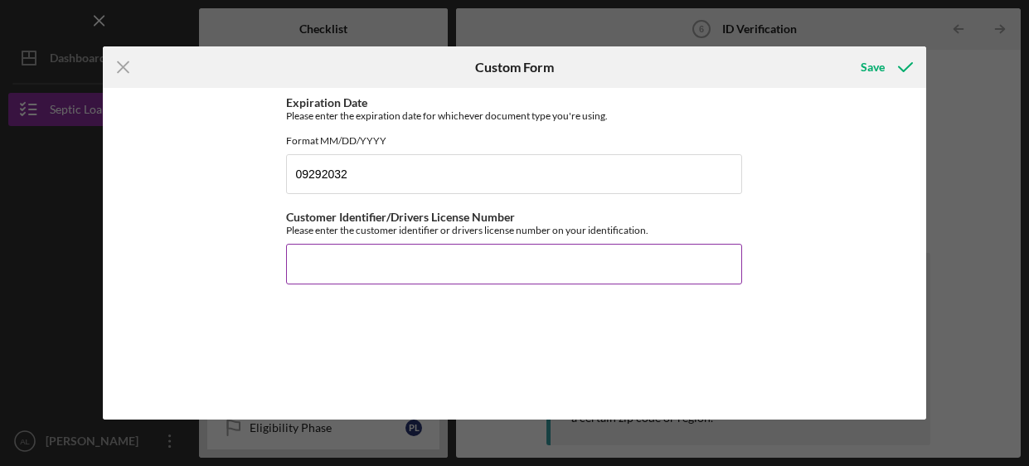
click at [449, 279] on input "Customer Identifier/Drivers License Number" at bounding box center [514, 264] width 456 height 40
type input "060386899"
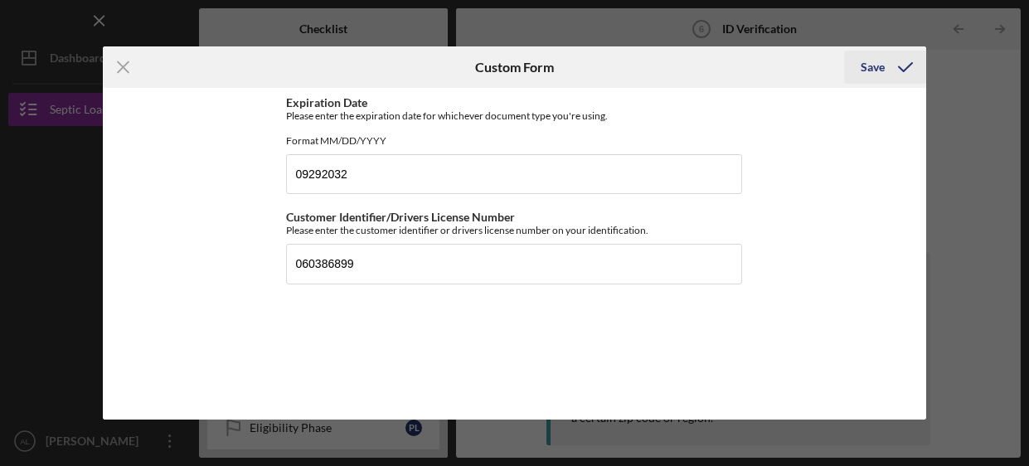
click at [871, 64] on div "Save" at bounding box center [873, 67] width 24 height 33
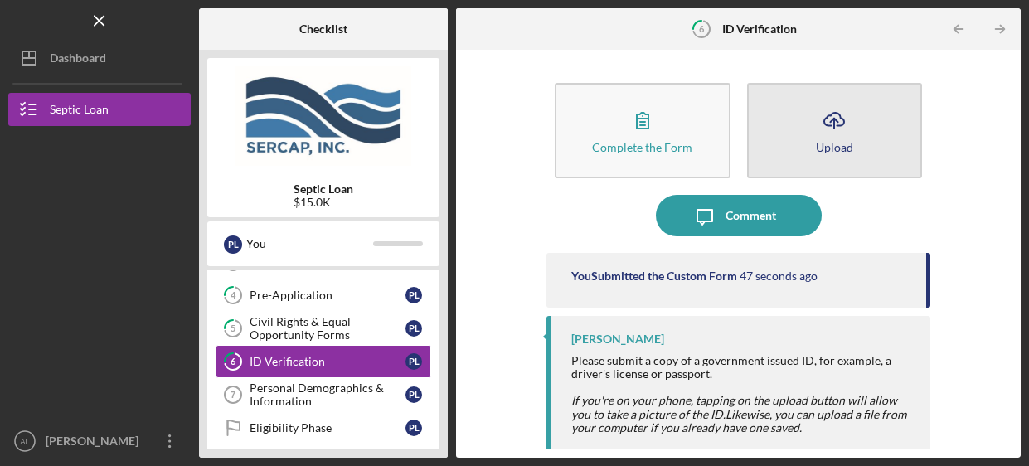
scroll to position [58, 0]
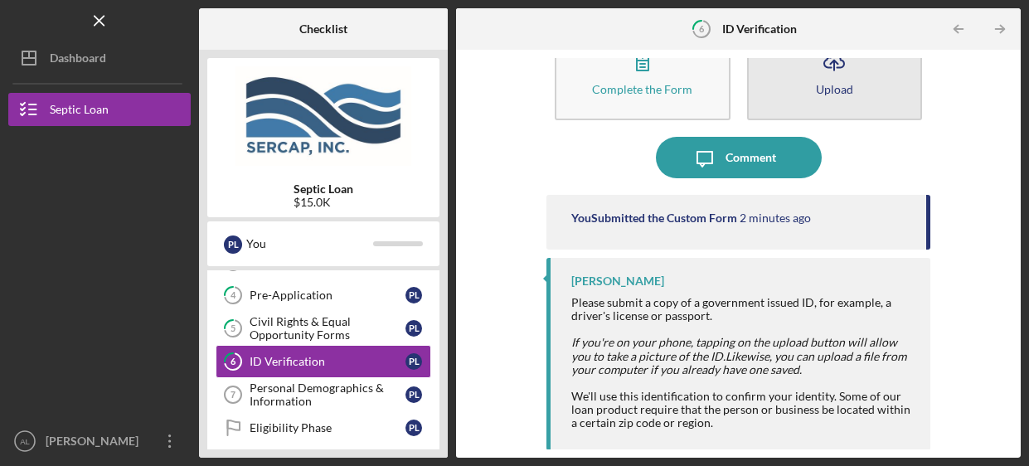
click at [781, 109] on button "Icon/Upload Upload" at bounding box center [834, 72] width 175 height 95
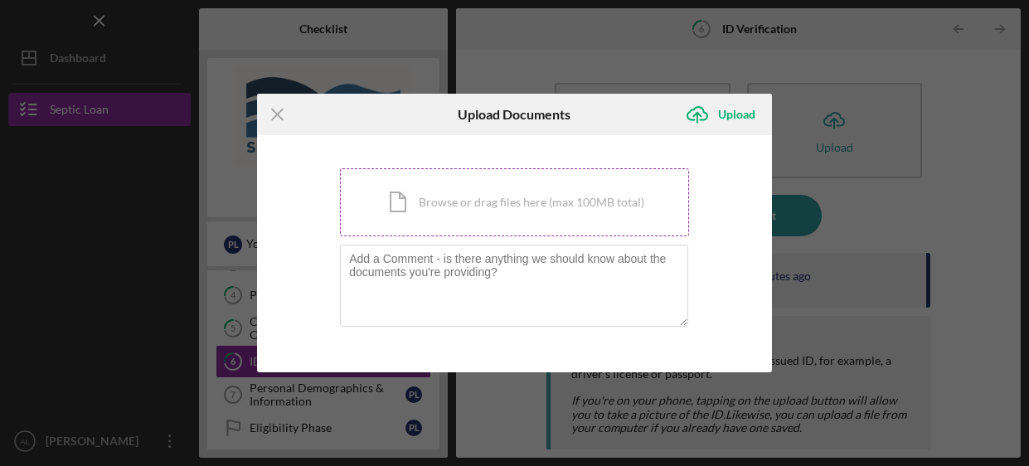
click at [465, 217] on div "Icon/Document Browse or drag files here (max 100MB total) Tap to choose files o…" at bounding box center [514, 202] width 349 height 68
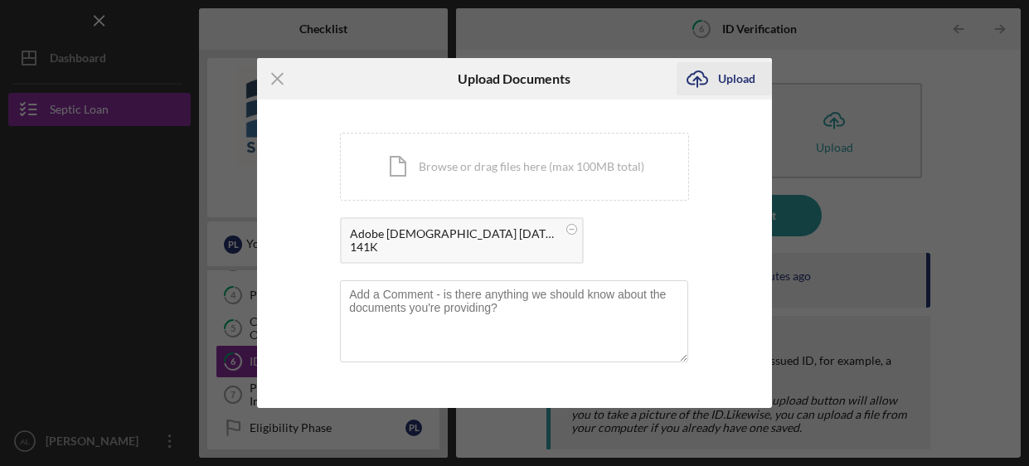
click at [727, 85] on div "Upload" at bounding box center [736, 78] width 37 height 33
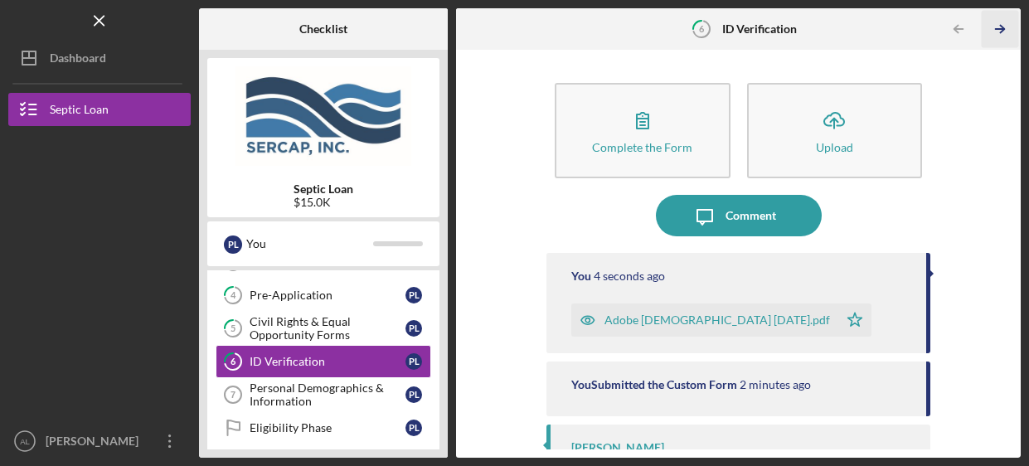
click at [999, 32] on icon "Icon/Table Pagination Arrow" at bounding box center [1000, 29] width 37 height 37
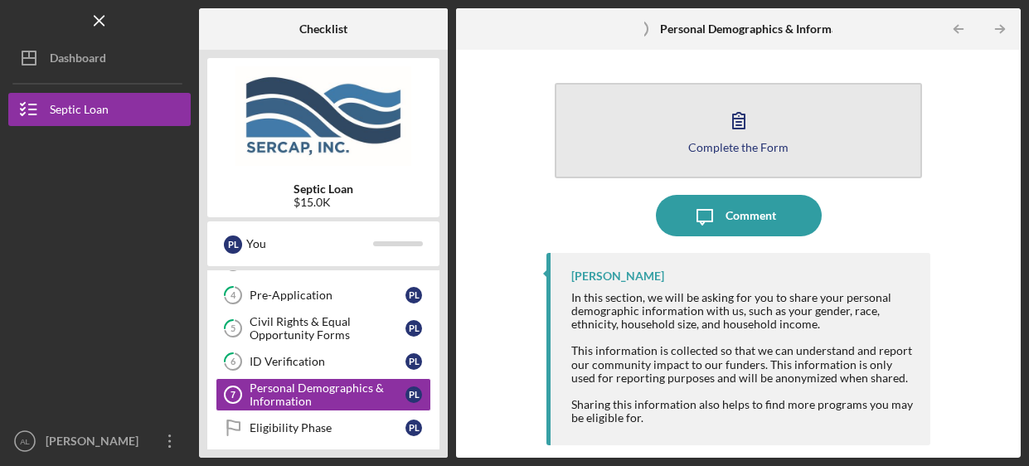
click at [742, 141] on div "Complete the Form" at bounding box center [738, 147] width 100 height 12
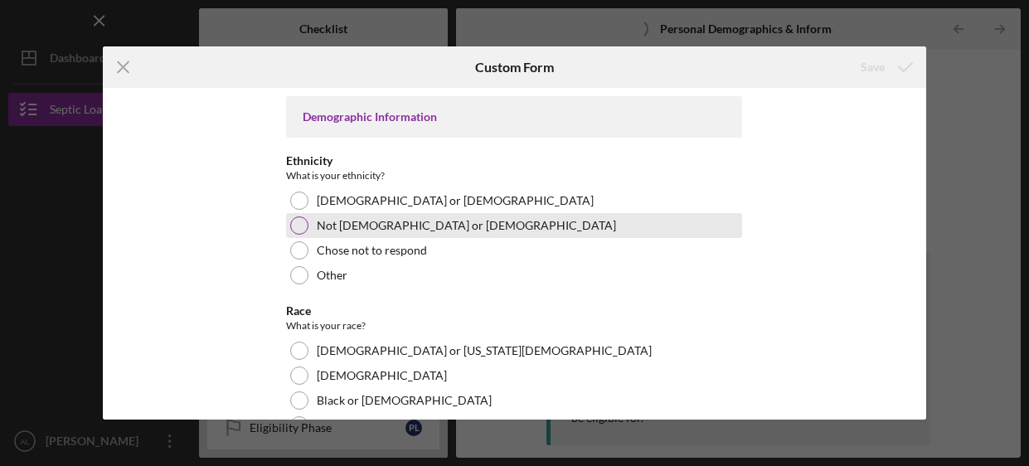
click at [404, 222] on label "Not [DEMOGRAPHIC_DATA] or [DEMOGRAPHIC_DATA]" at bounding box center [466, 225] width 299 height 13
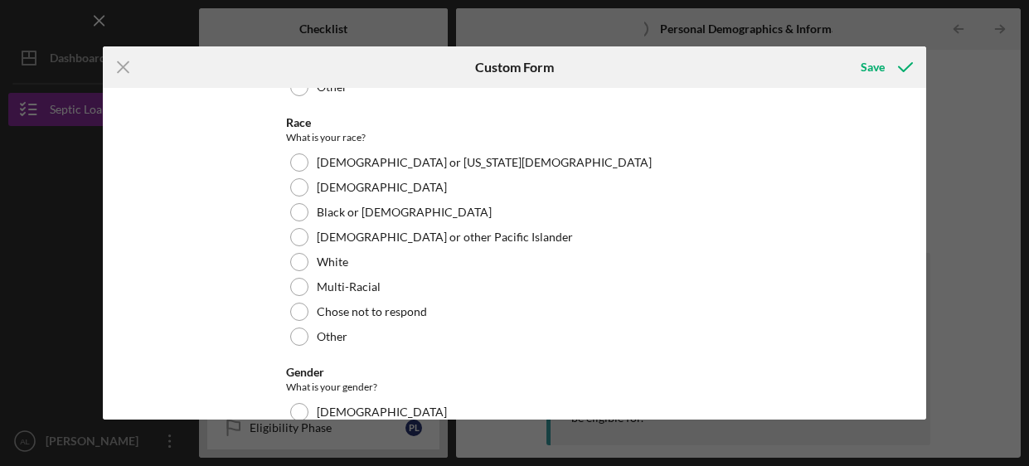
scroll to position [191, 0]
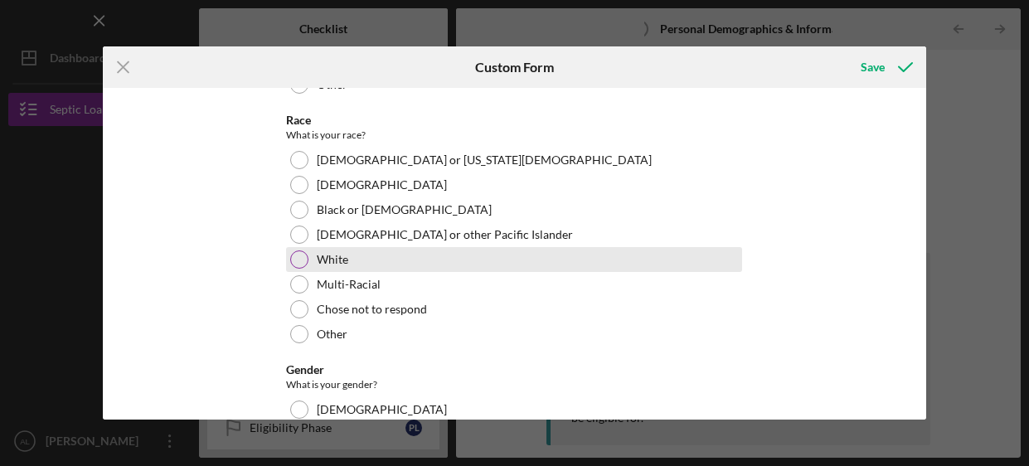
click at [408, 252] on div "White" at bounding box center [514, 259] width 456 height 25
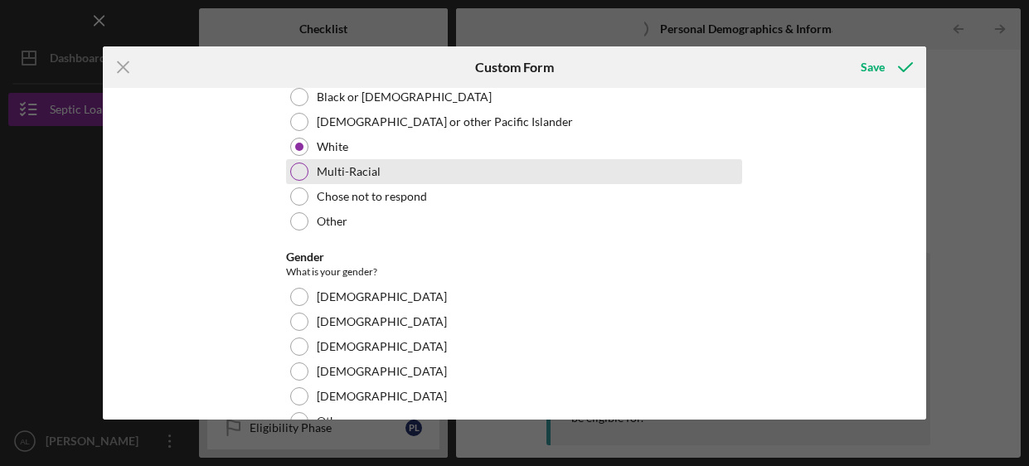
scroll to position [304, 0]
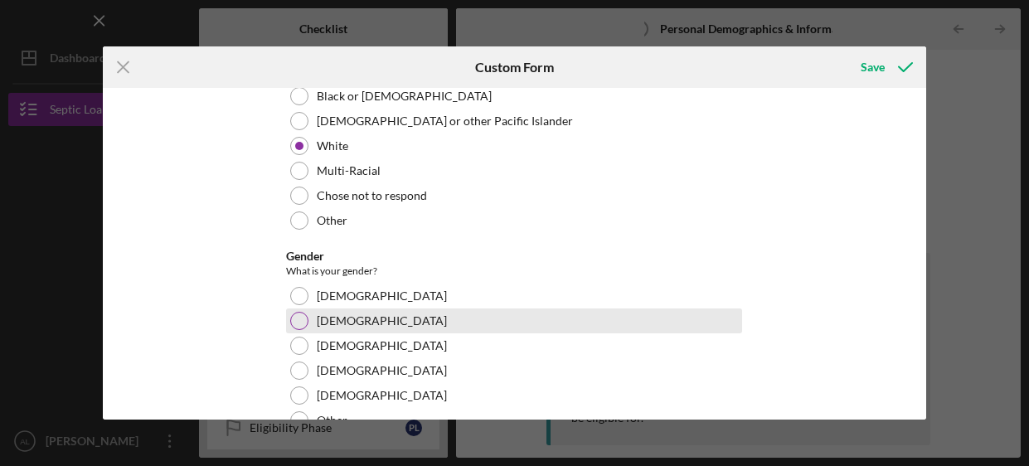
click at [350, 324] on div "[DEMOGRAPHIC_DATA]" at bounding box center [514, 321] width 456 height 25
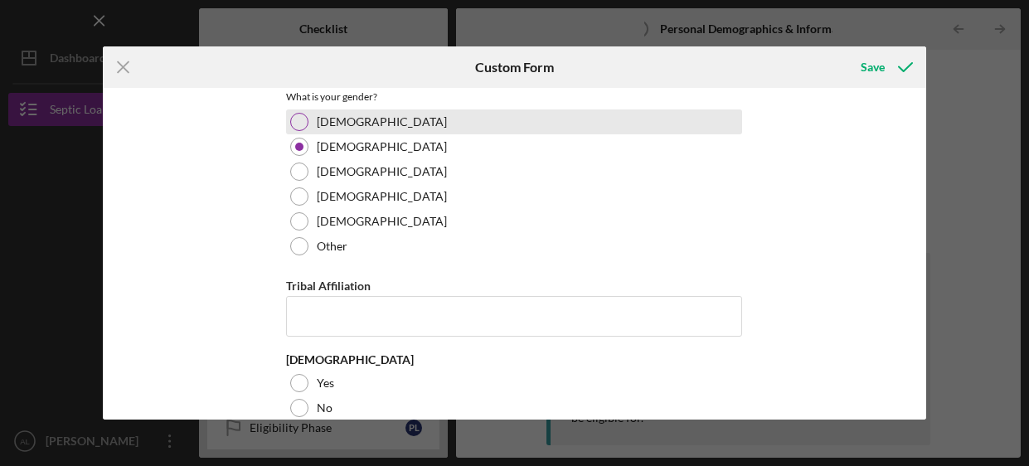
scroll to position [503, 0]
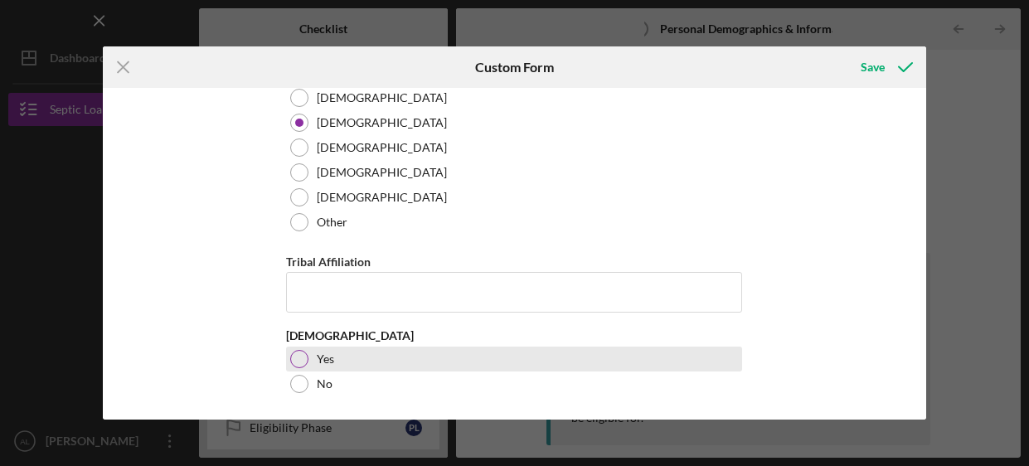
click at [388, 363] on div "Yes" at bounding box center [514, 359] width 456 height 25
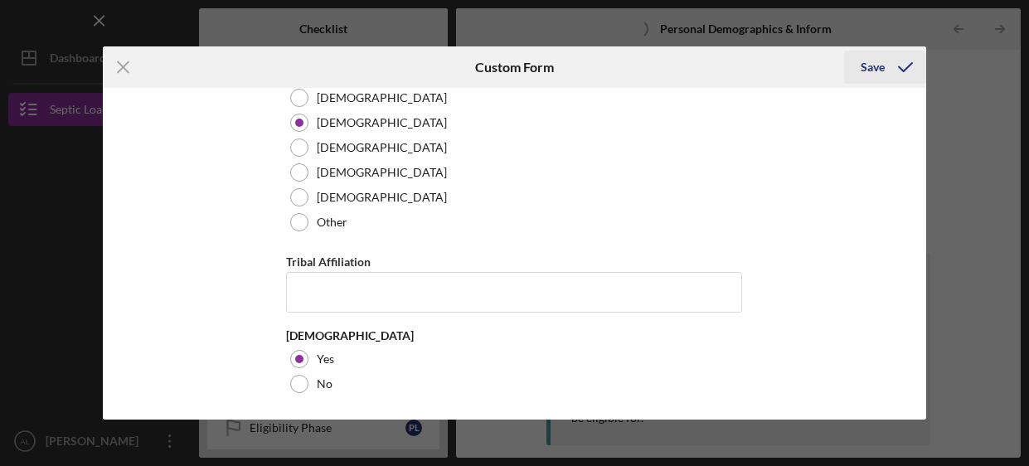
click at [871, 71] on div "Save" at bounding box center [873, 67] width 24 height 33
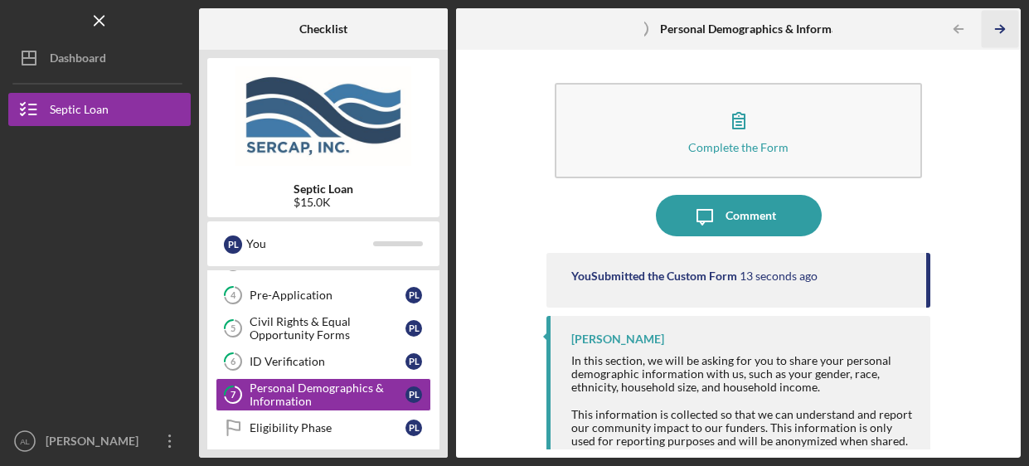
click at [1005, 28] on icon "Icon/Table Pagination Arrow" at bounding box center [1000, 29] width 37 height 37
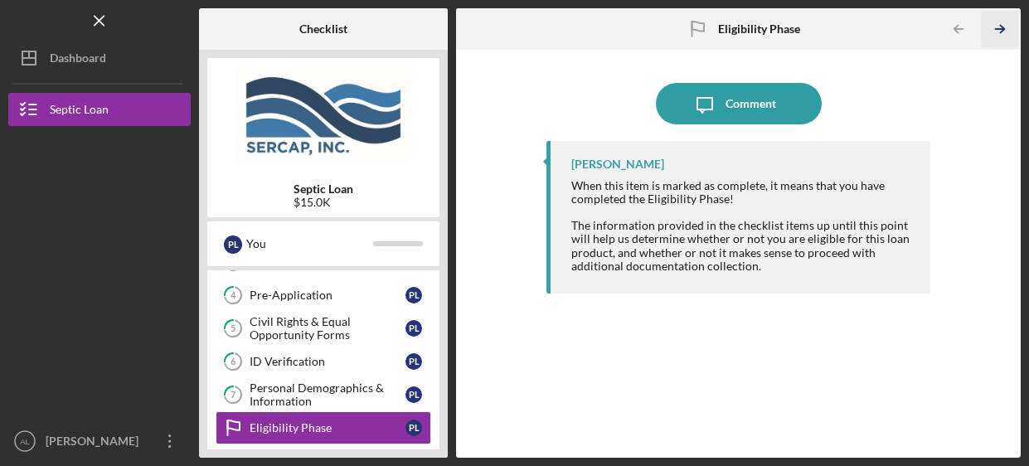
click at [994, 36] on icon "Icon/Table Pagination Arrow" at bounding box center [1000, 29] width 37 height 37
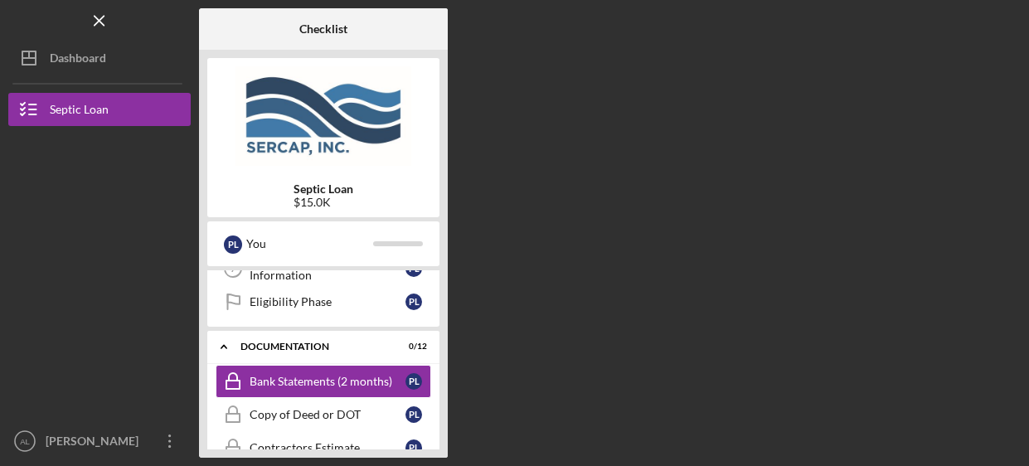
scroll to position [271, 0]
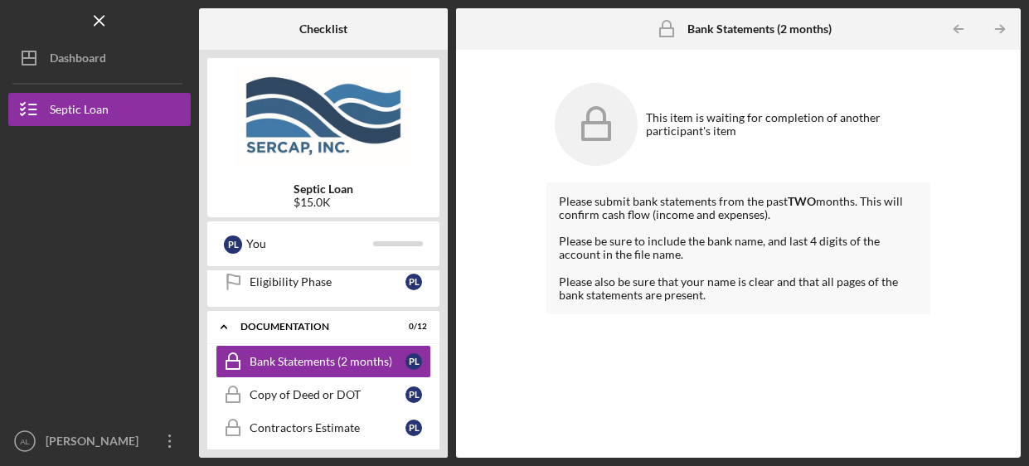
click at [994, 36] on icon "Icon/Table Pagination Arrow" at bounding box center [1000, 29] width 37 height 37
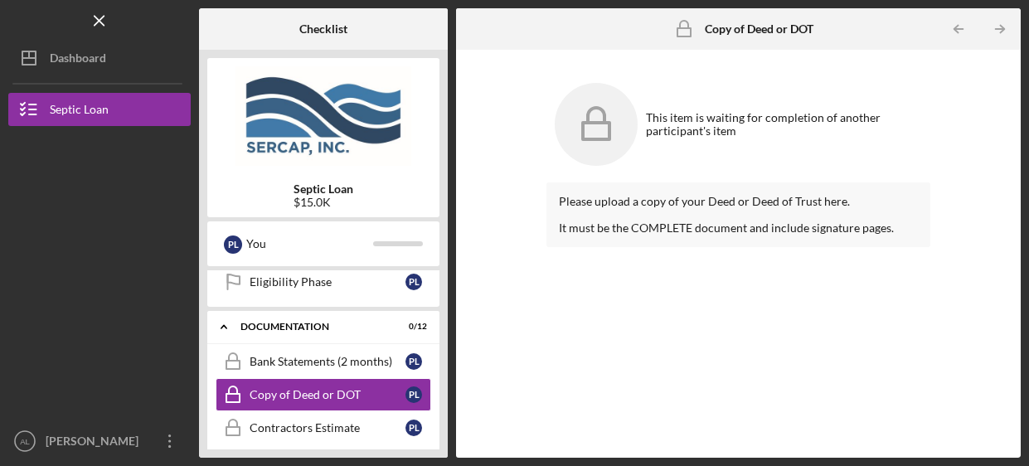
click at [994, 36] on icon "Icon/Table Pagination Arrow" at bounding box center [1000, 29] width 37 height 37
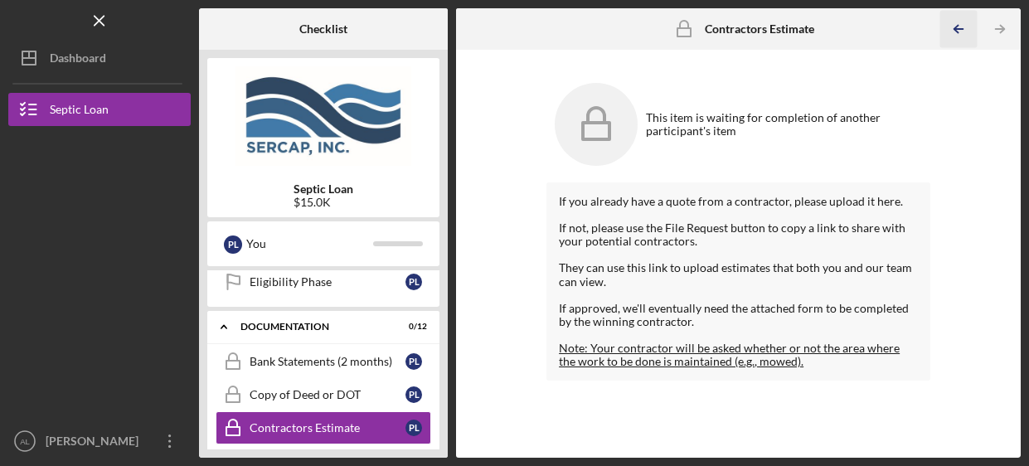
click at [972, 30] on icon "Icon/Table Pagination Arrow" at bounding box center [959, 29] width 37 height 37
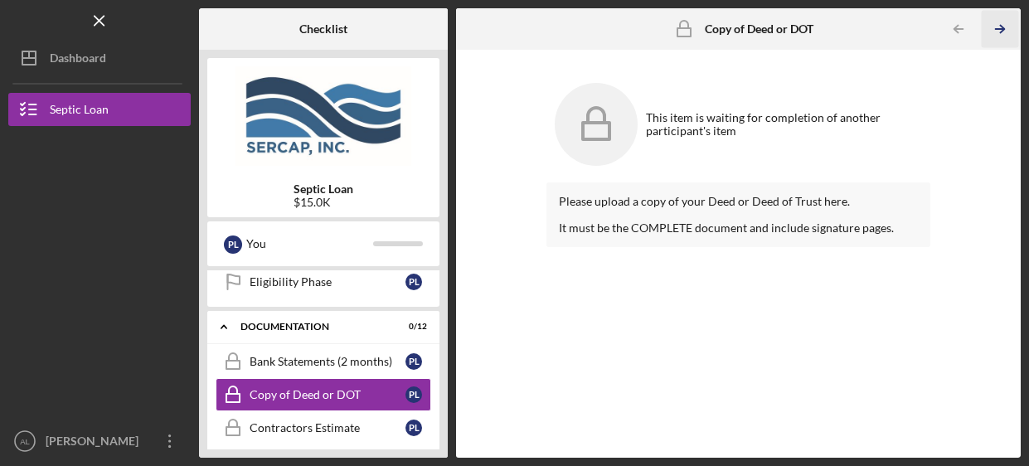
click at [997, 32] on icon "Icon/Table Pagination Arrow" at bounding box center [1000, 29] width 37 height 37
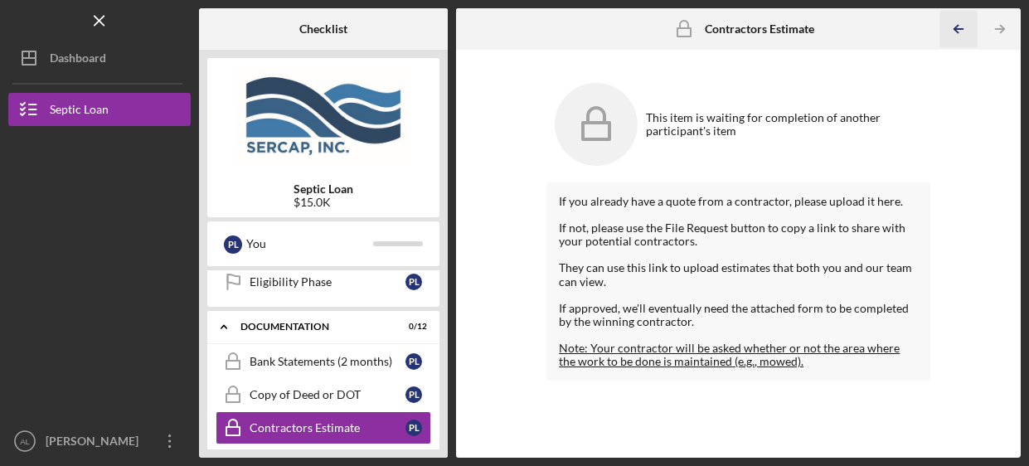
click at [966, 32] on icon "Icon/Table Pagination Arrow" at bounding box center [959, 29] width 37 height 37
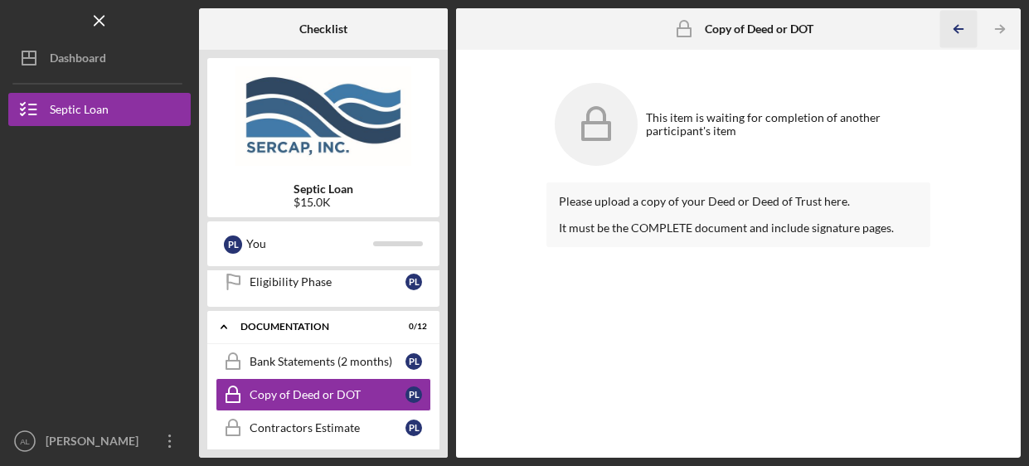
click at [966, 32] on icon "Icon/Table Pagination Arrow" at bounding box center [959, 29] width 37 height 37
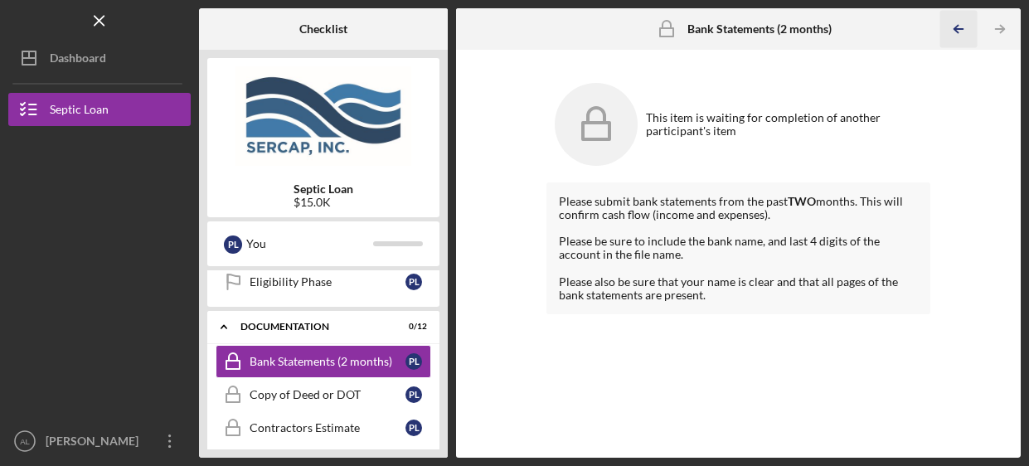
click at [966, 32] on icon "Icon/Table Pagination Arrow" at bounding box center [959, 29] width 37 height 37
